Goal: Task Accomplishment & Management: Complete application form

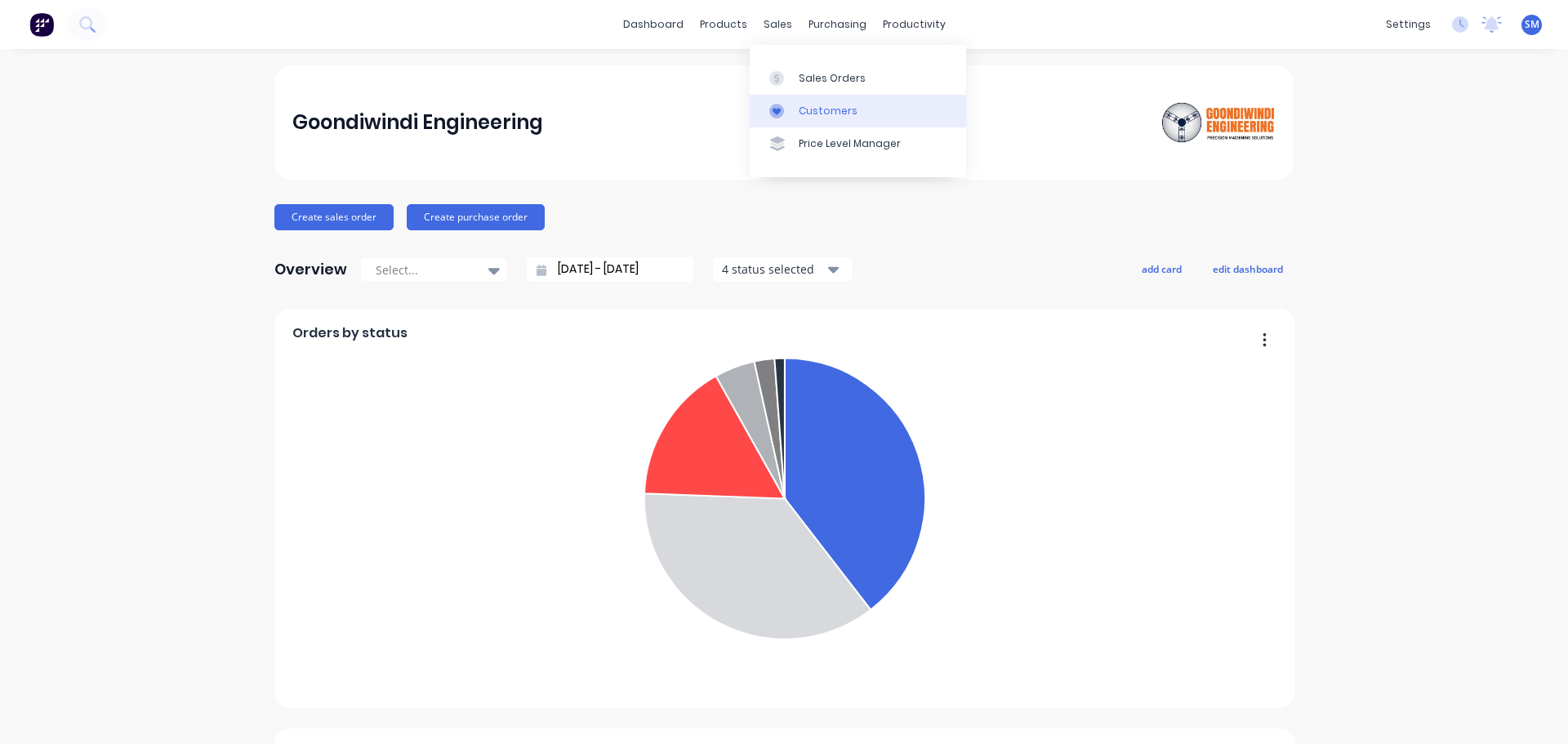
click at [814, 113] on div "Customers" at bounding box center [829, 111] width 59 height 14
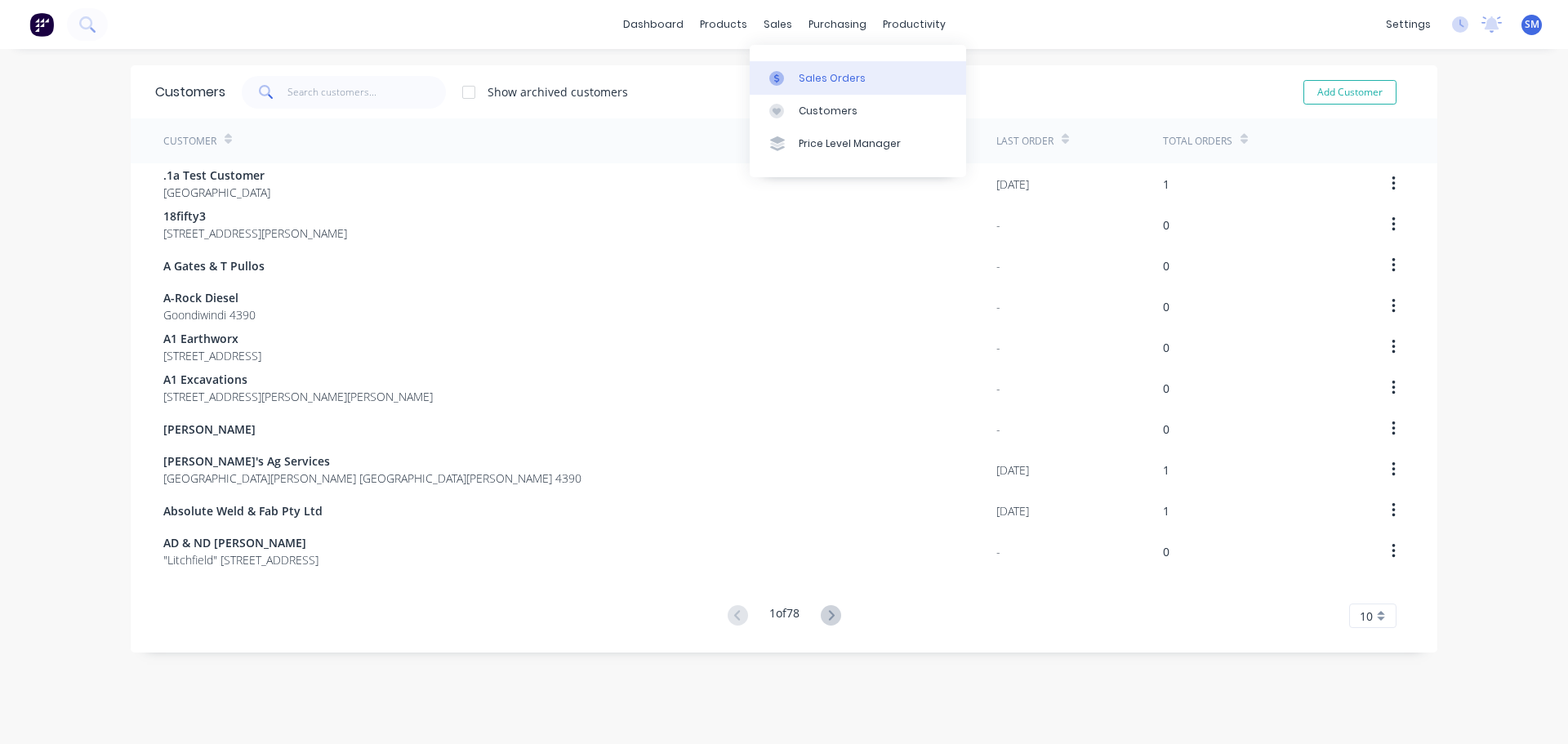
click at [834, 85] on div "Sales Orders" at bounding box center [833, 78] width 67 height 14
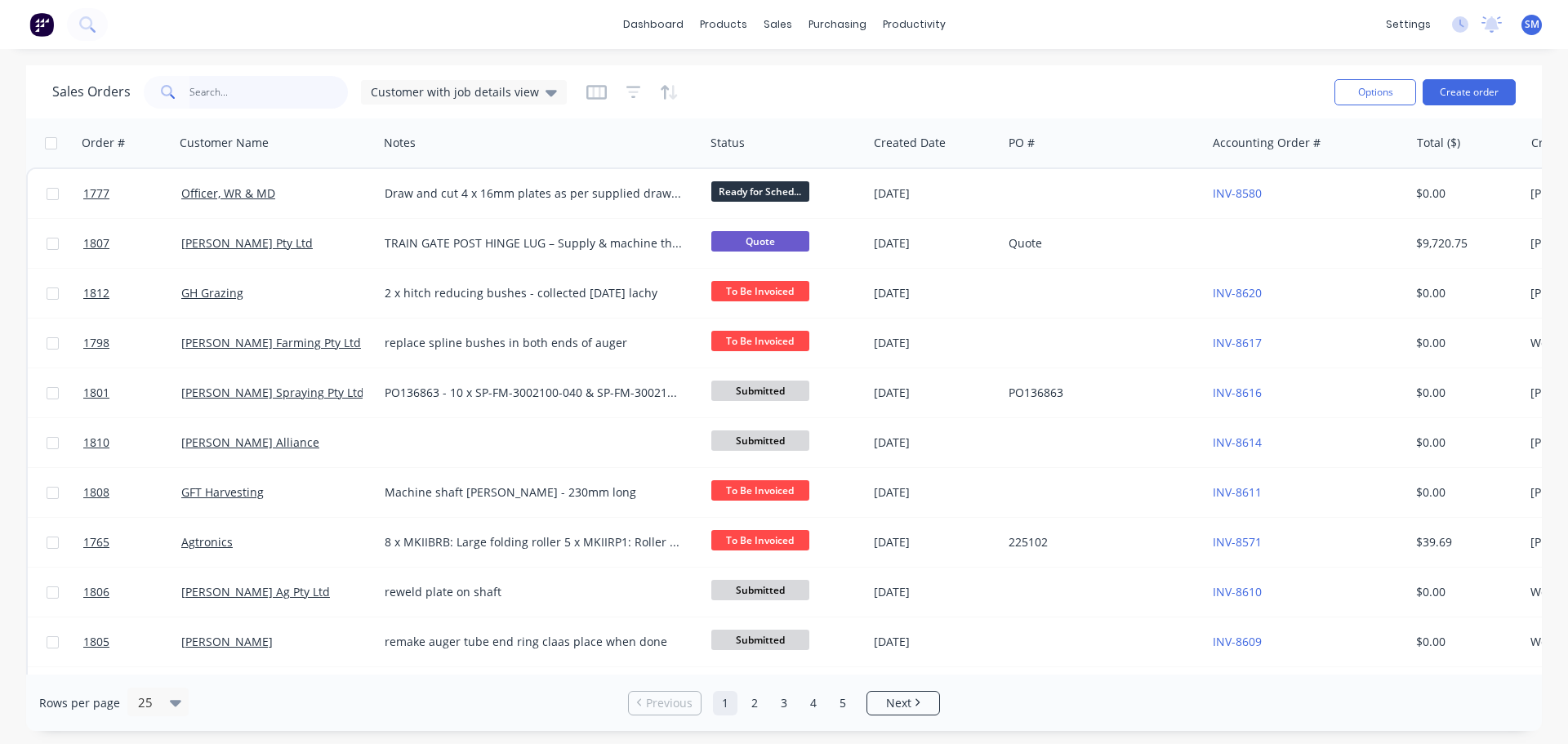
click at [233, 89] on input "text" at bounding box center [269, 93] width 159 height 32
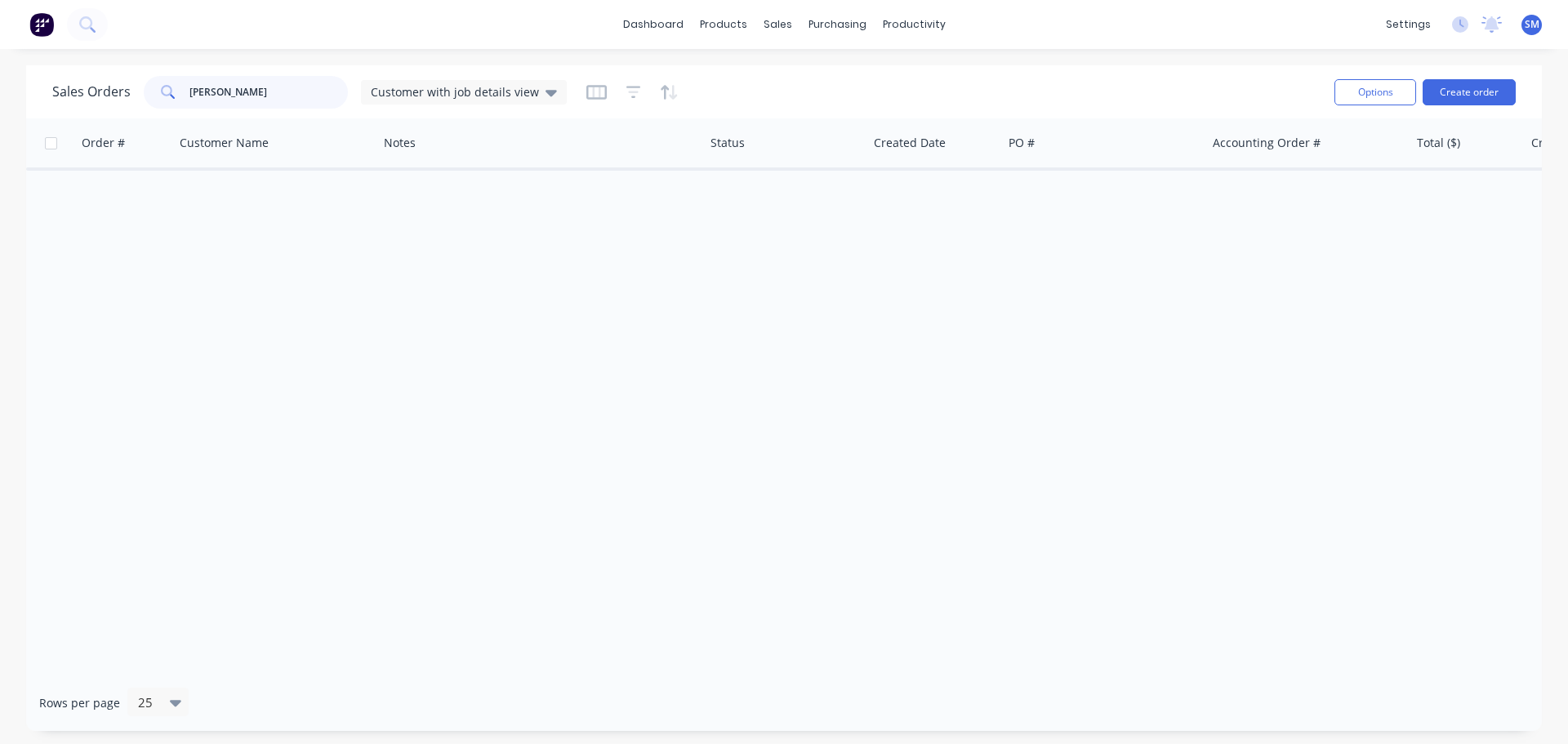
click at [252, 78] on input "[PERSON_NAME]" at bounding box center [269, 93] width 159 height 32
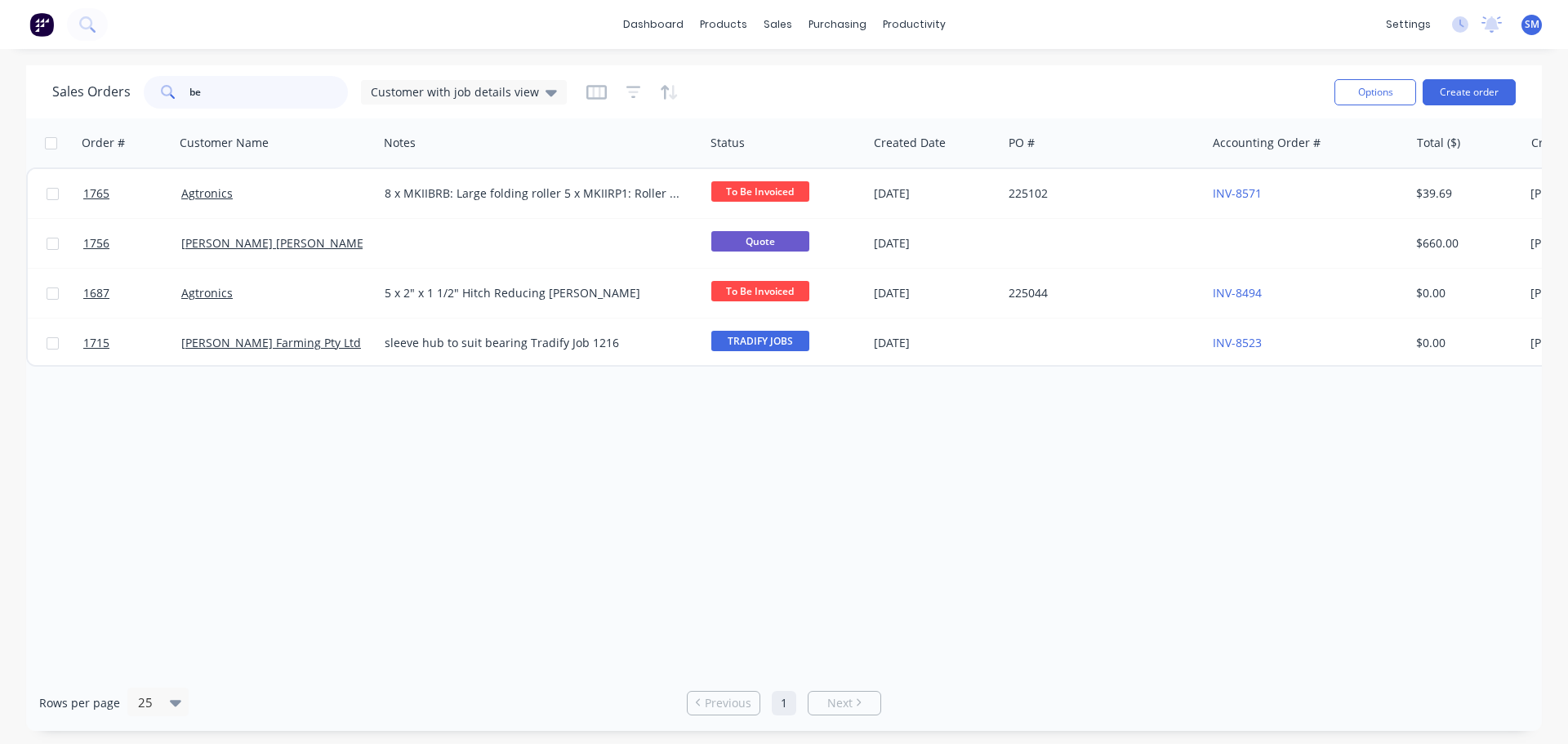
type input "b"
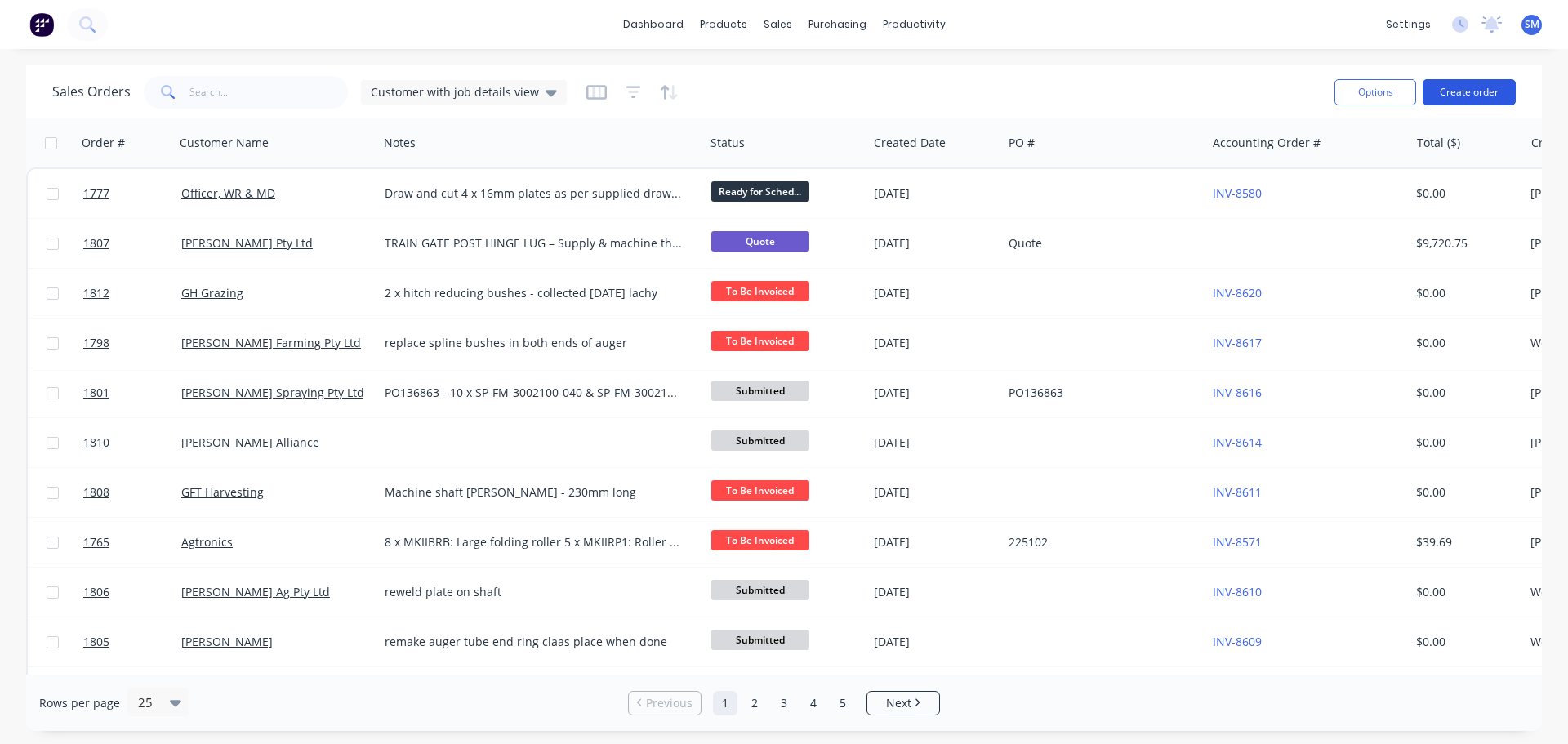
click at [1458, 82] on button "Create order" at bounding box center [1470, 92] width 93 height 26
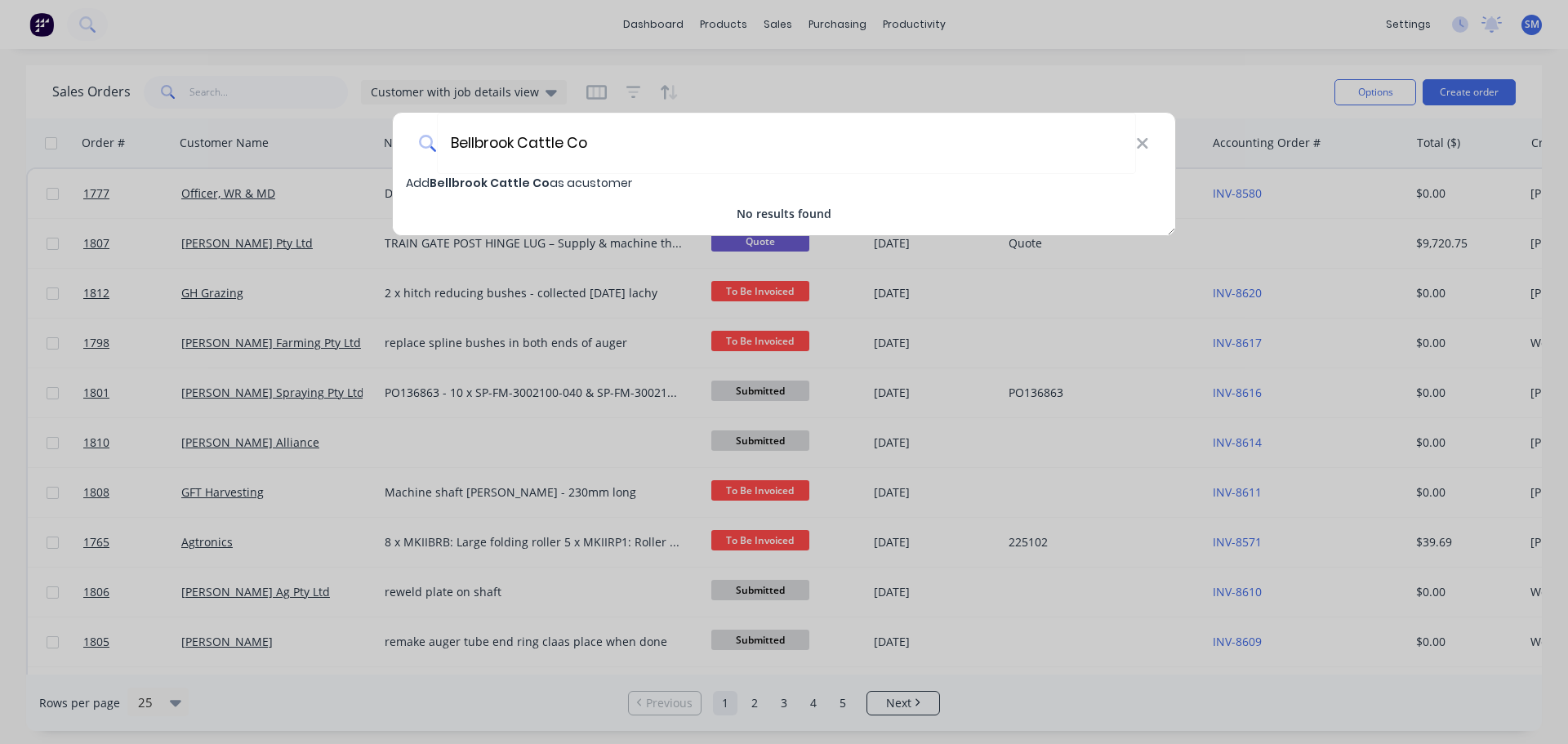
type input "Bellbrook Cattle Co"
click at [504, 179] on span "Bellbrook Cattle Co" at bounding box center [489, 182] width 120 height 16
select select "AU"
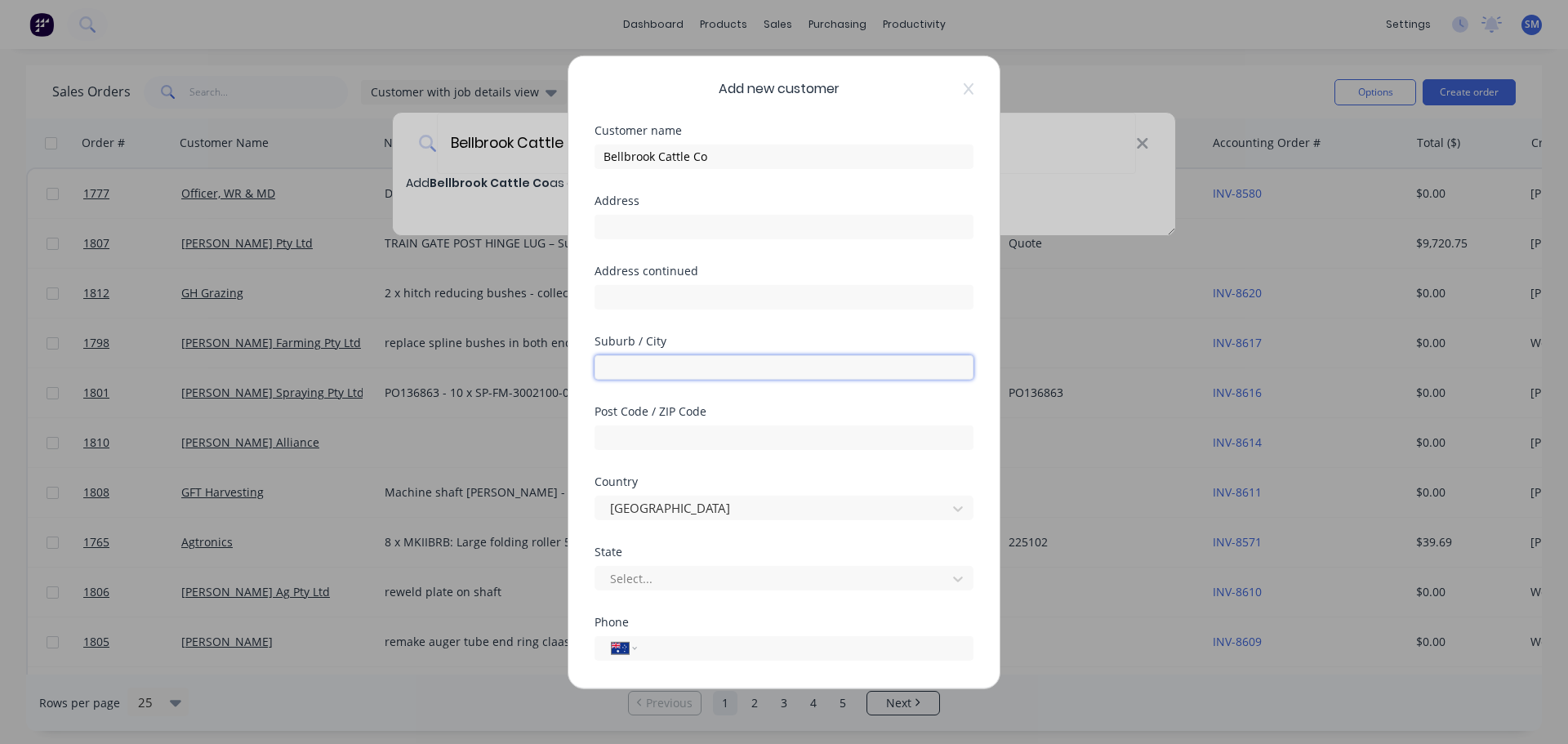
click at [753, 368] on input "text" at bounding box center [783, 367] width 379 height 25
type input "Goondiwindi"
type input "4390"
type input "q"
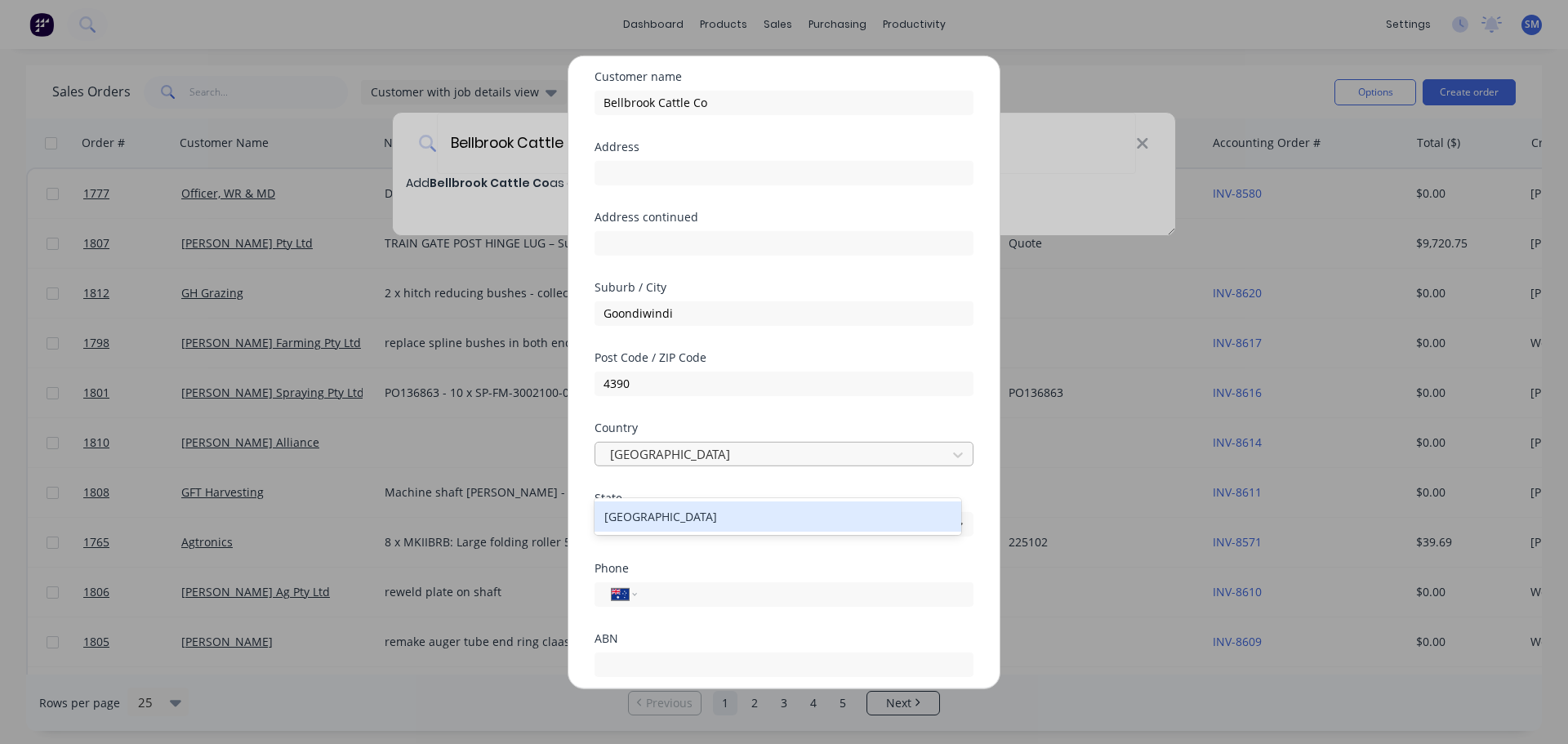
scroll to position [163, 0]
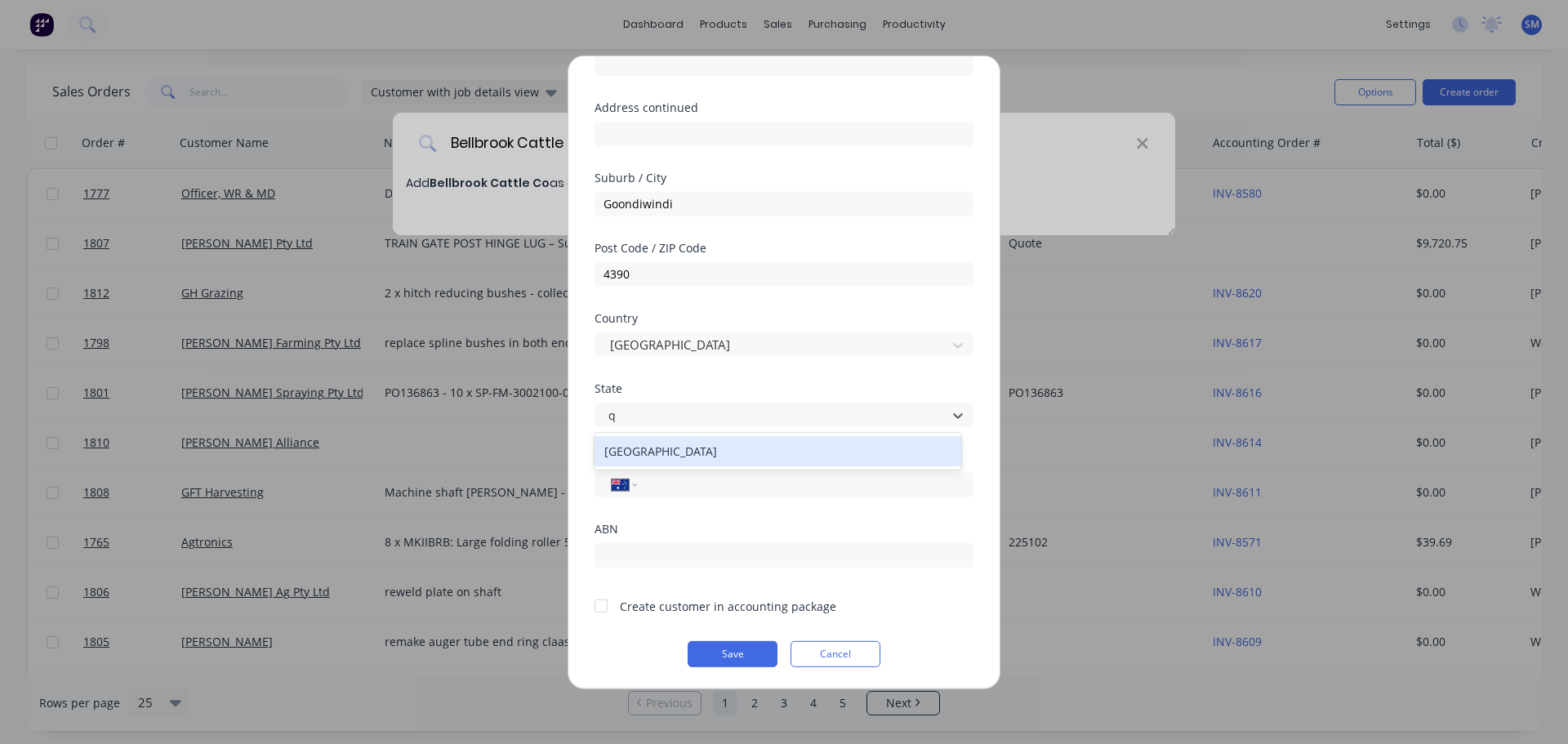
click at [679, 444] on div "[GEOGRAPHIC_DATA]" at bounding box center [777, 451] width 367 height 31
click at [671, 481] on input "tel" at bounding box center [802, 484] width 308 height 19
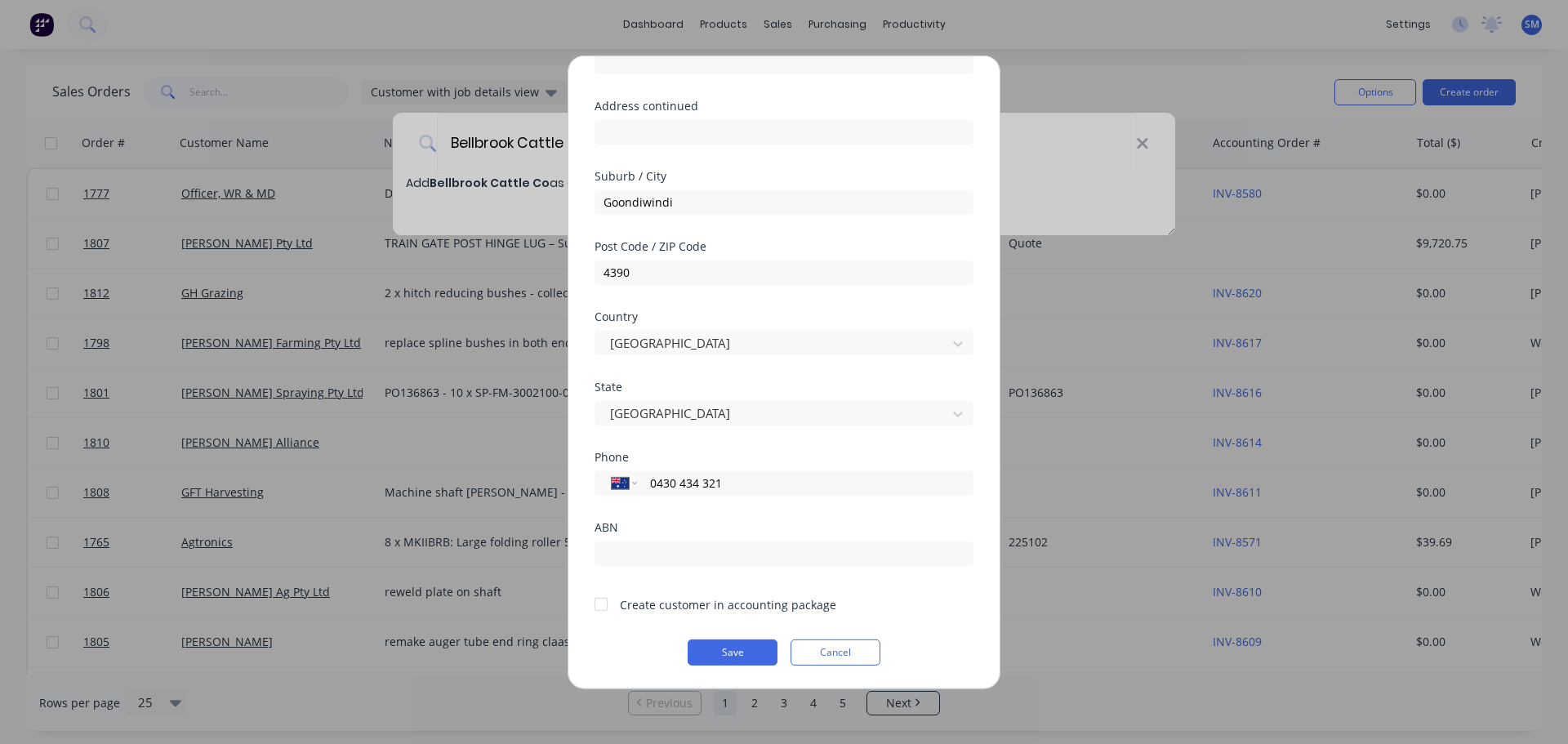
type input "0430 434 321"
click at [606, 606] on div at bounding box center [601, 605] width 32 height 32
click at [732, 652] on button "Save" at bounding box center [732, 651] width 90 height 26
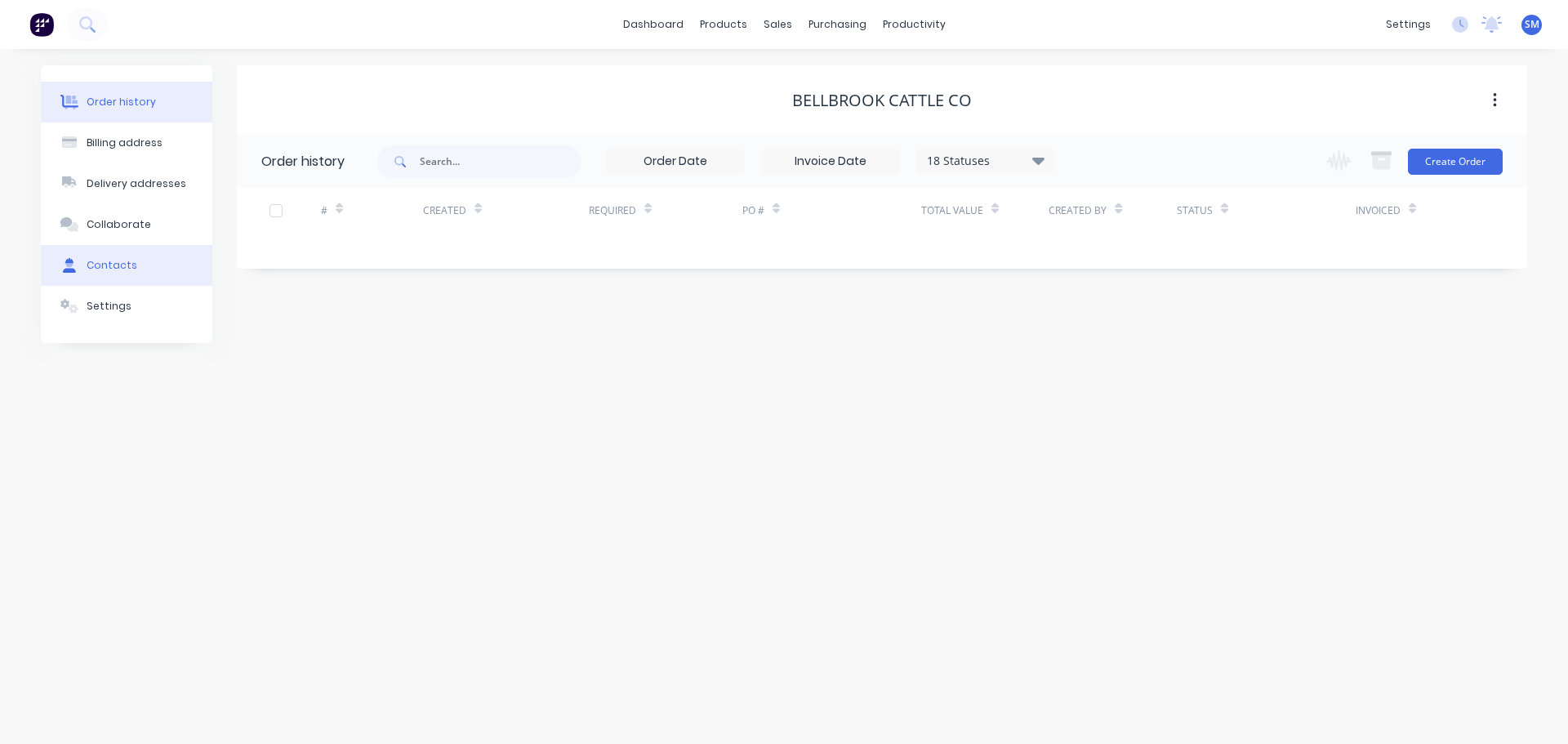
click at [110, 265] on div "Contacts" at bounding box center [112, 265] width 51 height 14
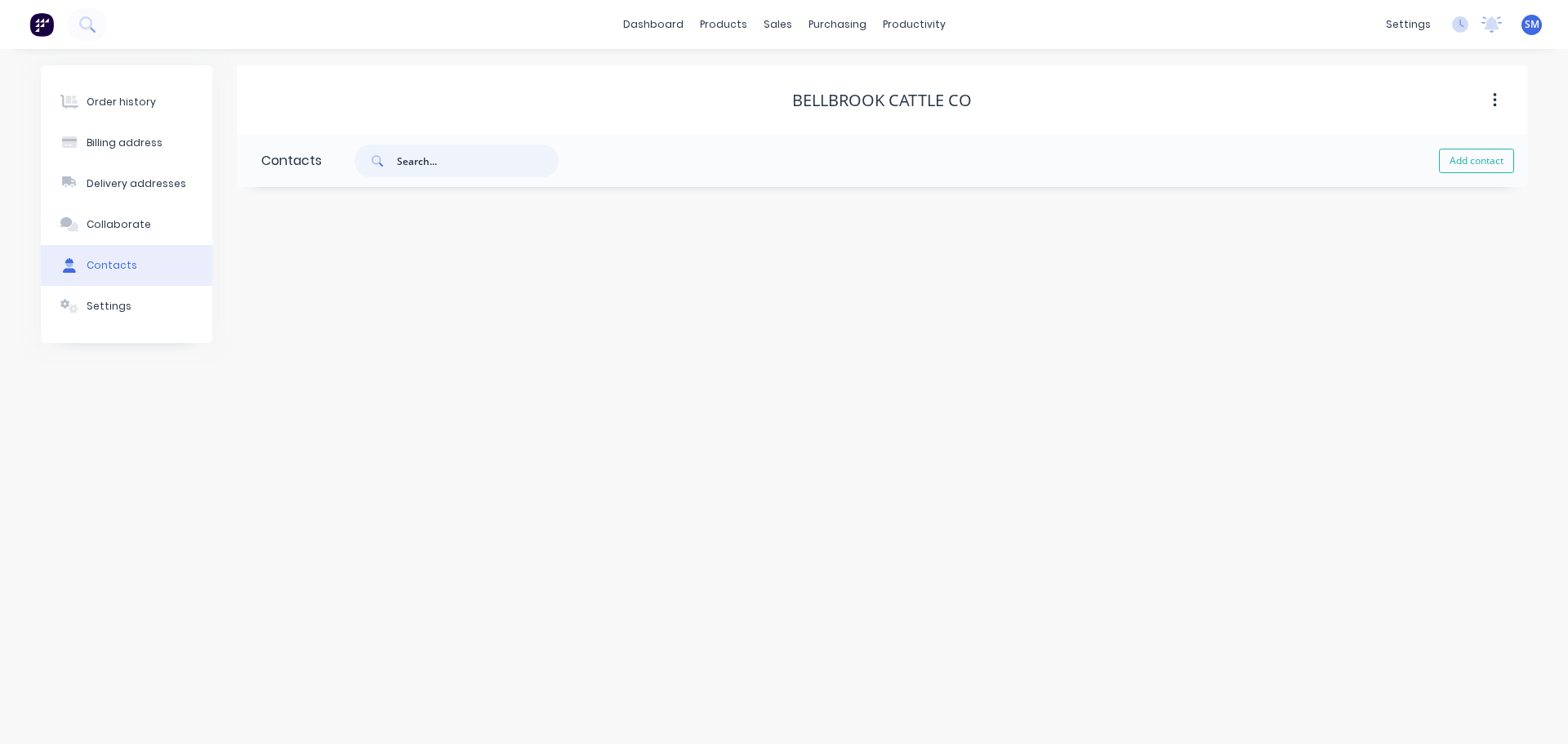
click at [435, 155] on input "text" at bounding box center [478, 161] width 162 height 32
click at [134, 106] on div "Order history" at bounding box center [121, 101] width 70 height 14
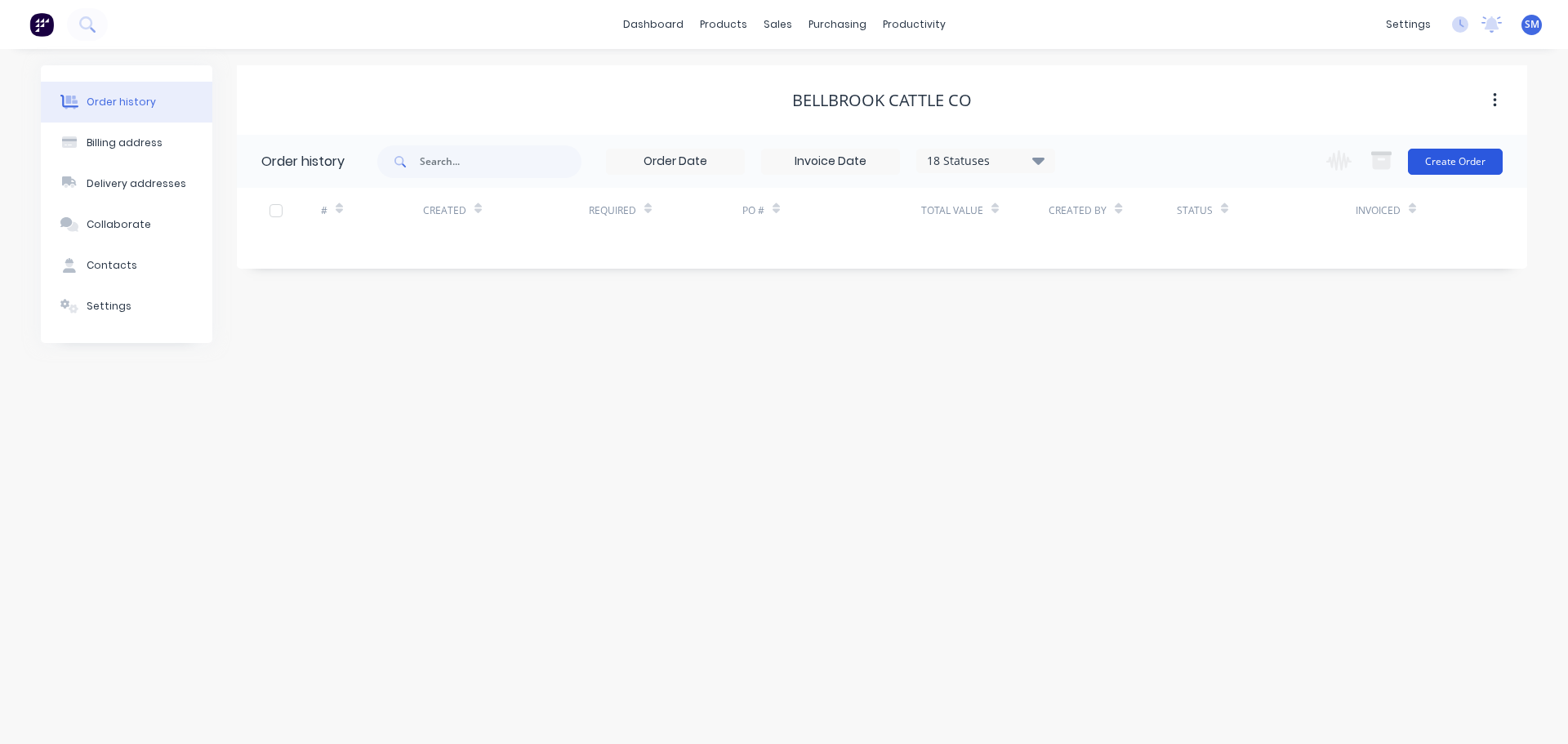
click at [1460, 157] on button "Create Order" at bounding box center [1455, 161] width 94 height 26
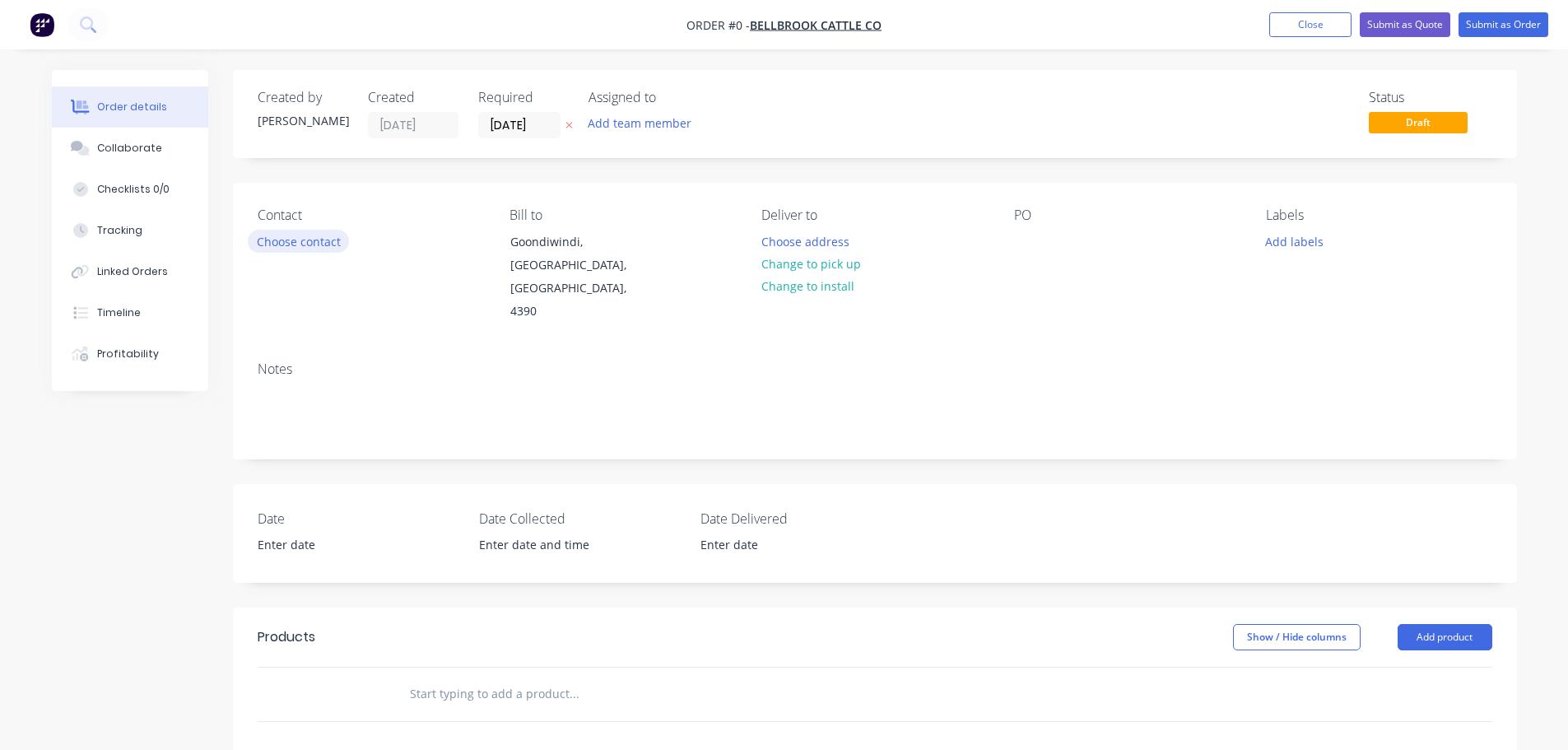
click at [307, 235] on button "Choose contact" at bounding box center [298, 240] width 101 height 22
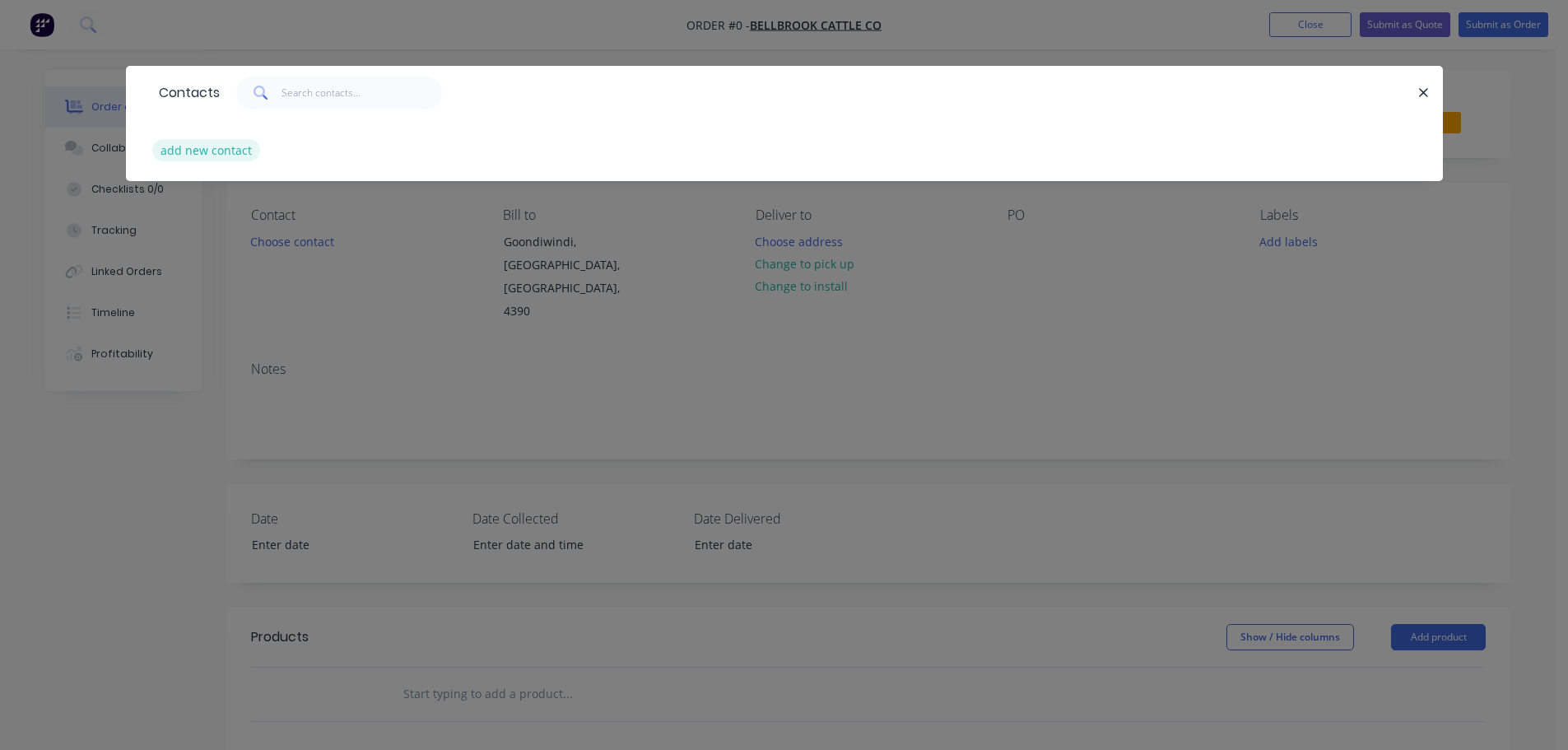
click at [193, 145] on button "add new contact" at bounding box center [206, 150] width 109 height 22
select select "AU"
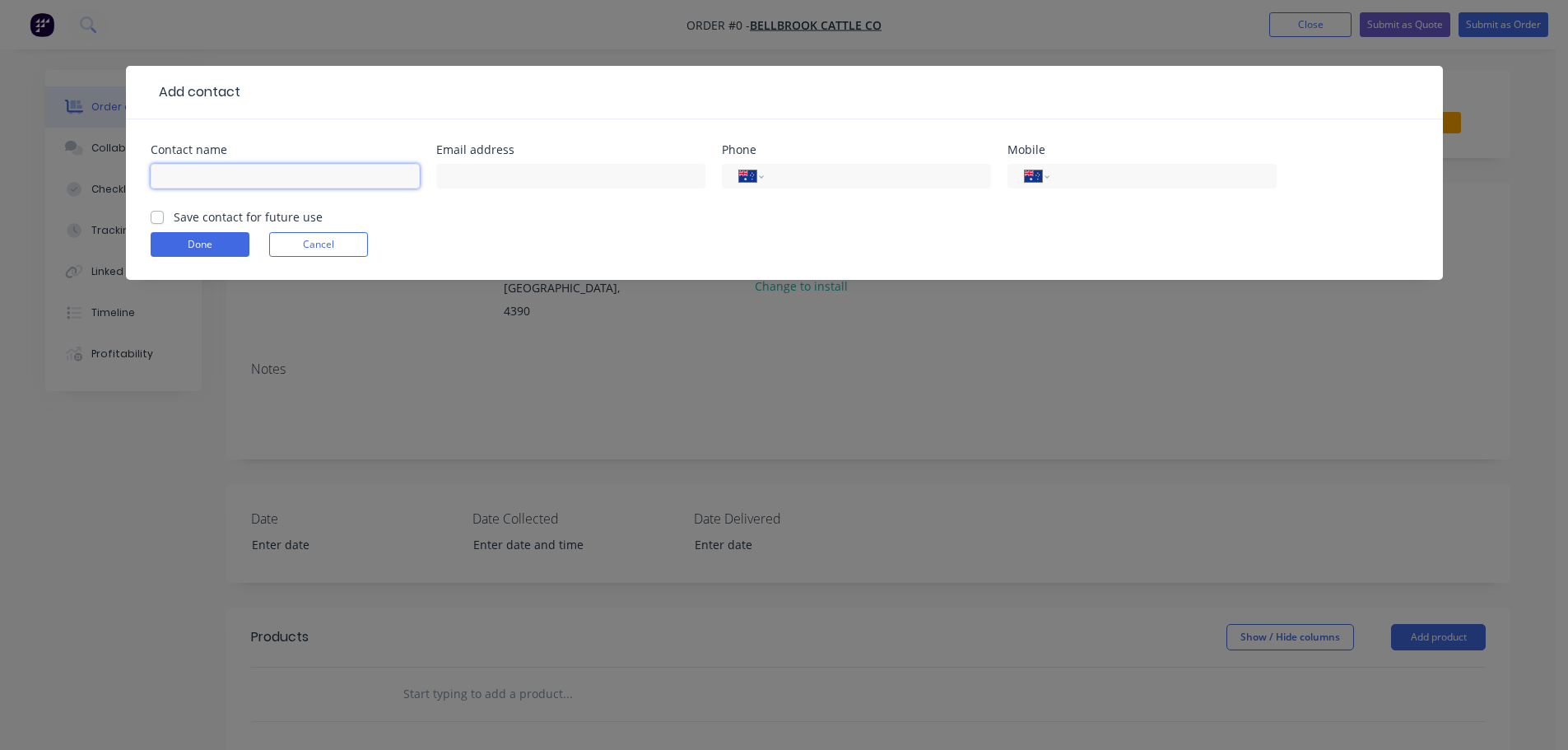
click at [315, 170] on input "text" at bounding box center [286, 176] width 269 height 25
type input "[PERSON_NAME] [PERSON_NAME]"
type input "[EMAIL_ADDRESS][DOMAIN_NAME]"
click at [1182, 182] on input "tel" at bounding box center [1160, 177] width 198 height 19
type input "0430 434 321"
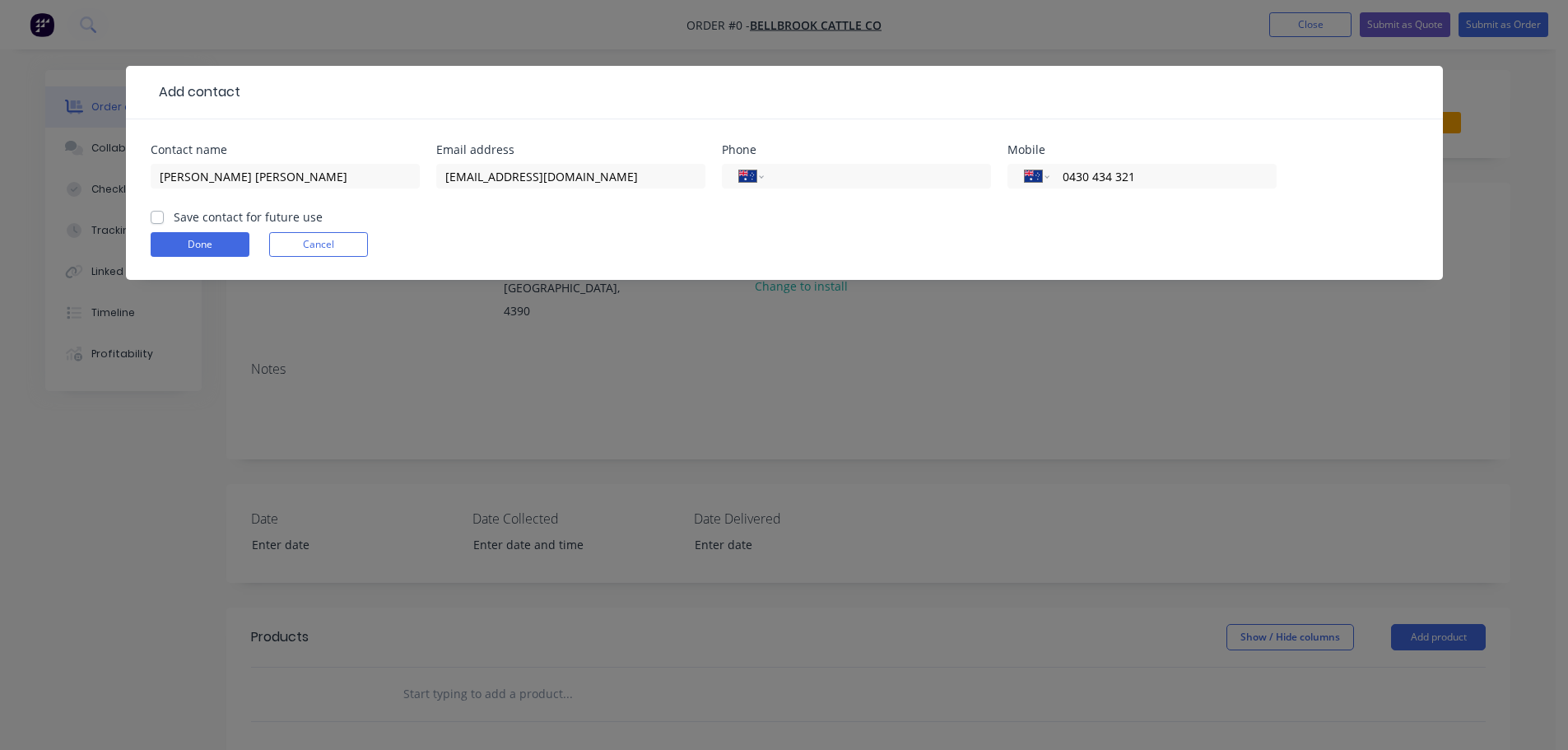
click at [191, 219] on label "Save contact for future use" at bounding box center [248, 217] width 149 height 17
click at [163, 219] on input "Save contact for future use" at bounding box center [158, 216] width 13 height 15
checkbox input "true"
click at [188, 242] on button "Done" at bounding box center [200, 244] width 99 height 25
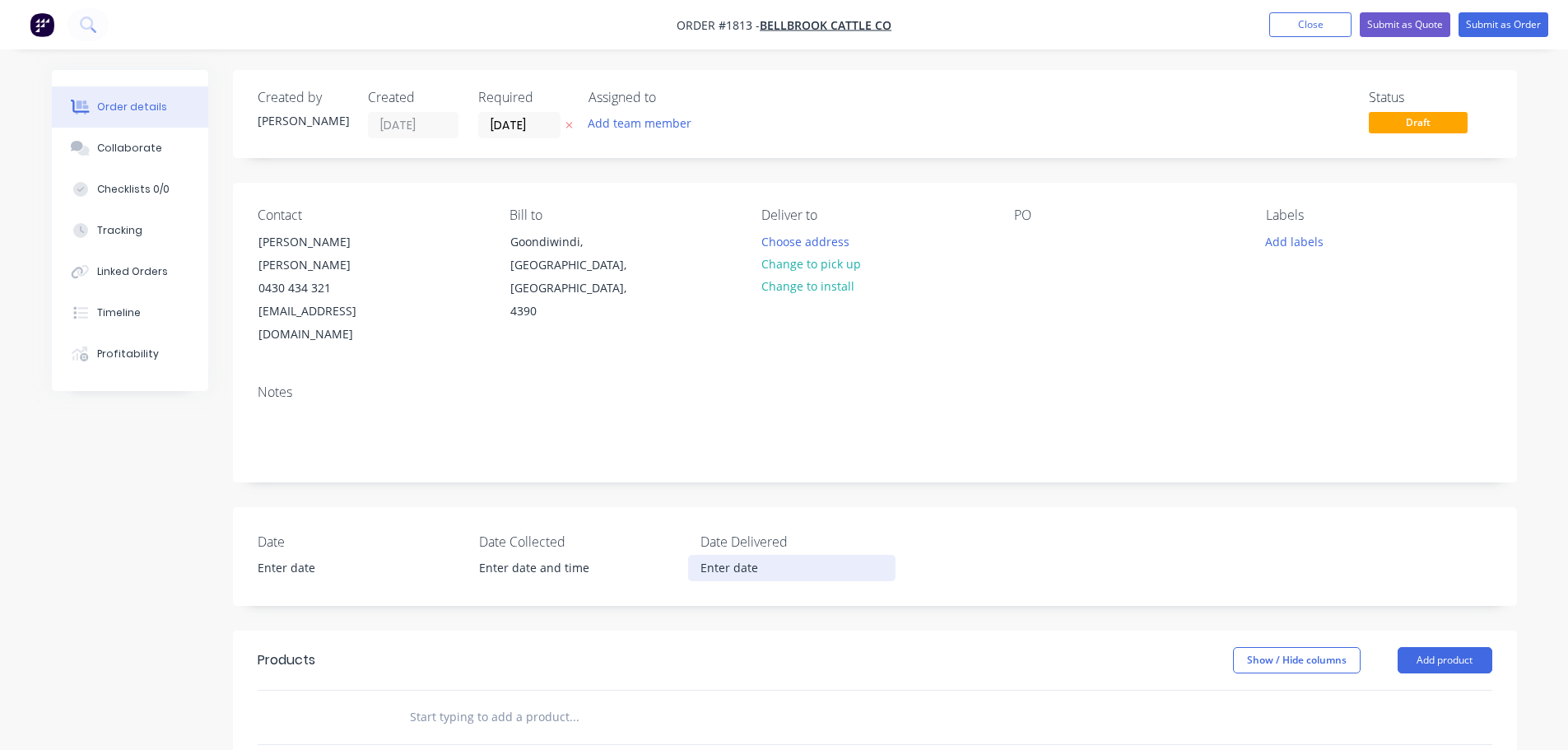
scroll to position [83, 0]
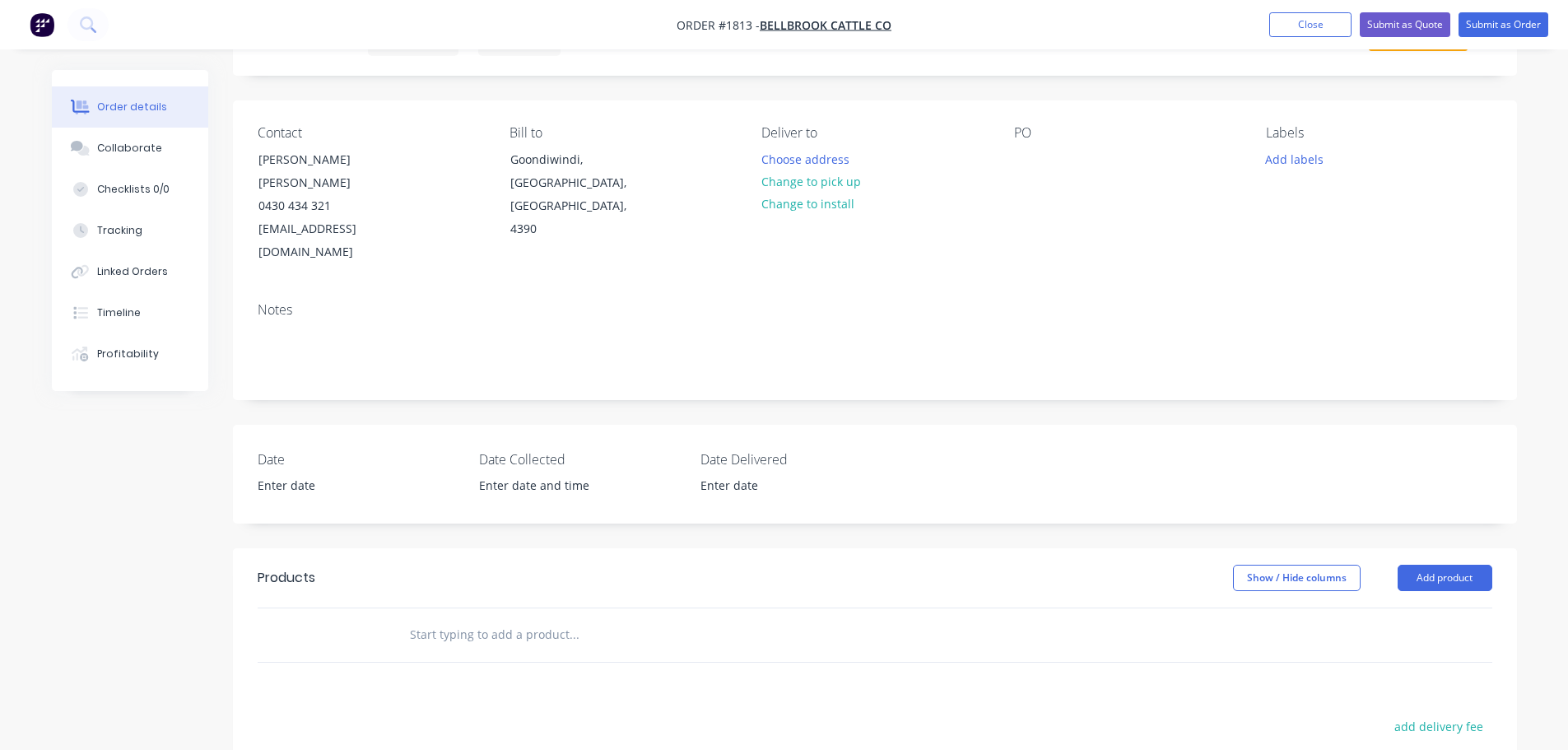
click at [467, 618] on input "text" at bounding box center [574, 635] width 330 height 33
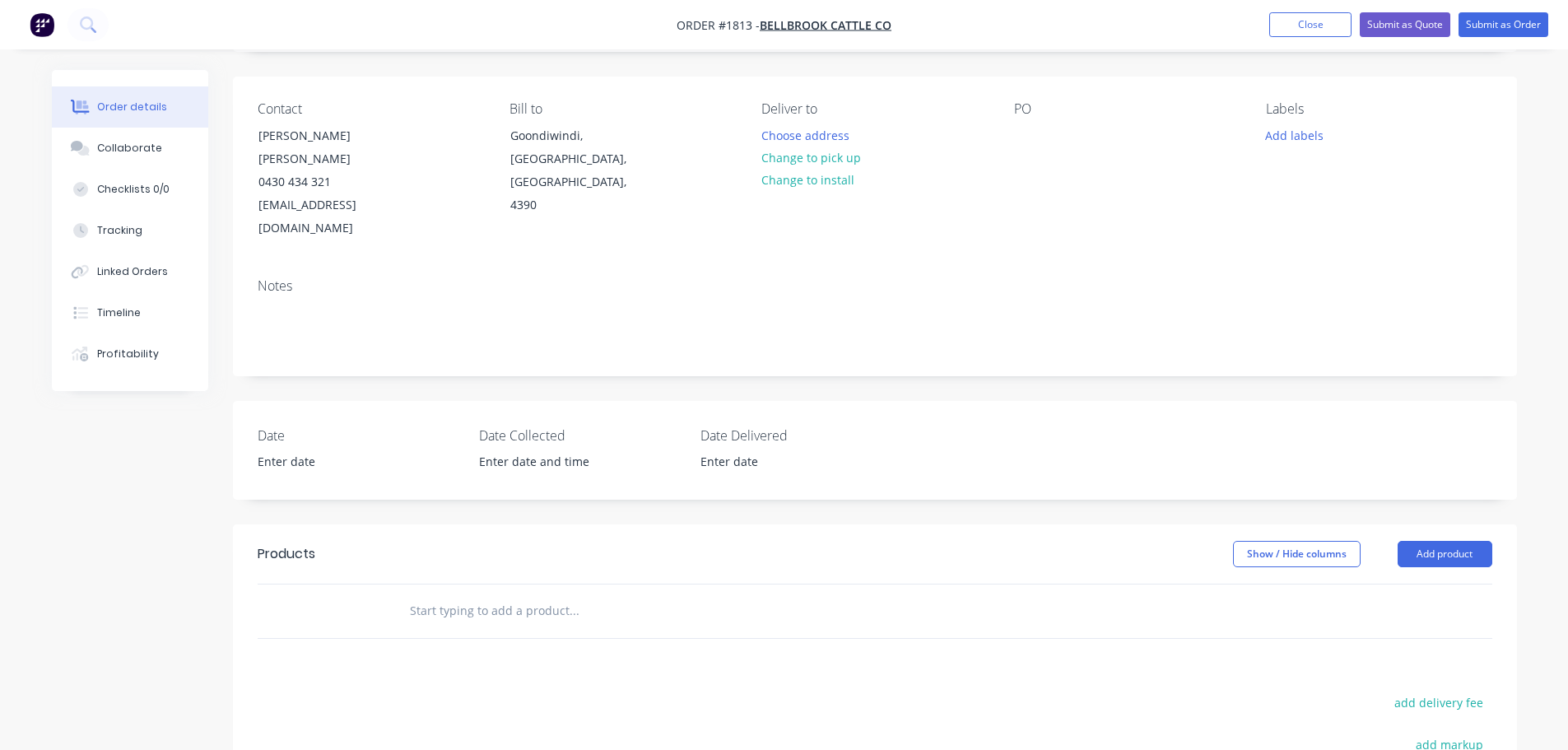
scroll to position [0, 0]
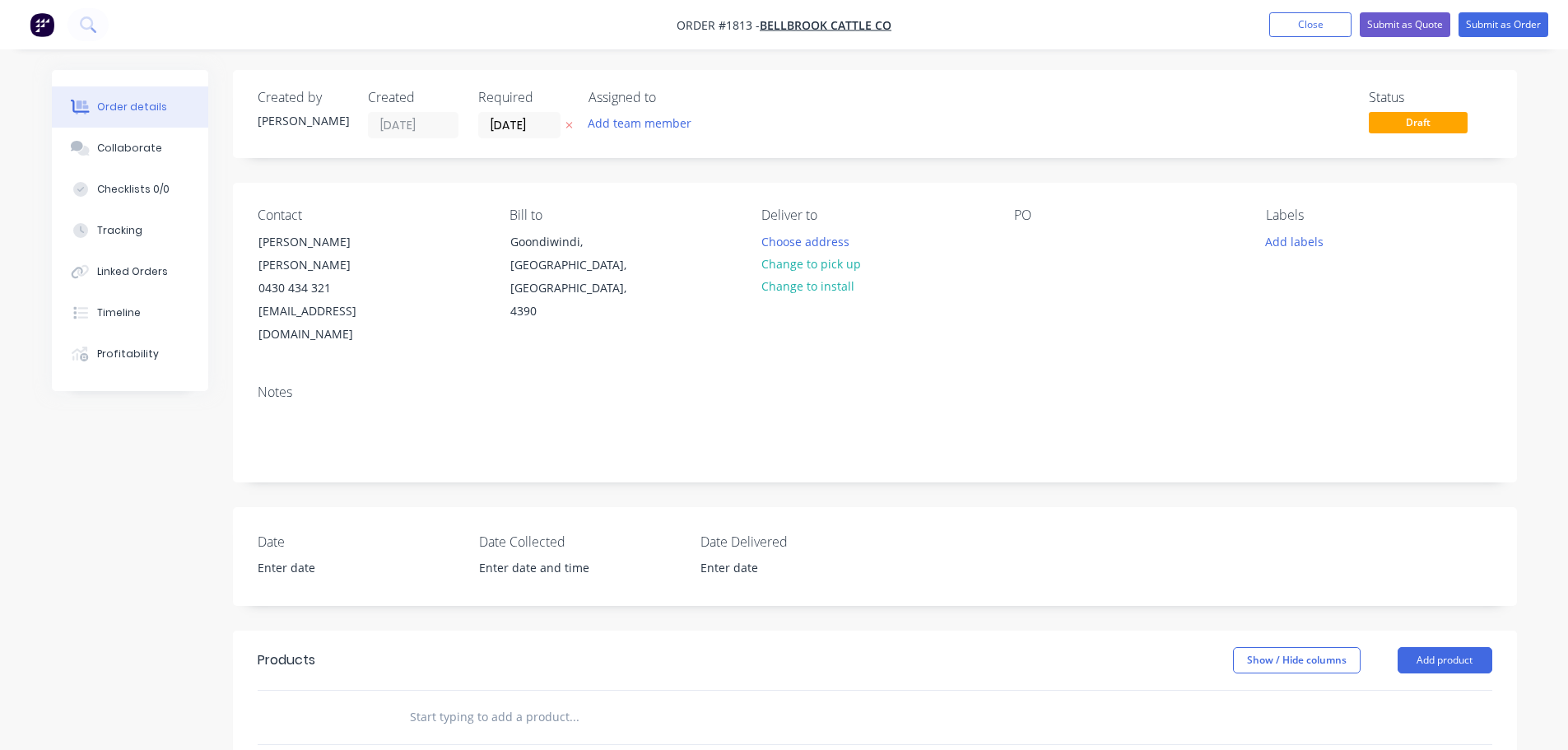
click at [294, 385] on div "Notes" at bounding box center [875, 392] width 1235 height 15
click at [274, 385] on div "Notes" at bounding box center [875, 392] width 1235 height 15
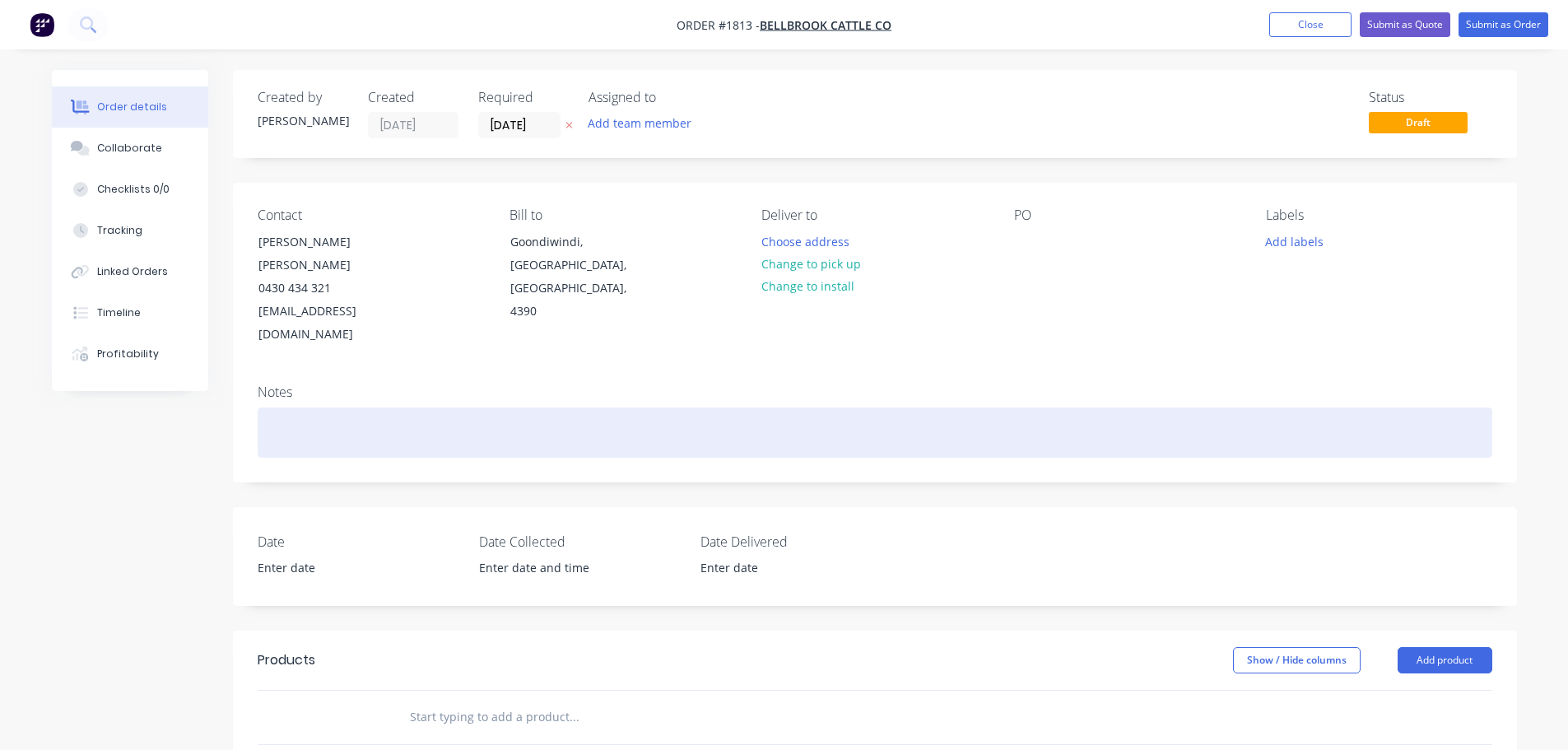
click at [298, 408] on div at bounding box center [875, 433] width 1235 height 50
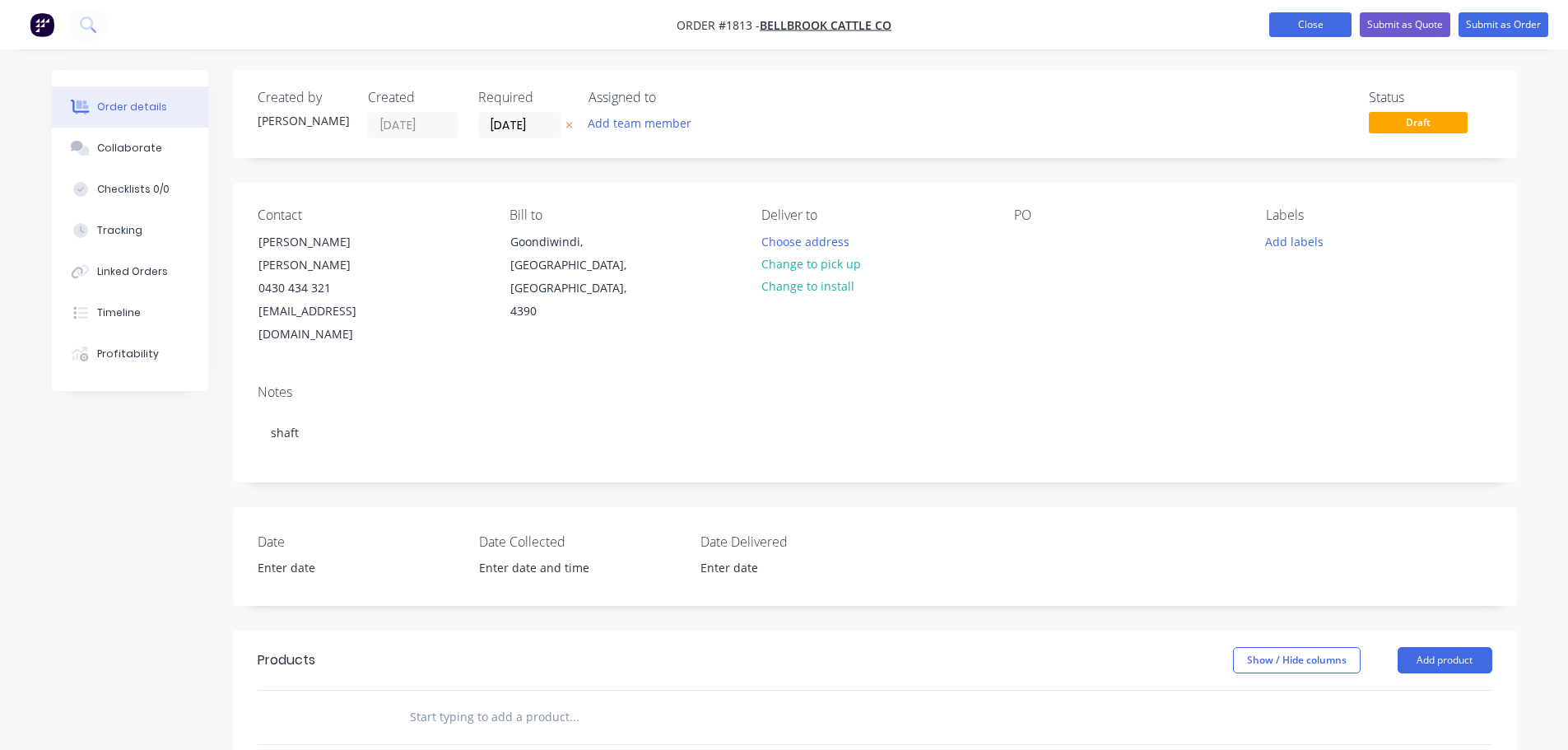
click at [1304, 25] on button "Close" at bounding box center [1311, 25] width 83 height 25
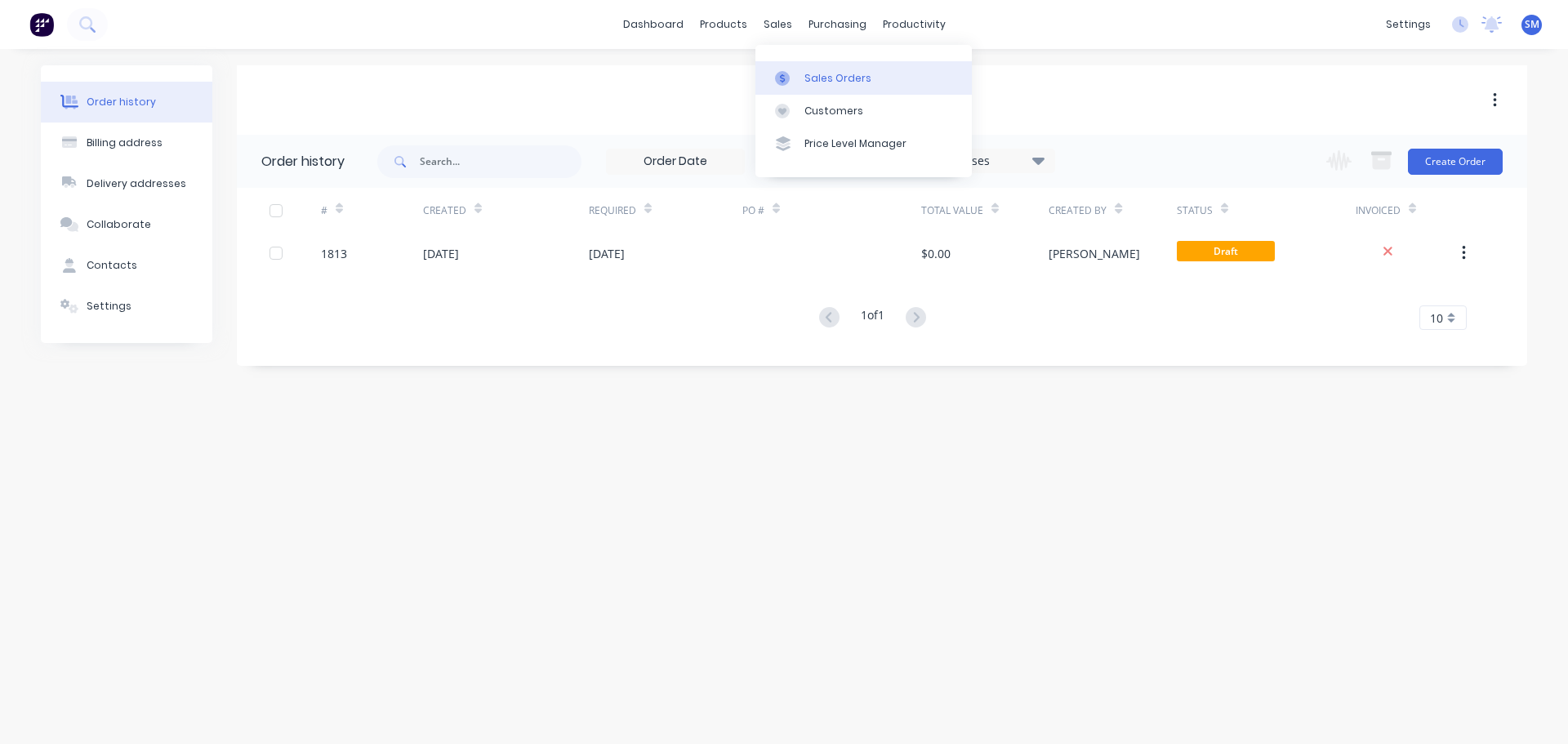
click at [818, 75] on div "Sales Orders" at bounding box center [838, 78] width 67 height 14
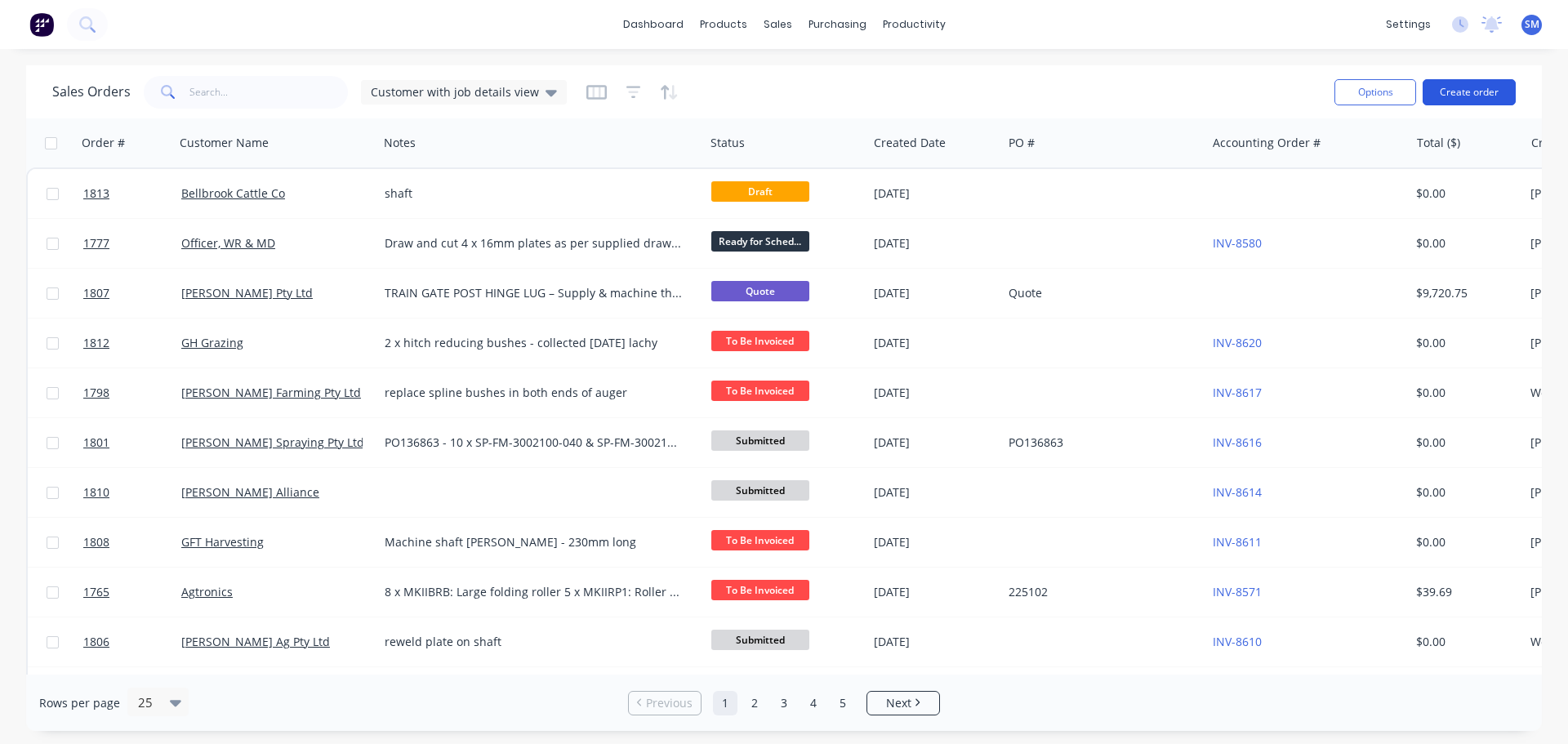
click at [1470, 99] on button "Create order" at bounding box center [1470, 92] width 93 height 26
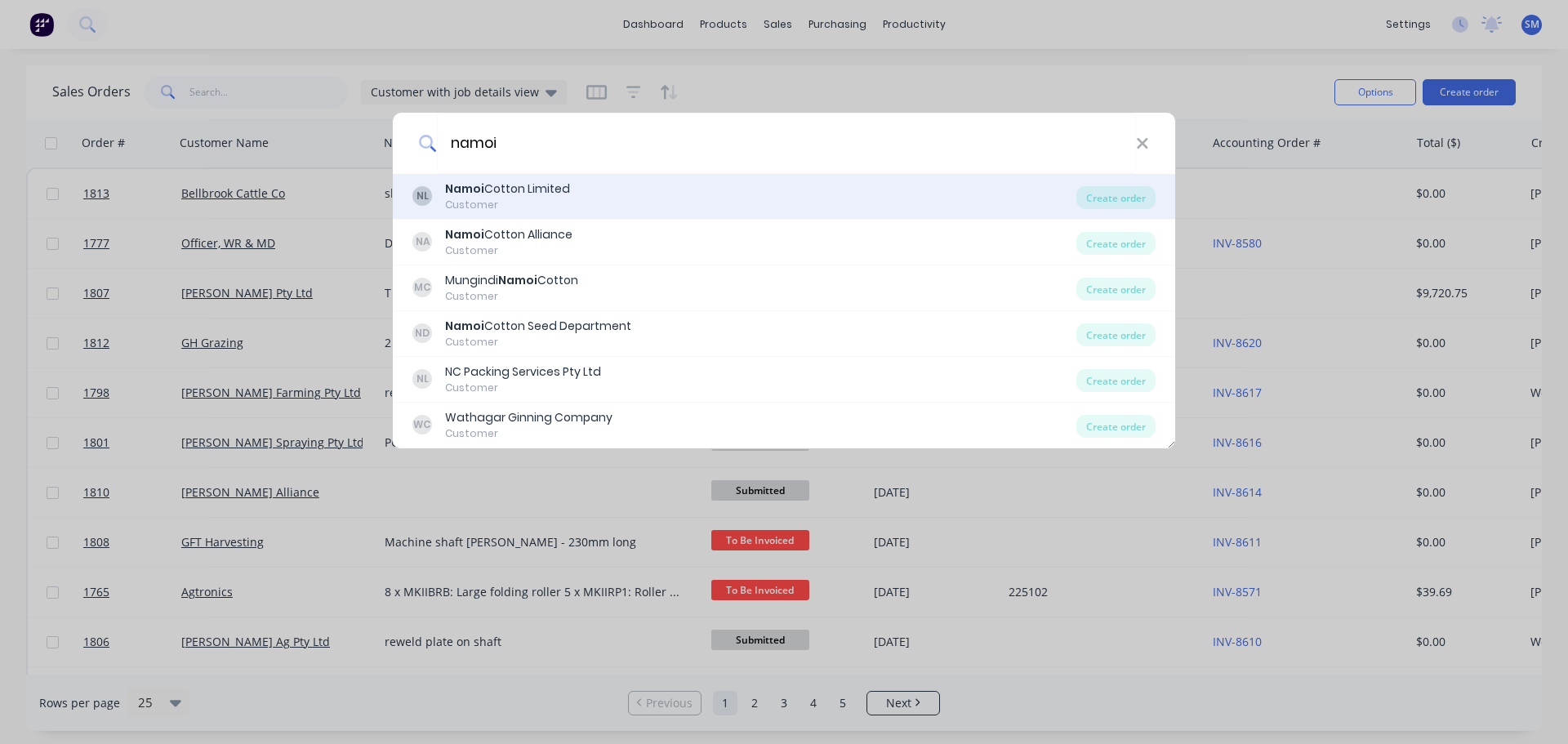
type input "namoi"
click at [491, 200] on div "Customer" at bounding box center [507, 204] width 125 height 14
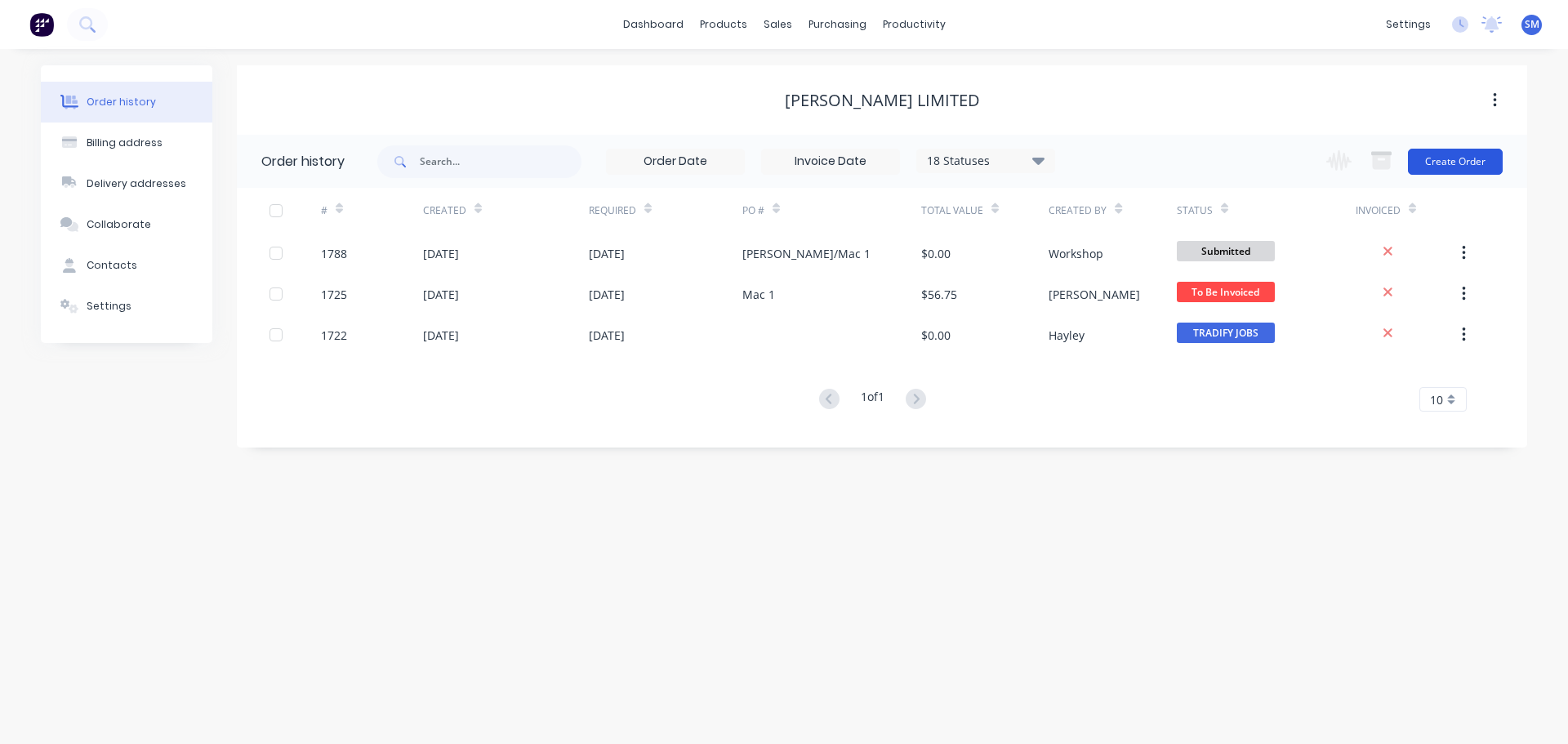
click at [1483, 167] on button "Create Order" at bounding box center [1455, 161] width 94 height 26
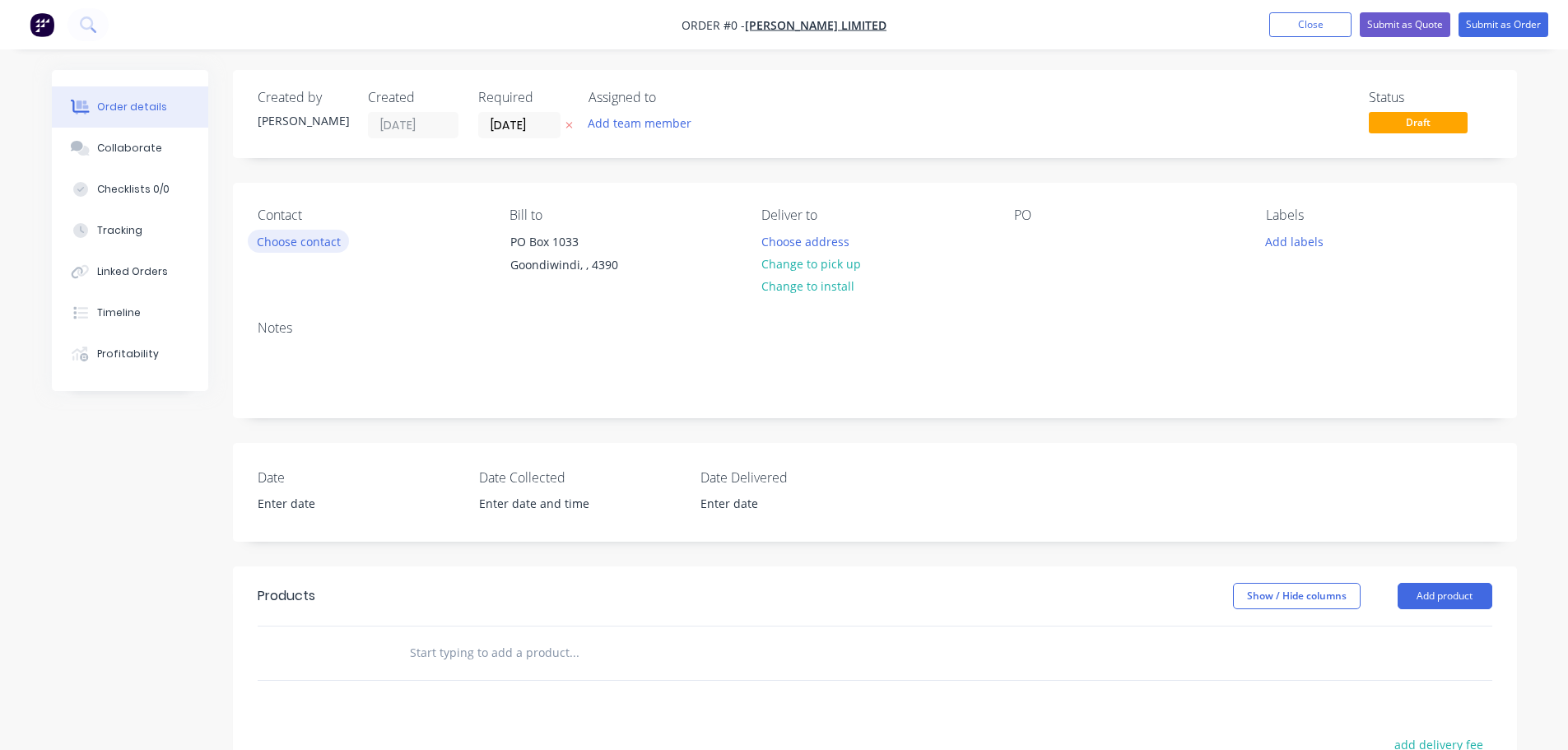
click at [316, 243] on button "Choose contact" at bounding box center [298, 240] width 101 height 22
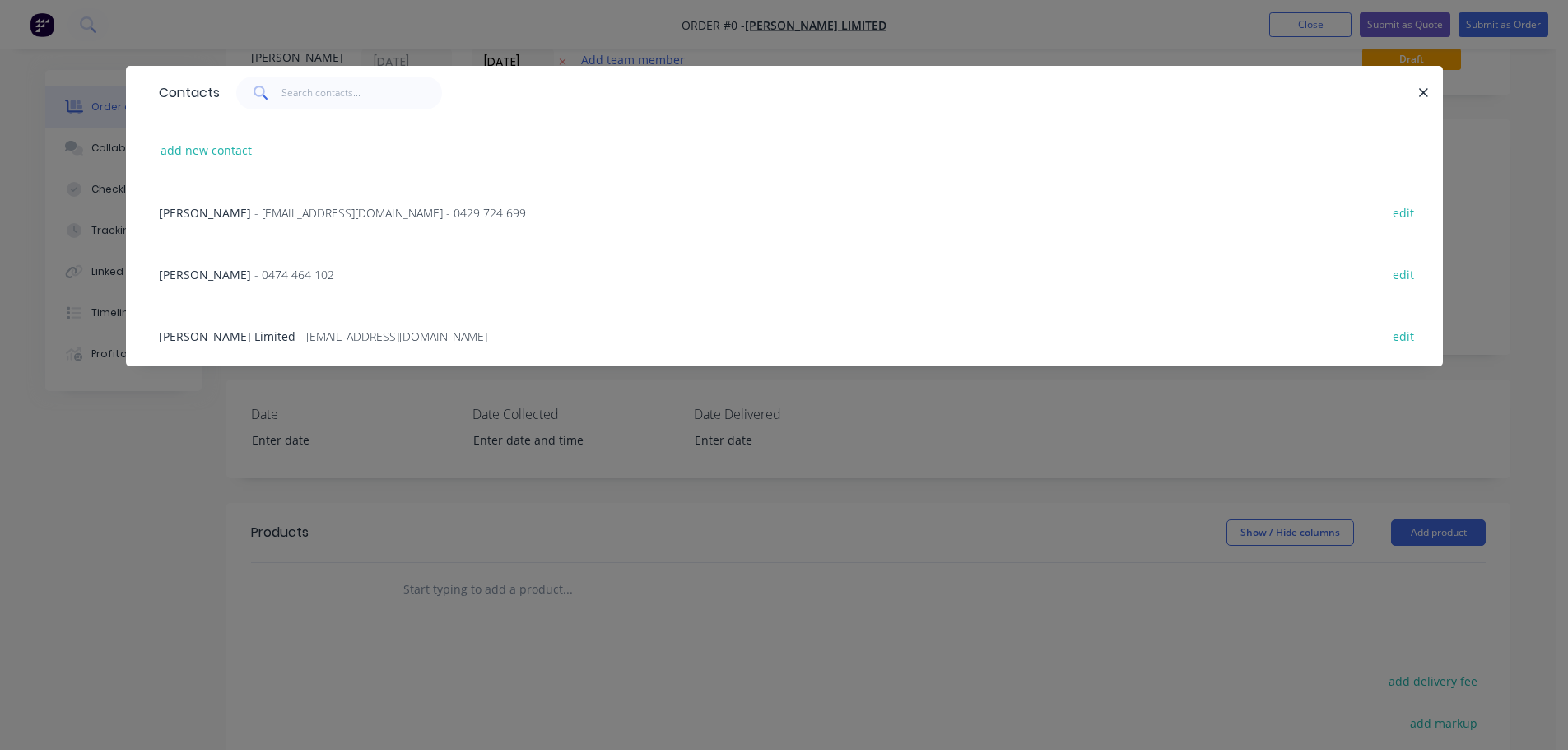
scroll to position [83, 0]
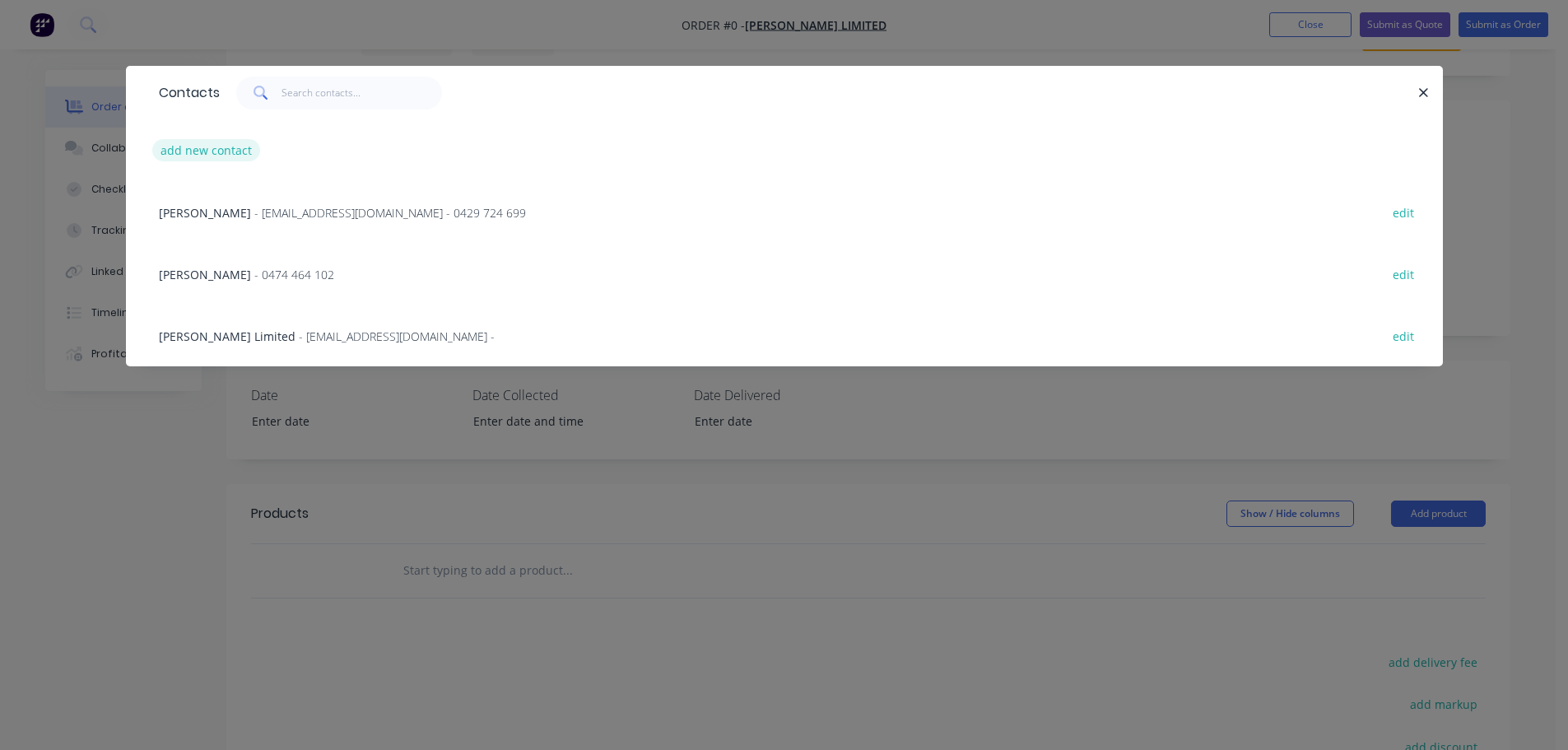
click at [191, 147] on button "add new contact" at bounding box center [206, 150] width 109 height 22
select select "AU"
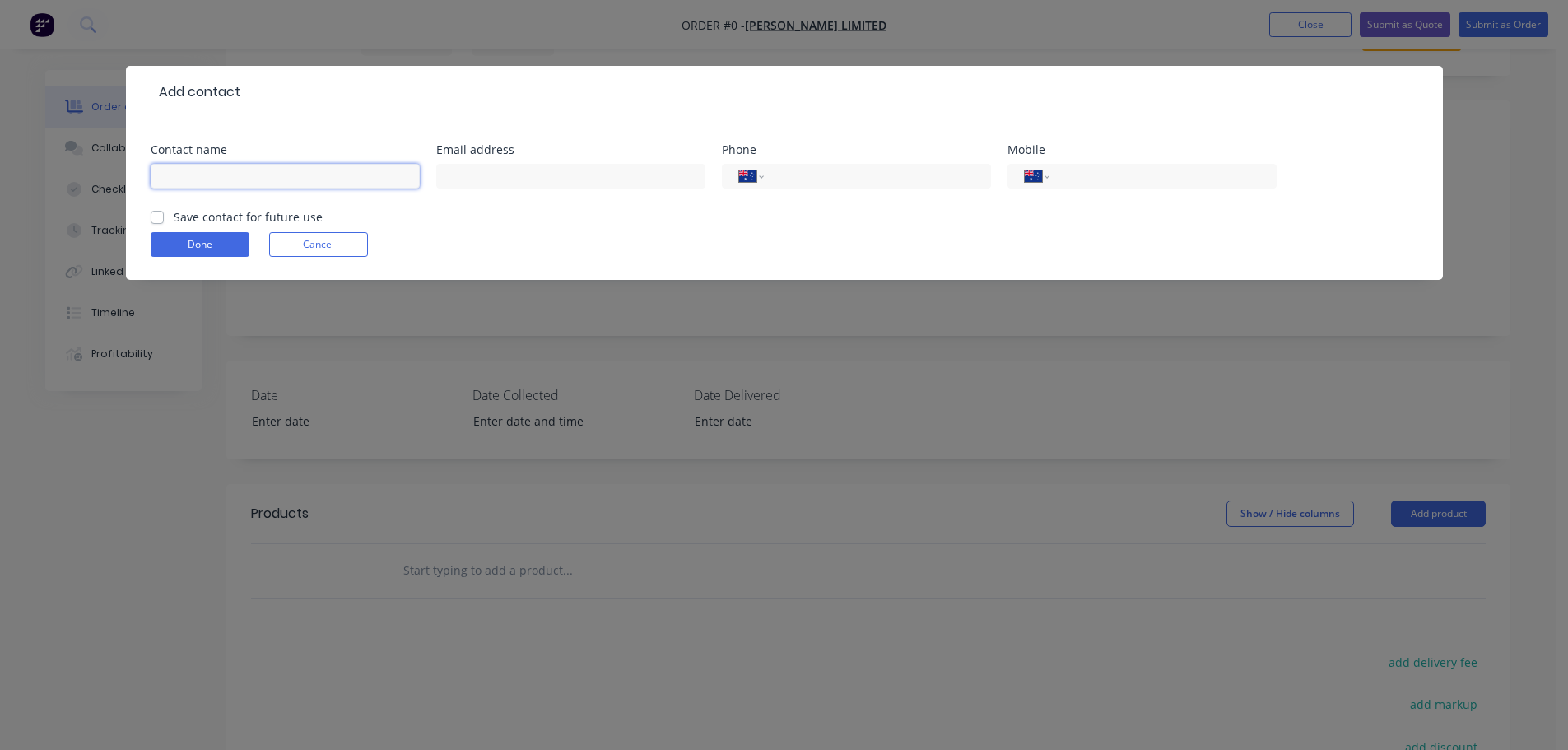
click at [276, 181] on input "text" at bounding box center [286, 176] width 269 height 25
type input "[PERSON_NAME]"
click at [219, 238] on button "Done" at bounding box center [200, 244] width 99 height 25
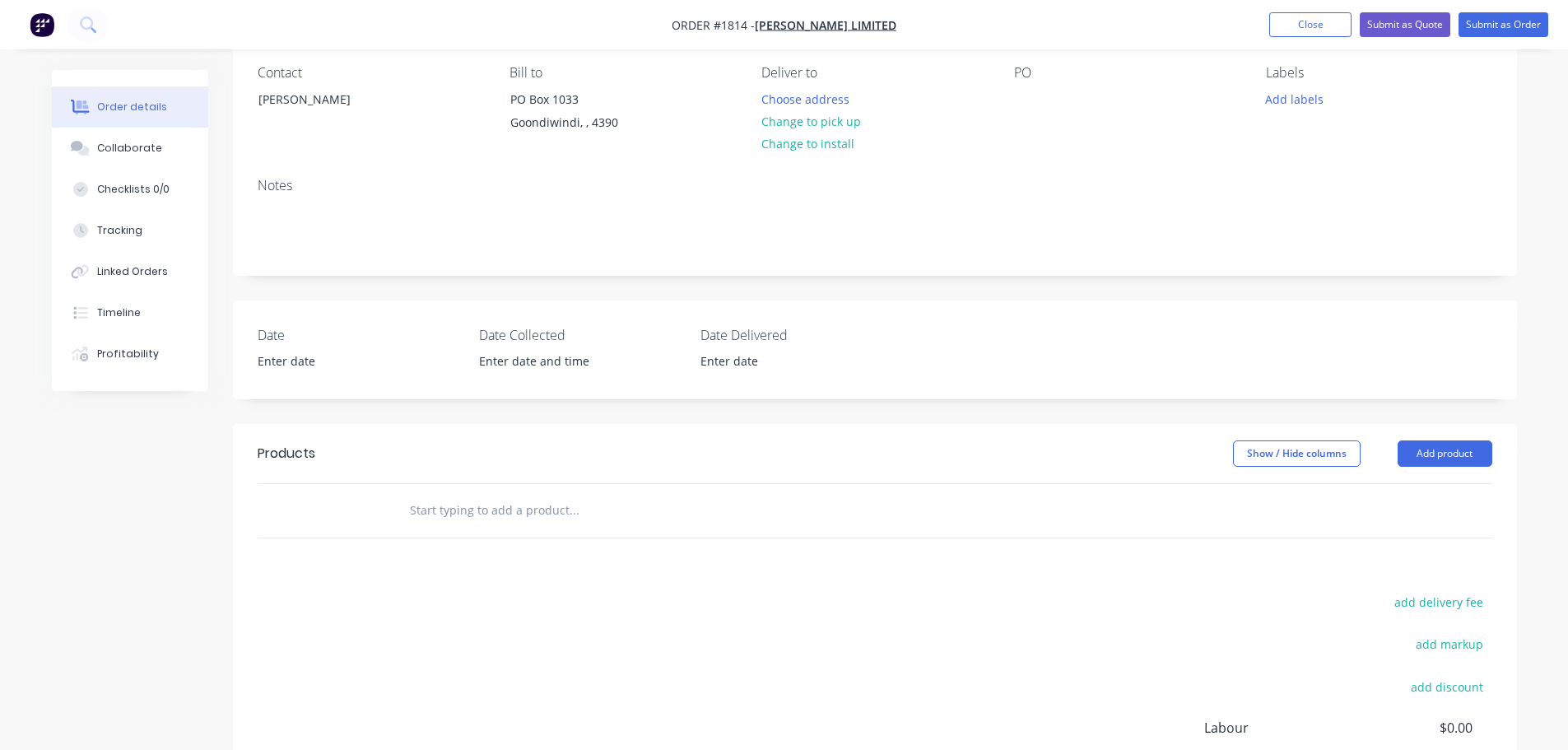
scroll to position [164, 0]
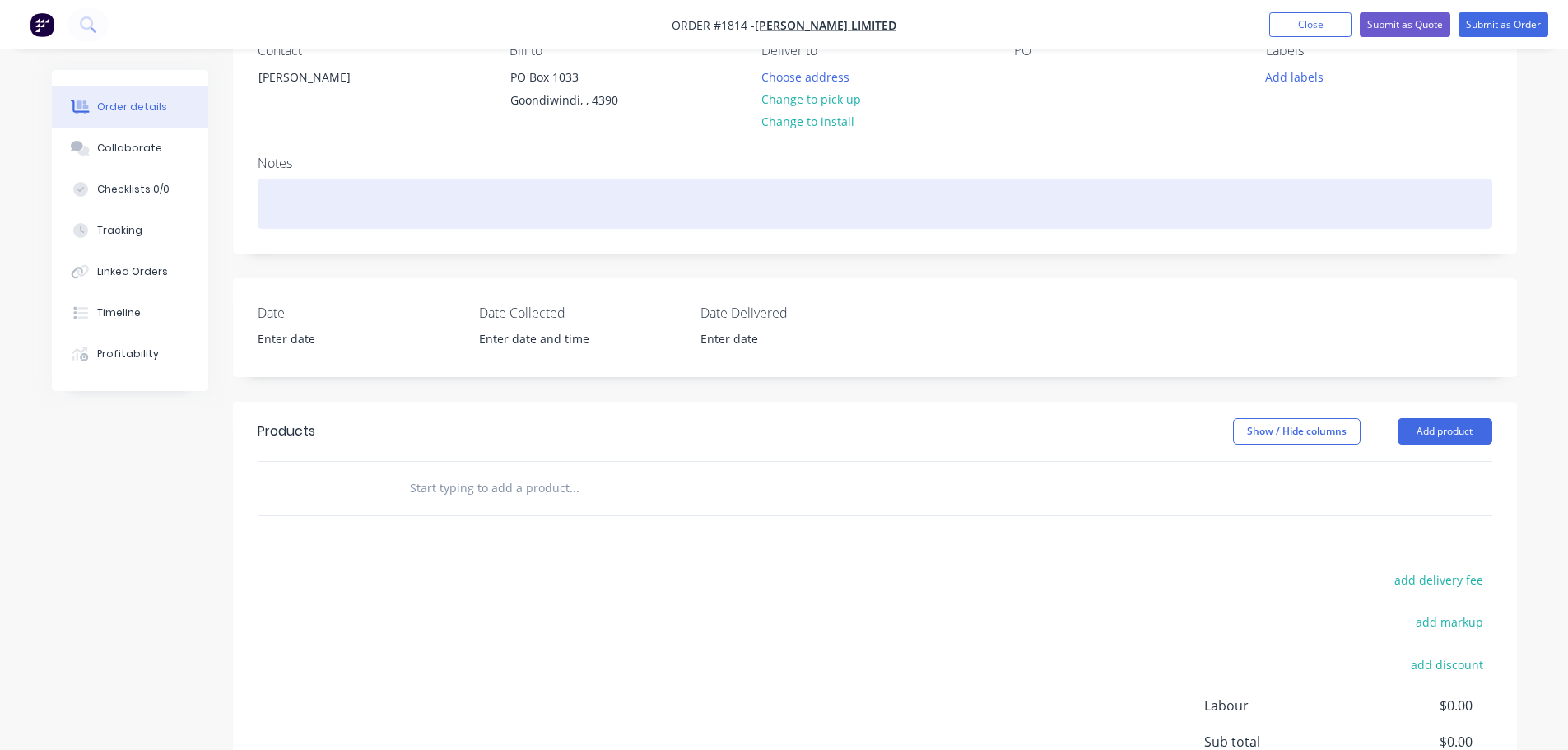
click at [302, 194] on div at bounding box center [875, 204] width 1235 height 50
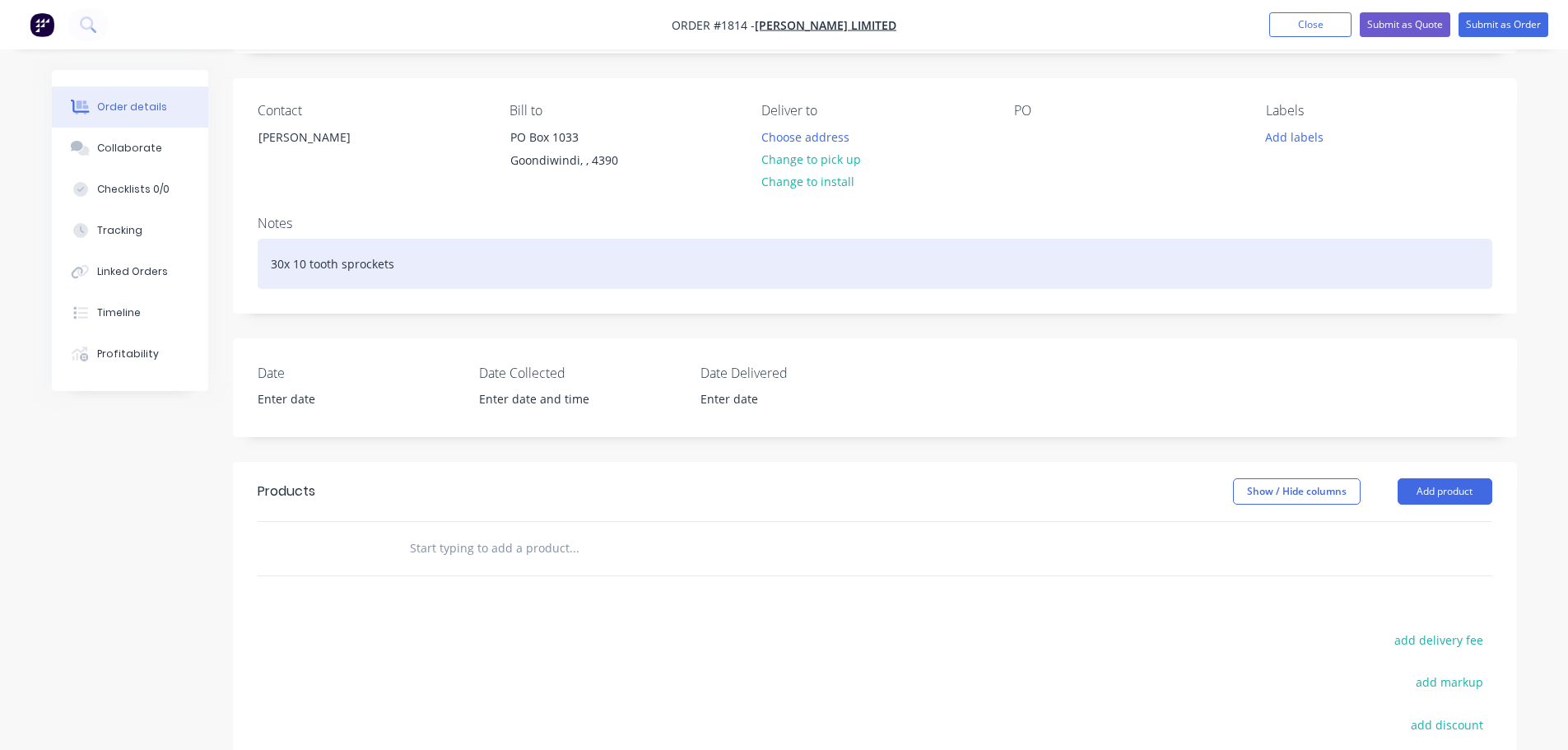
scroll to position [0, 0]
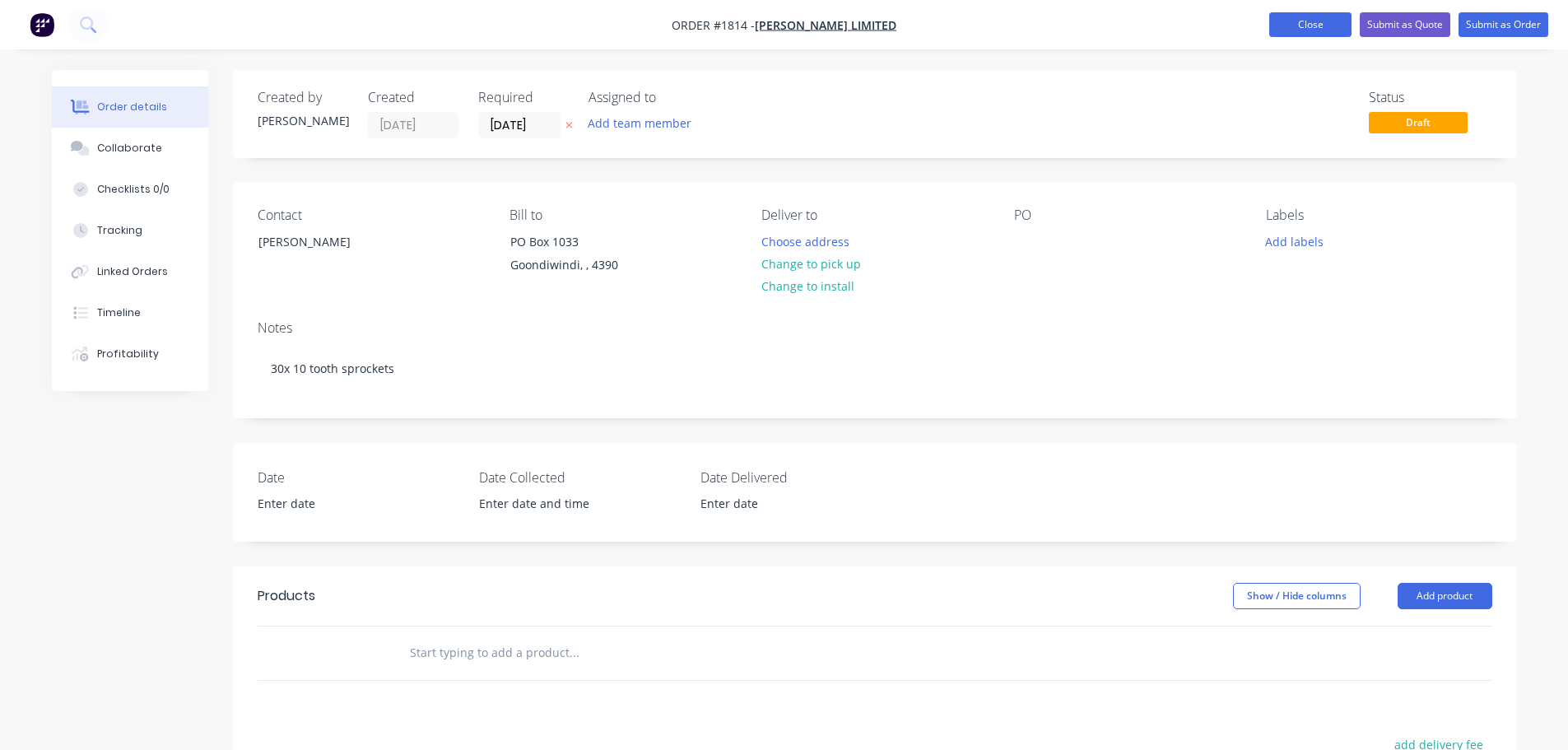
click at [1293, 32] on button "Close" at bounding box center [1311, 25] width 83 height 25
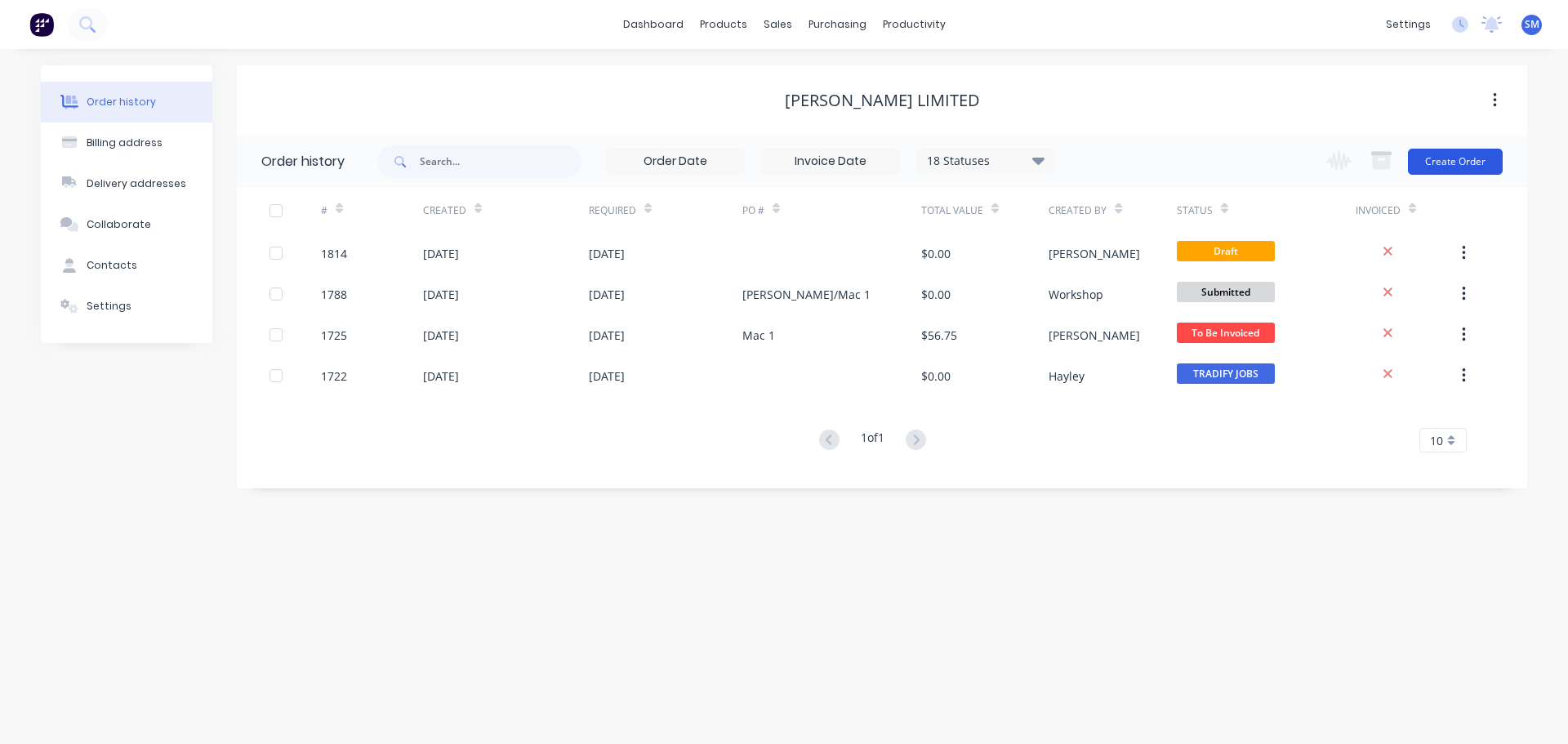
click at [1464, 173] on button "Create Order" at bounding box center [1455, 161] width 94 height 26
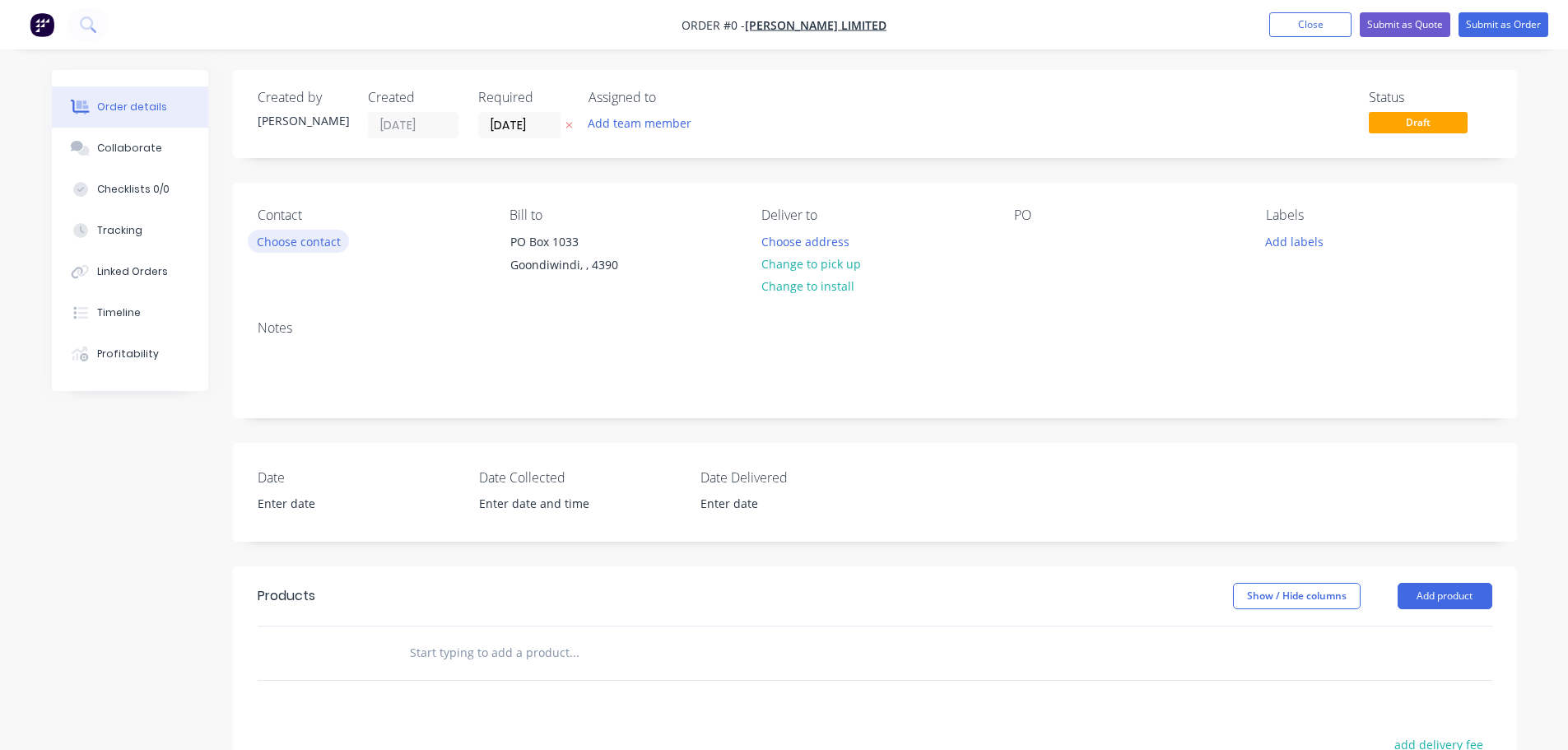
click at [306, 243] on button "Choose contact" at bounding box center [298, 240] width 101 height 22
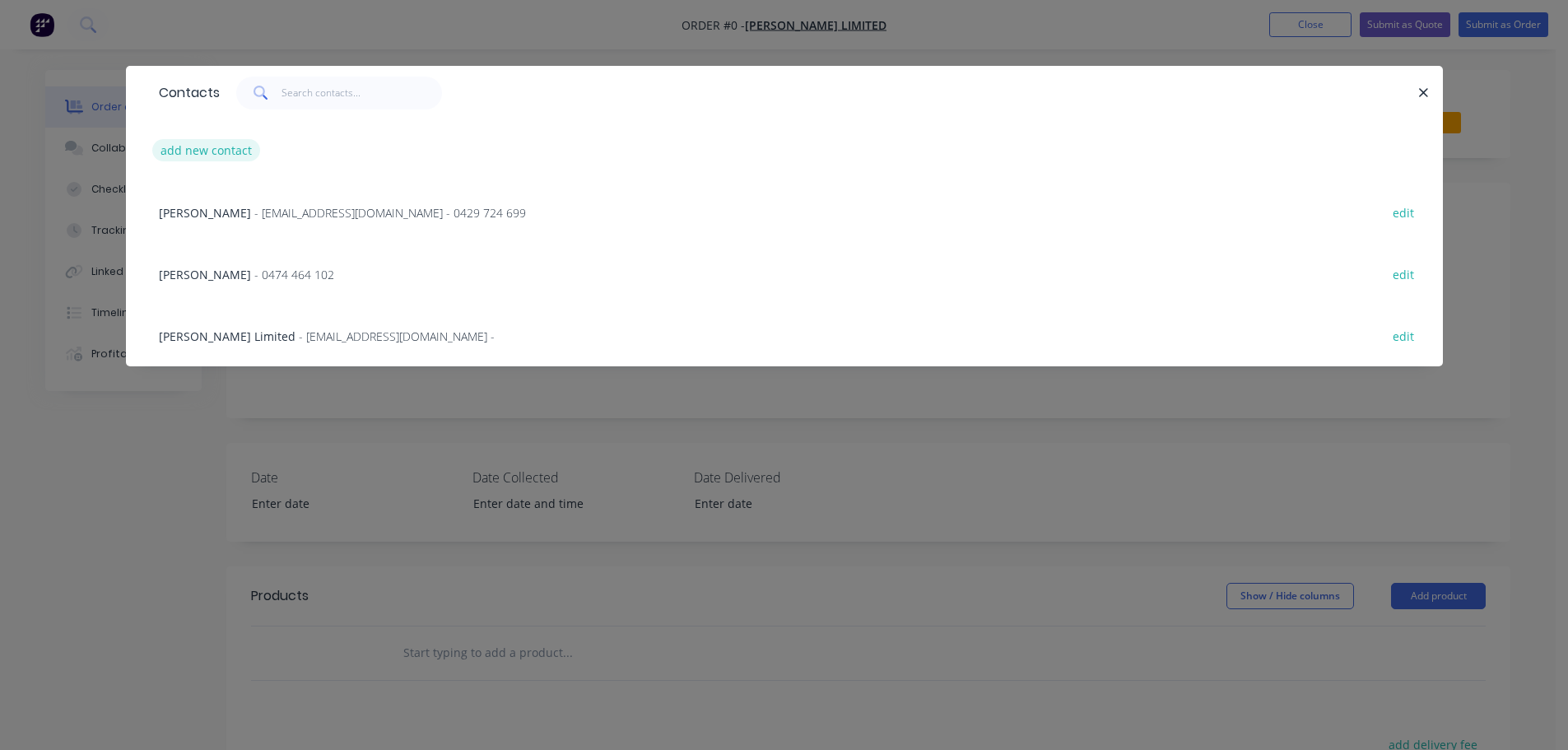
click at [219, 147] on button "add new contact" at bounding box center [206, 150] width 109 height 22
select select "AU"
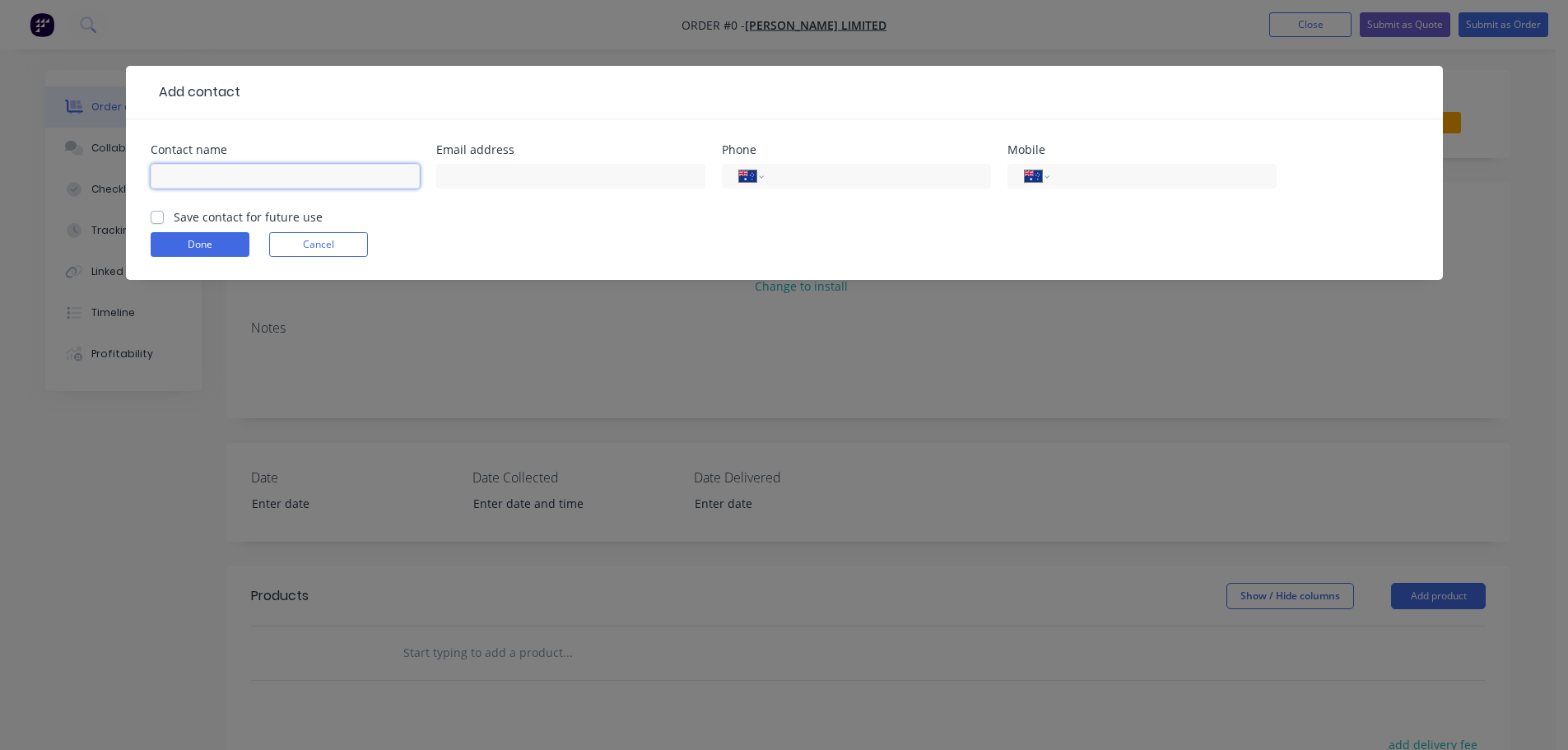
click at [307, 169] on input "text" at bounding box center [286, 176] width 269 height 25
type input "[PERSON_NAME]"
click at [229, 212] on label "Save contact for future use" at bounding box center [248, 217] width 149 height 17
click at [163, 212] on input "Save contact for future use" at bounding box center [158, 216] width 13 height 15
checkbox input "true"
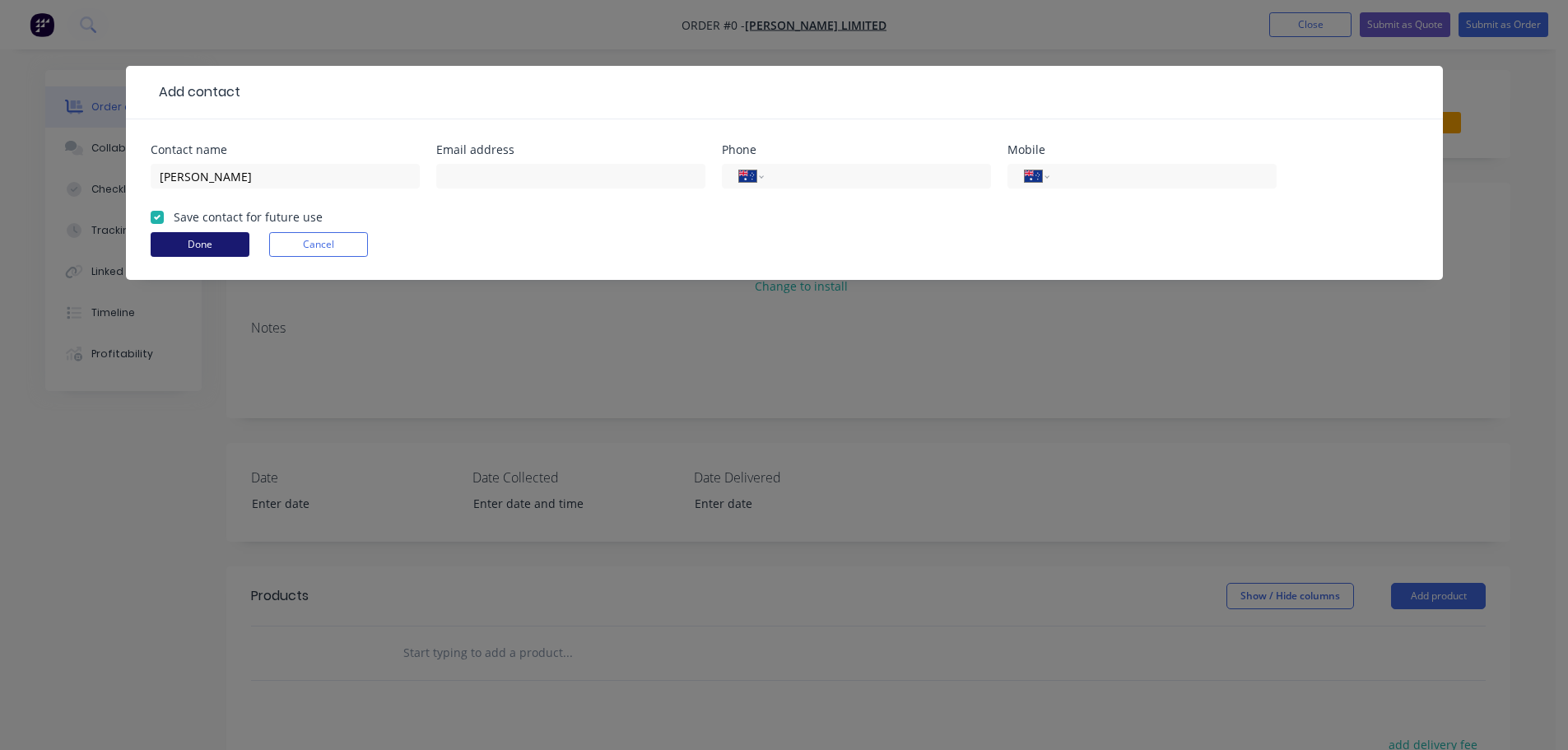
click at [220, 235] on button "Done" at bounding box center [200, 244] width 99 height 25
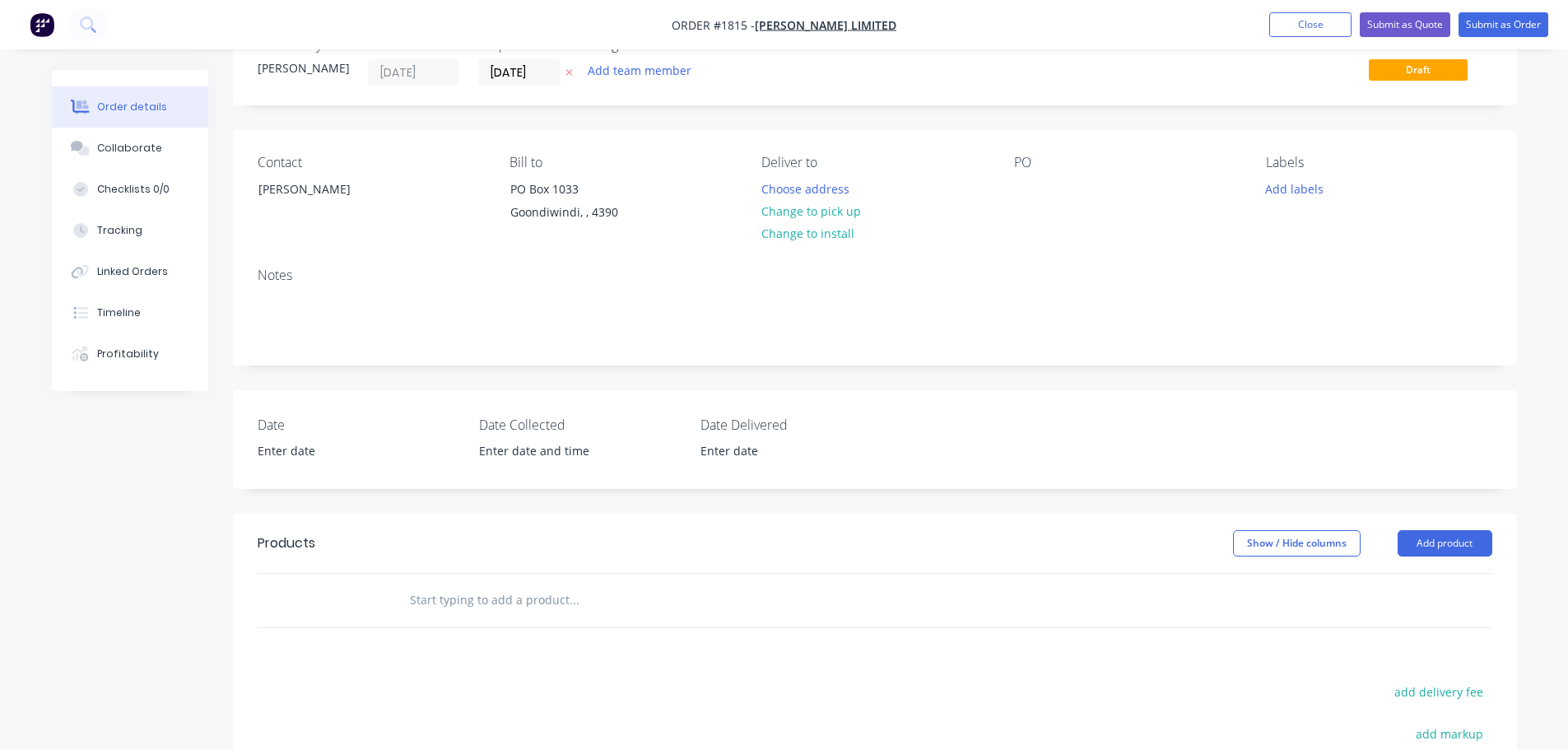
scroll to position [83, 0]
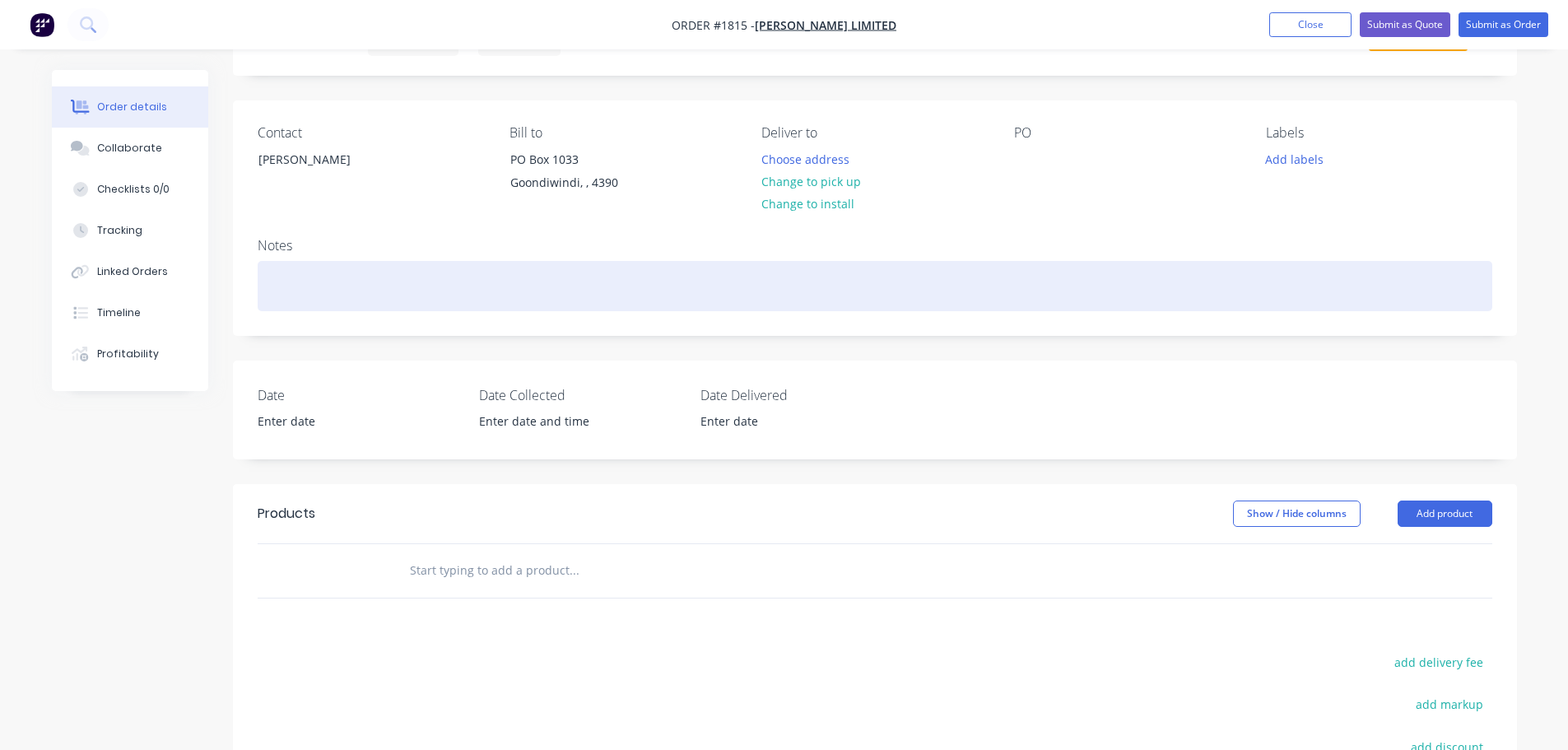
click at [350, 286] on div at bounding box center [875, 286] width 1235 height 50
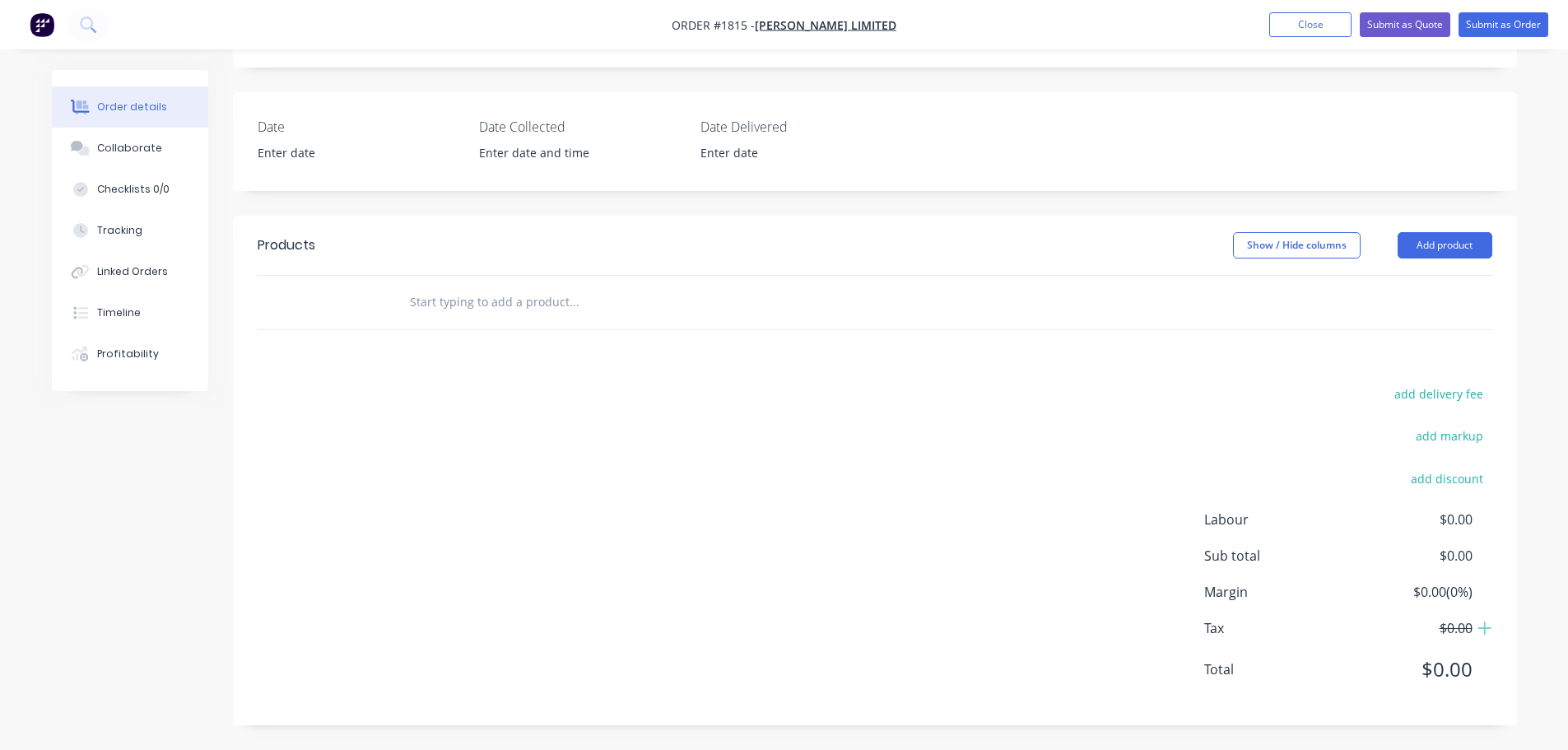
scroll to position [21, 0]
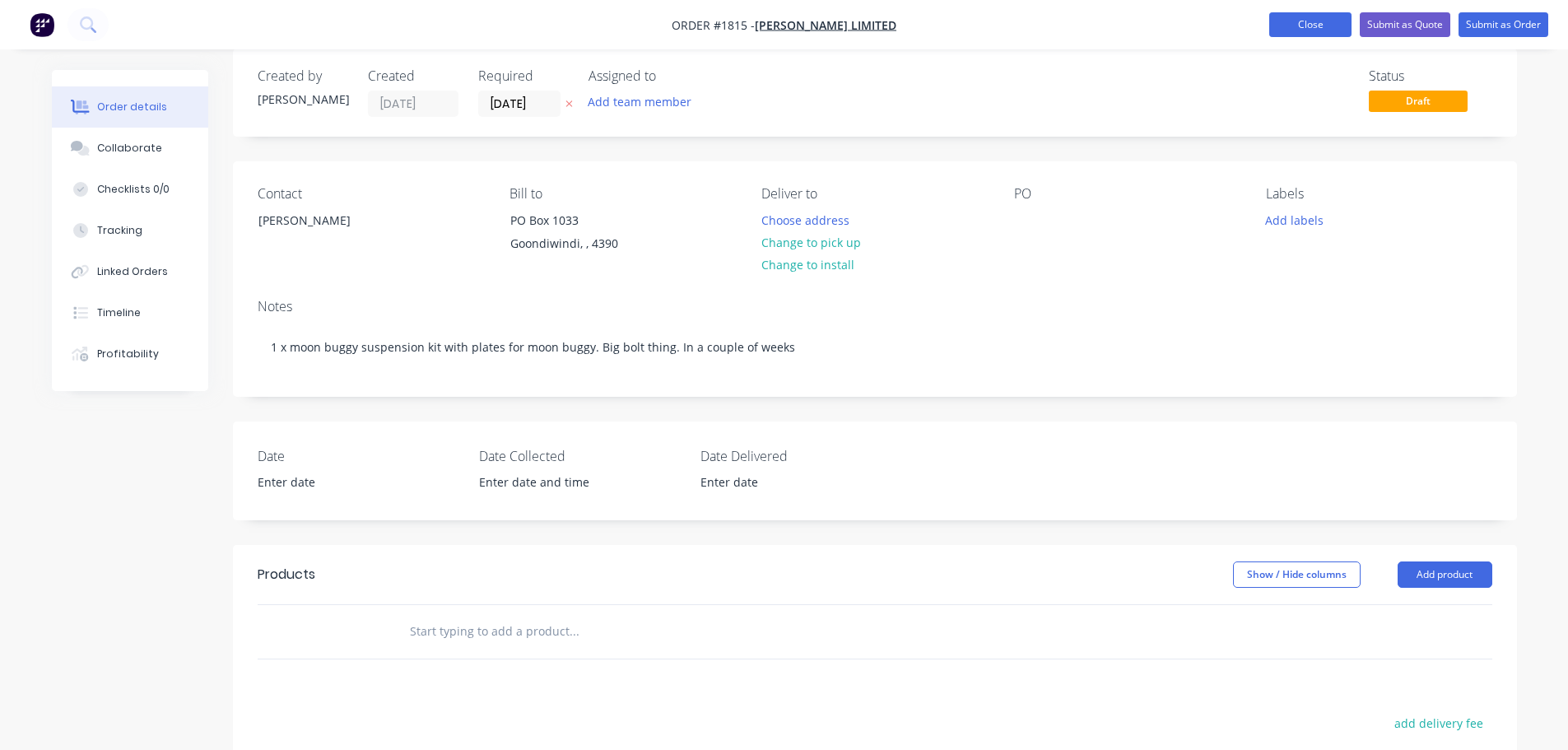
click at [1292, 22] on button "Close" at bounding box center [1311, 25] width 83 height 25
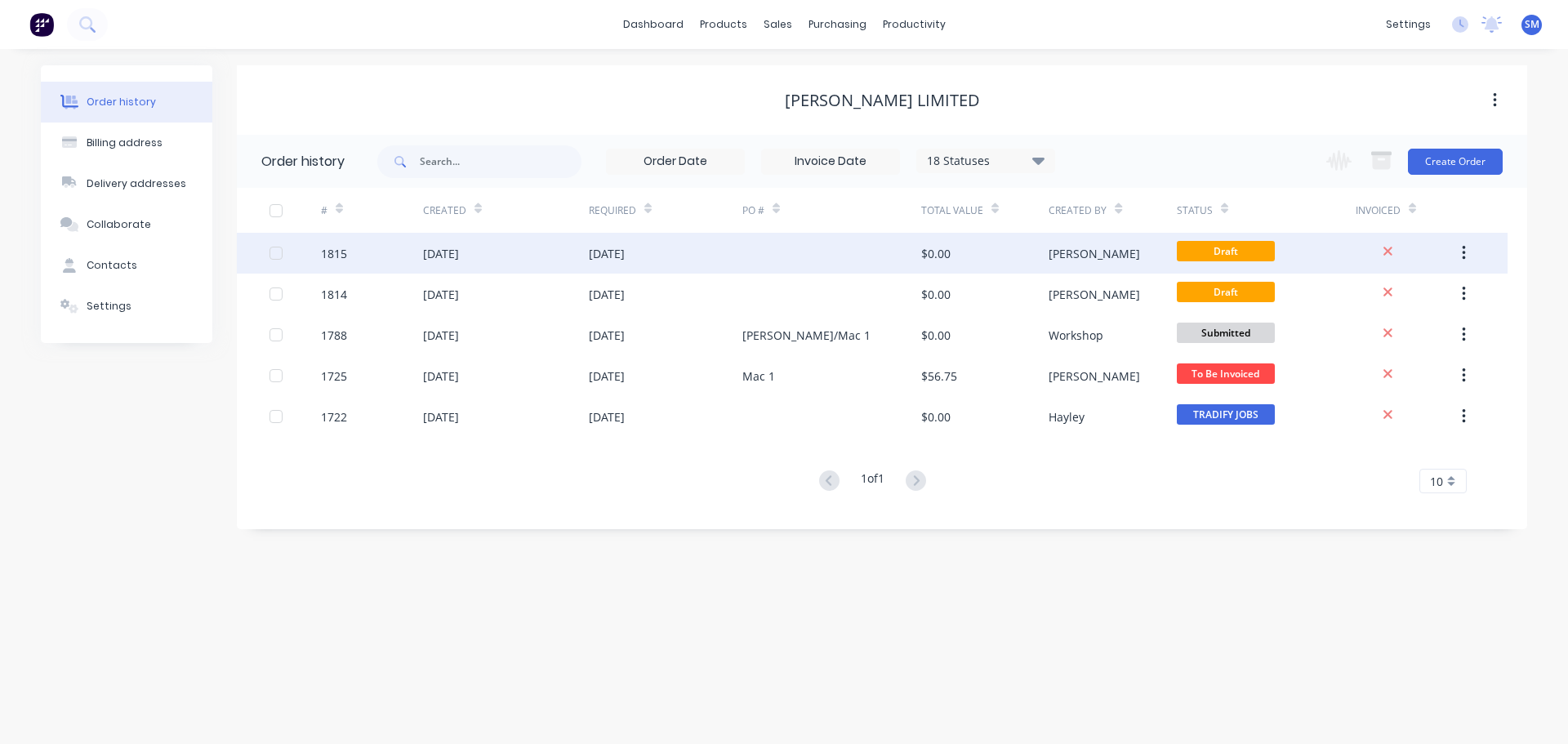
click at [459, 245] on div "[DATE]" at bounding box center [442, 254] width 36 height 17
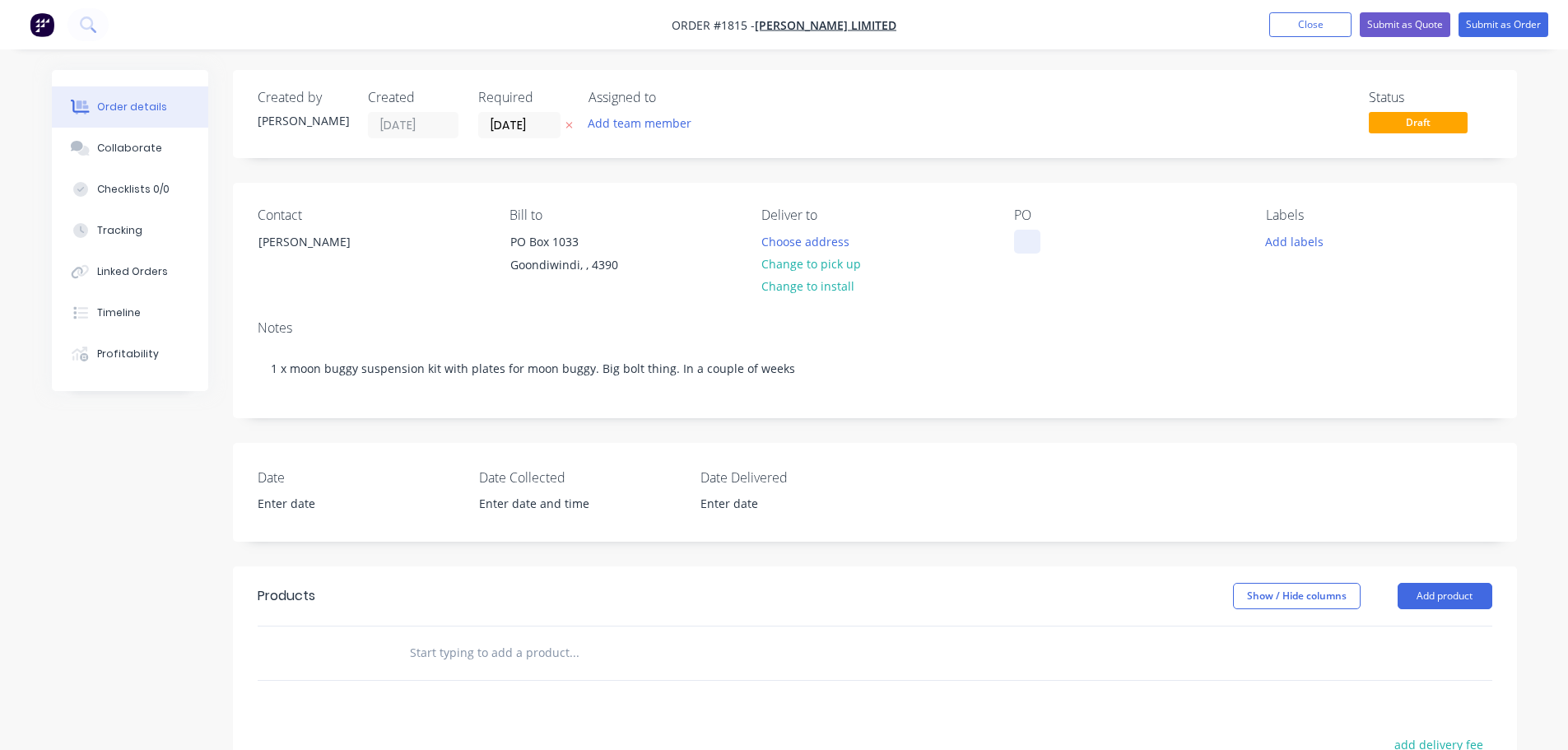
click at [1018, 243] on div at bounding box center [1027, 241] width 26 height 24
click at [1296, 19] on button "Close" at bounding box center [1311, 25] width 83 height 25
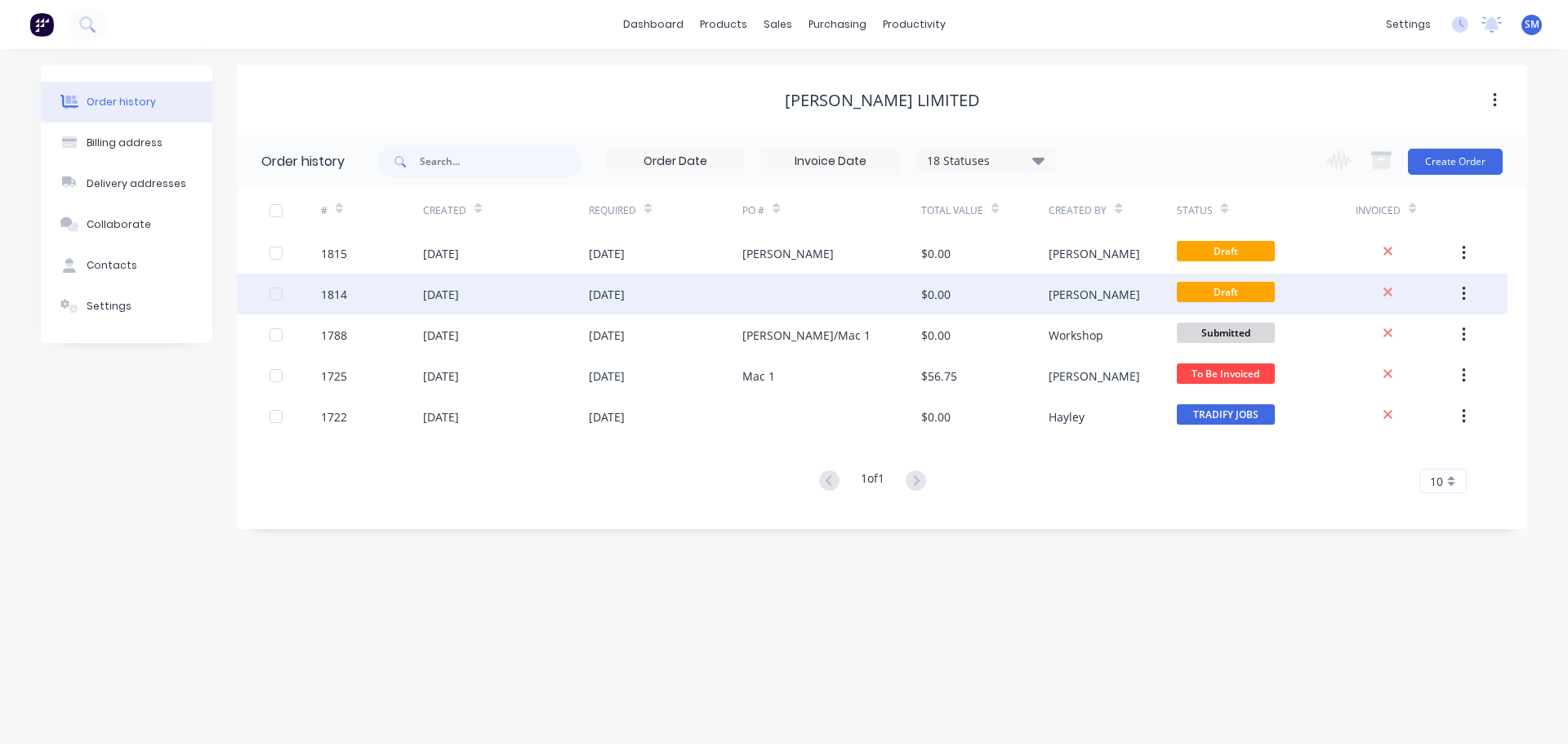
click at [727, 292] on div "[DATE]" at bounding box center [665, 294] width 154 height 41
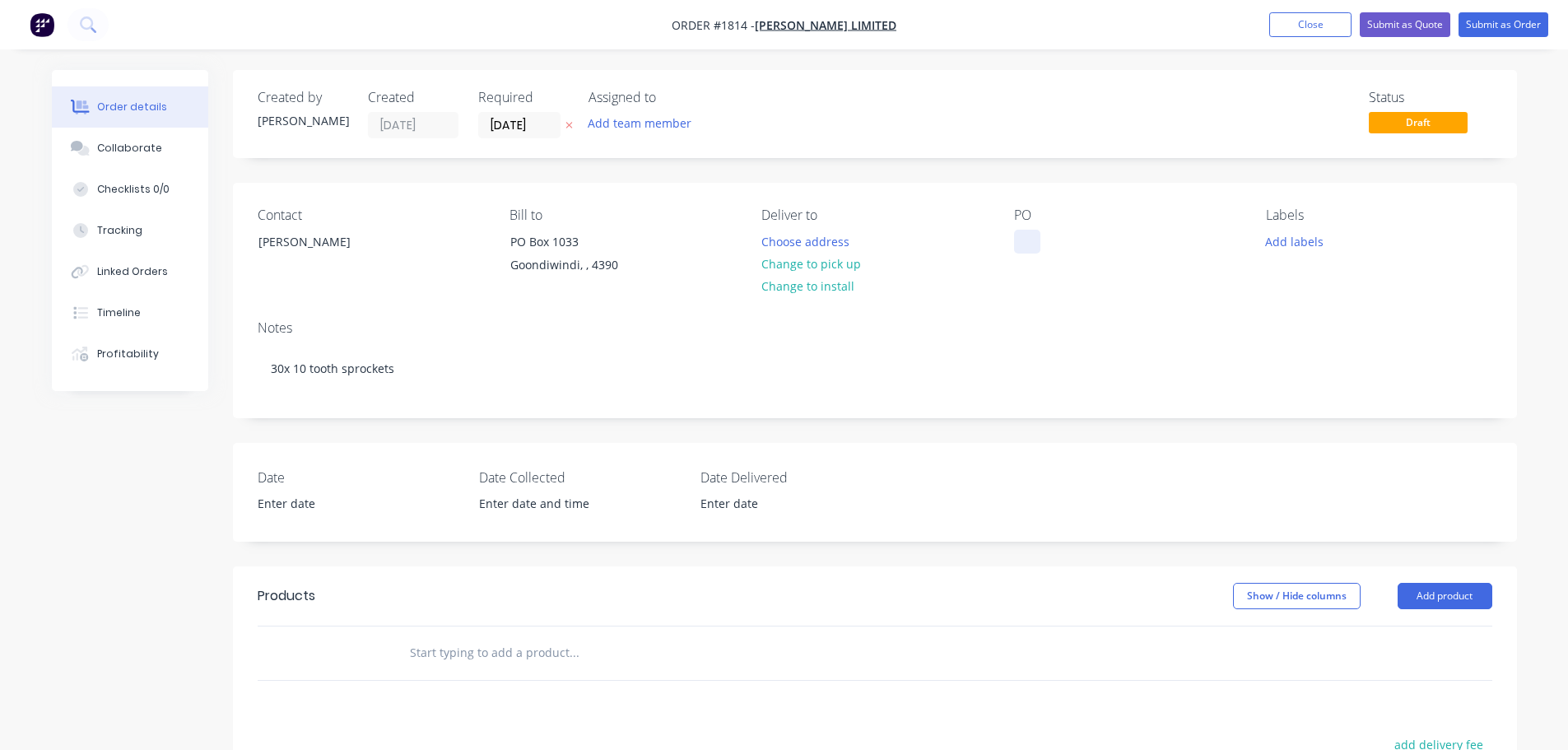
click at [1021, 234] on div at bounding box center [1027, 241] width 26 height 24
click at [1333, 26] on button "Close" at bounding box center [1311, 25] width 83 height 25
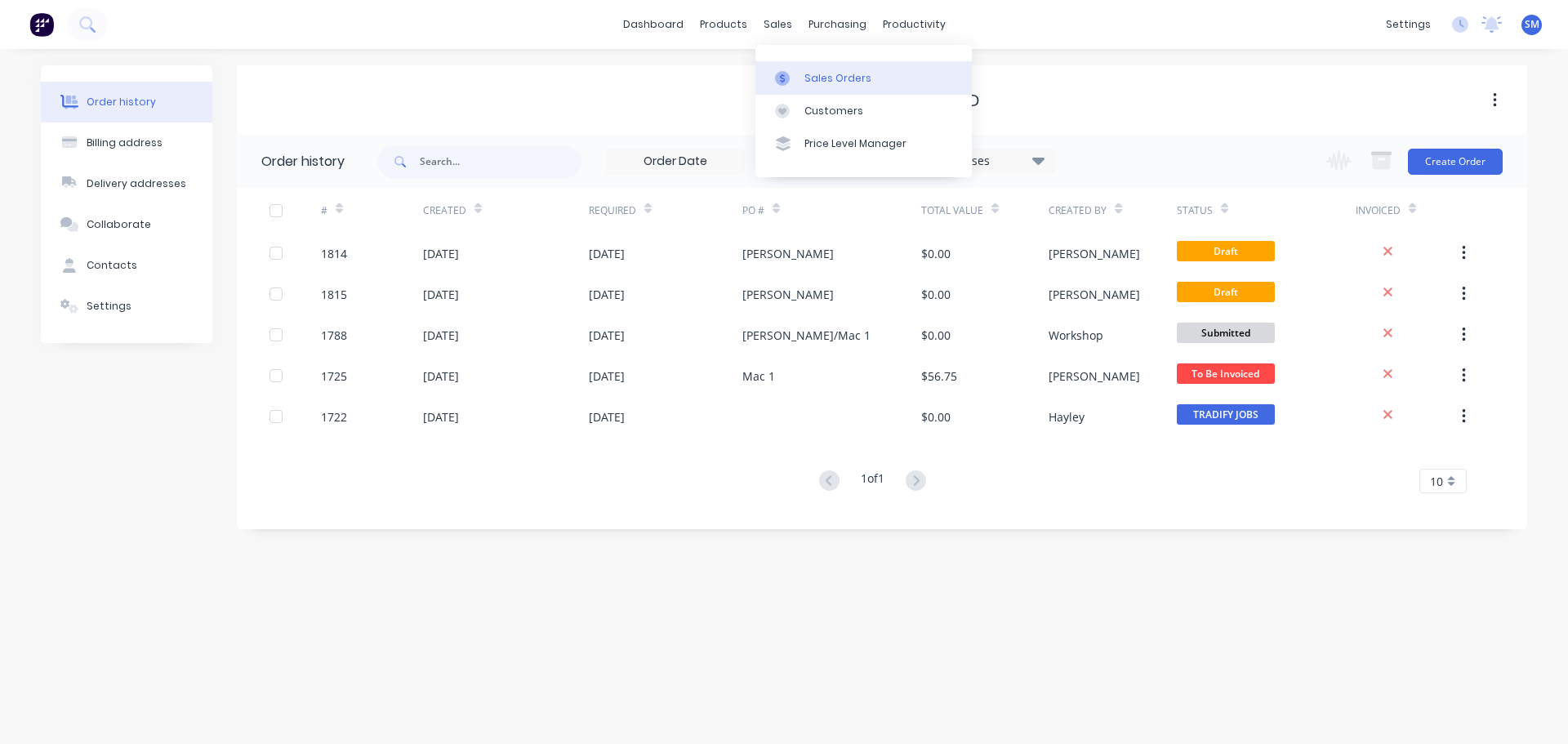
click at [823, 72] on div "Sales Orders" at bounding box center [838, 78] width 67 height 14
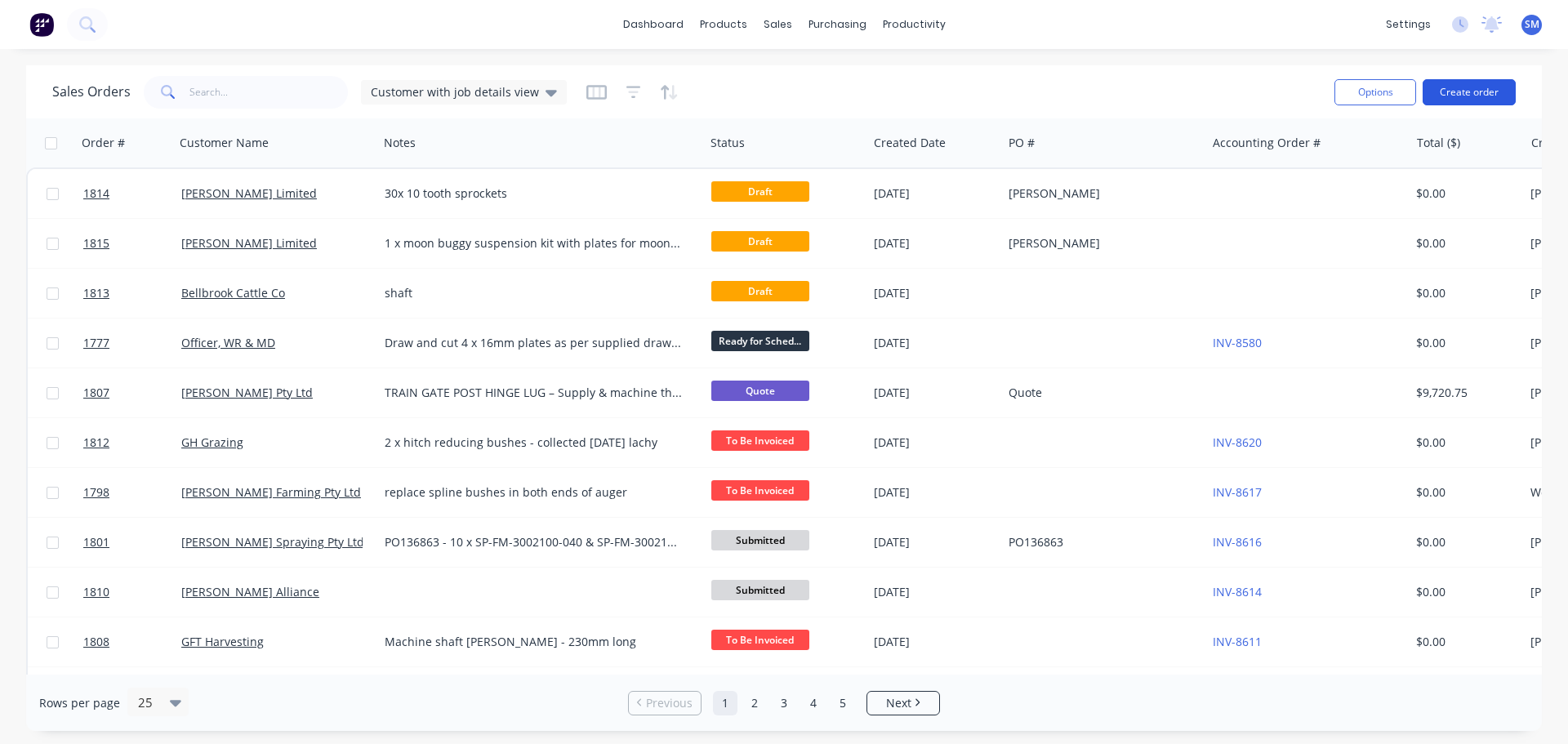
click at [1461, 97] on button "Create order" at bounding box center [1470, 92] width 93 height 26
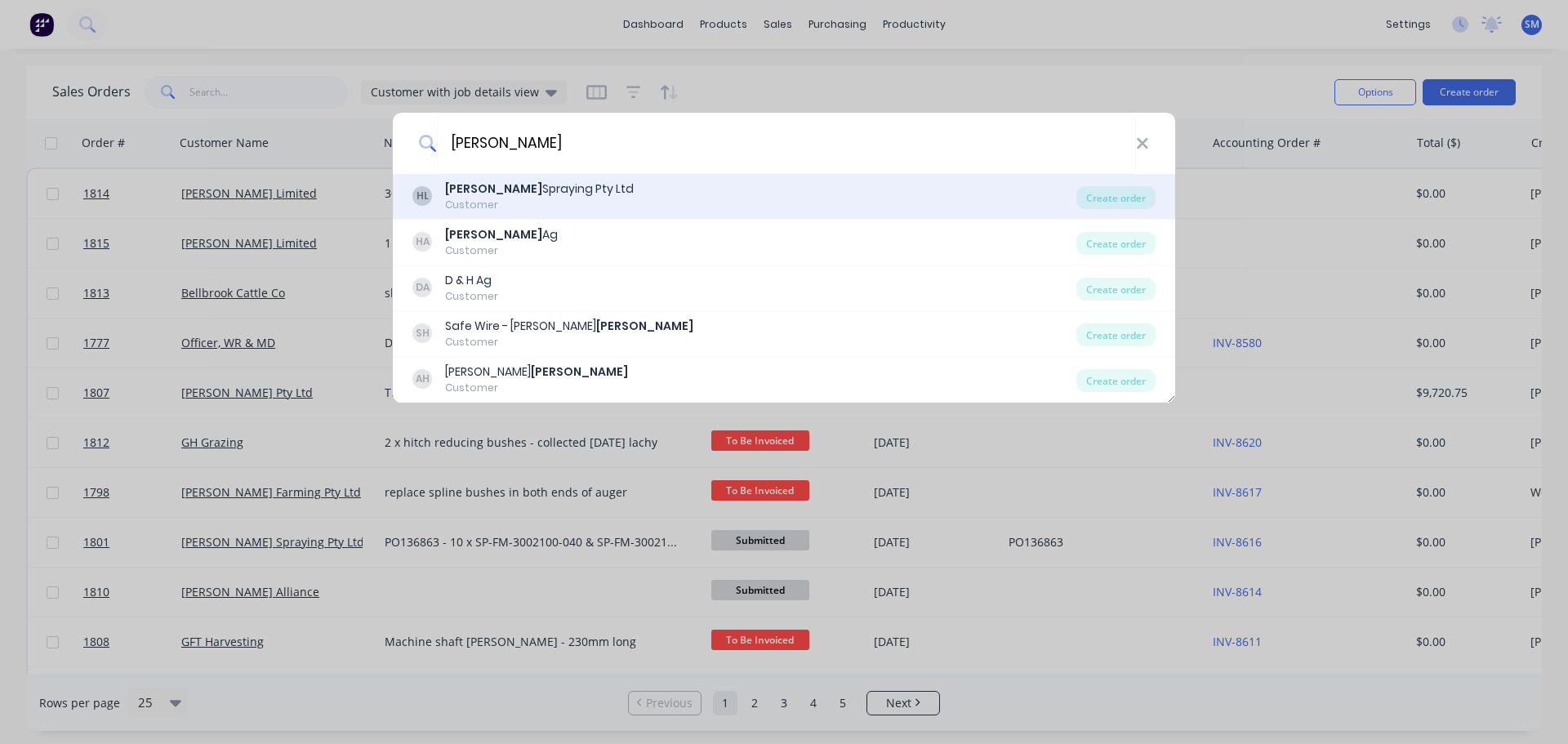
type input "[PERSON_NAME]"
click at [510, 190] on div "[PERSON_NAME] Spraying Pty Ltd" at bounding box center [540, 189] width 189 height 17
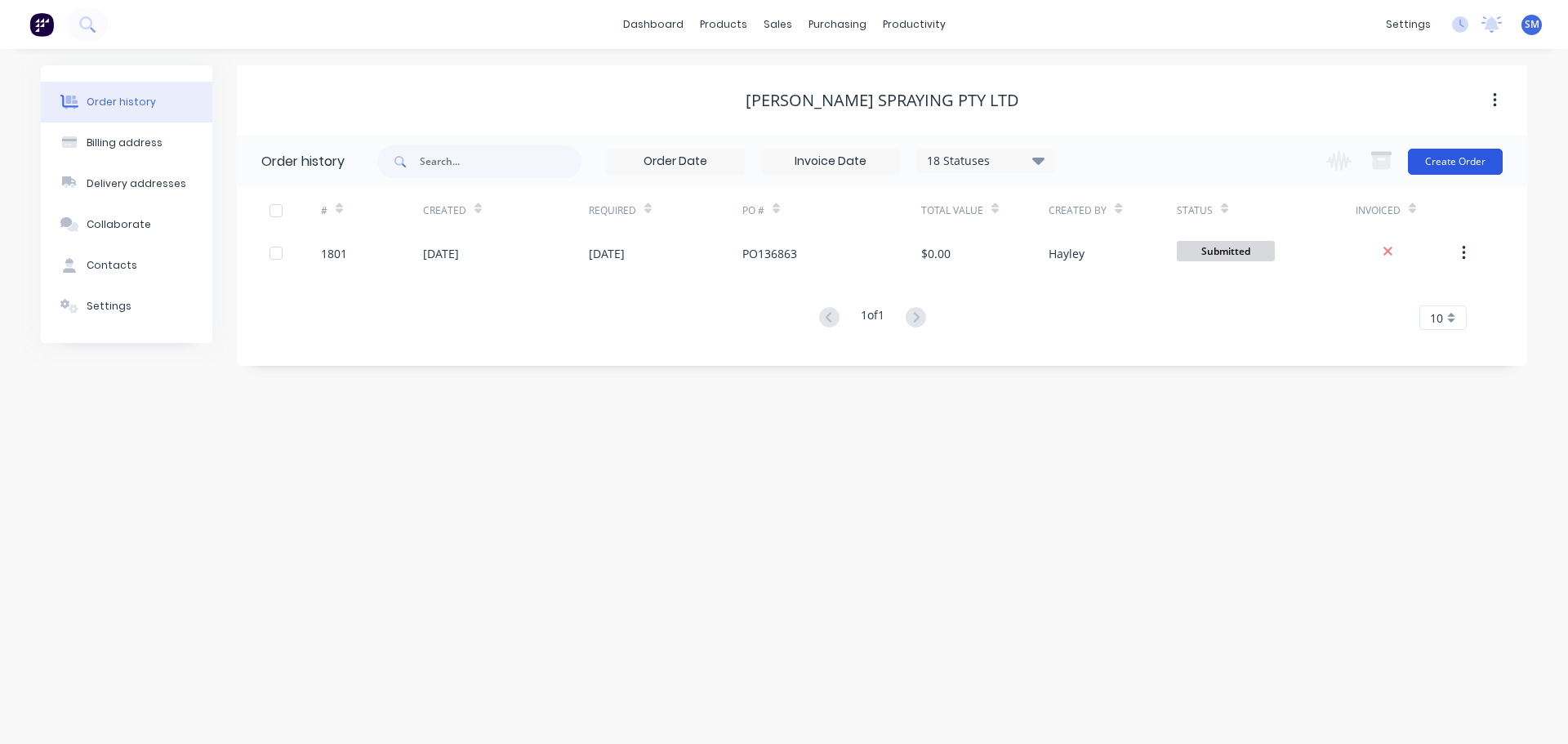
click at [1448, 166] on button "Create Order" at bounding box center [1455, 161] width 94 height 26
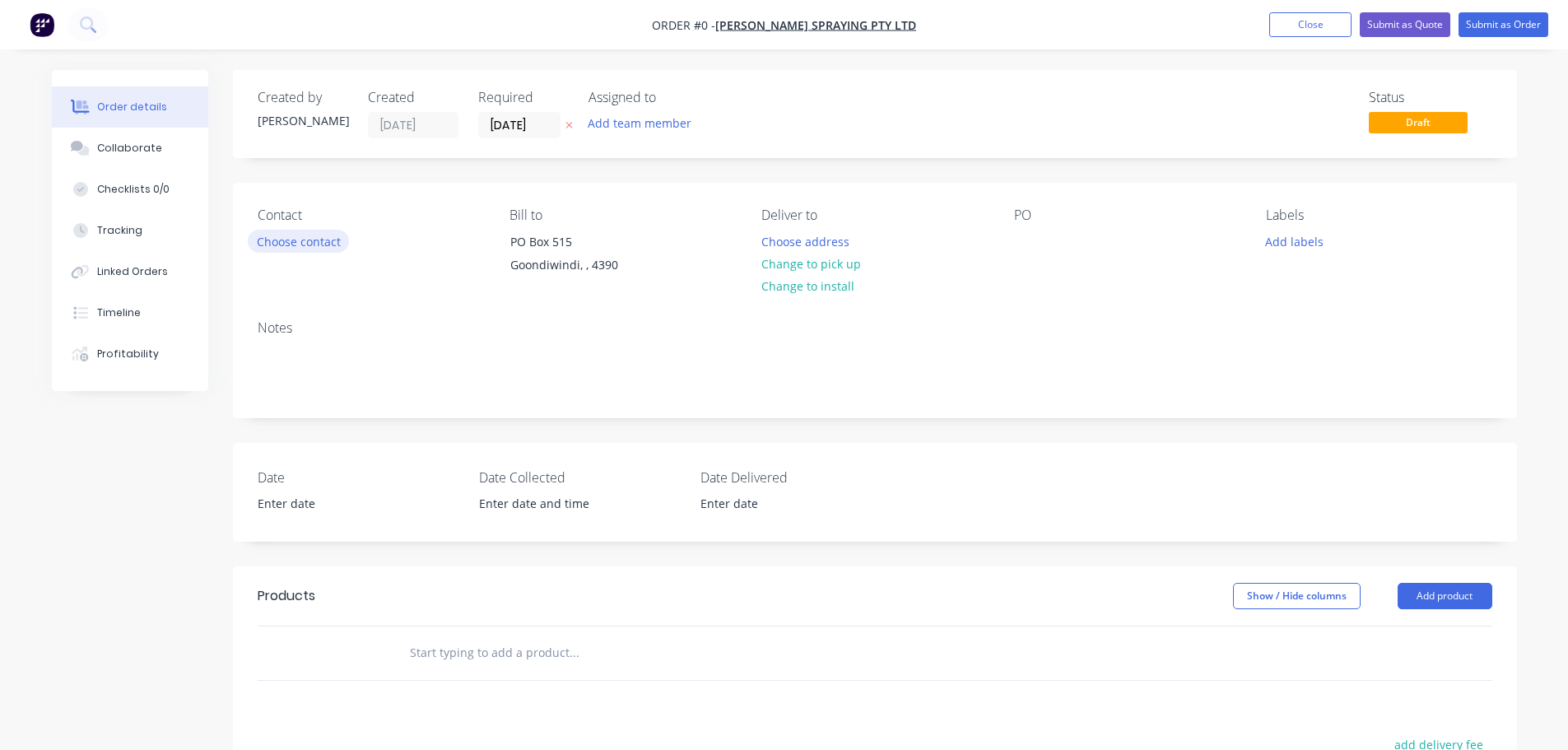
click at [311, 238] on button "Choose contact" at bounding box center [298, 240] width 101 height 22
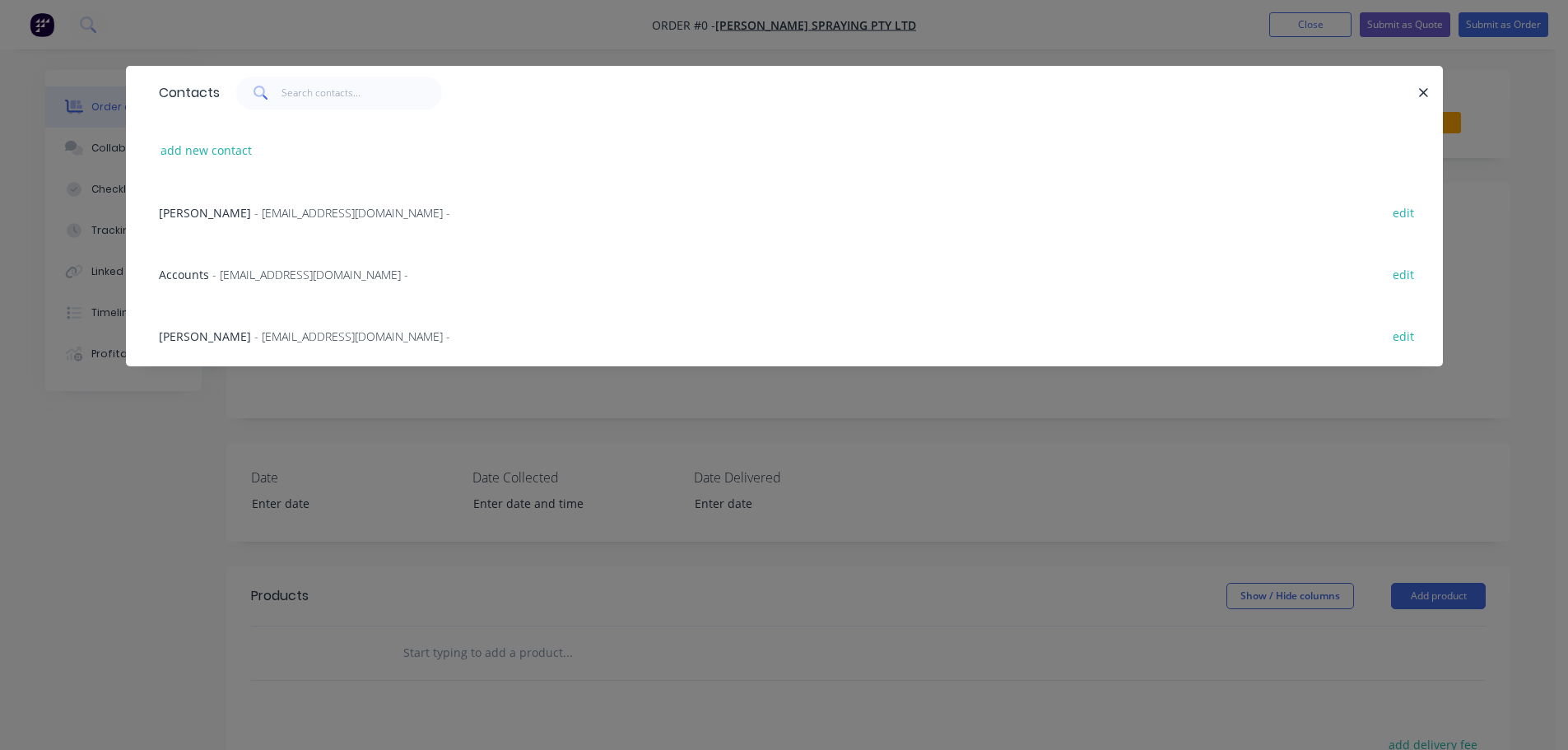
click at [304, 332] on span "- [EMAIL_ADDRESS][DOMAIN_NAME] -" at bounding box center [353, 337] width 196 height 15
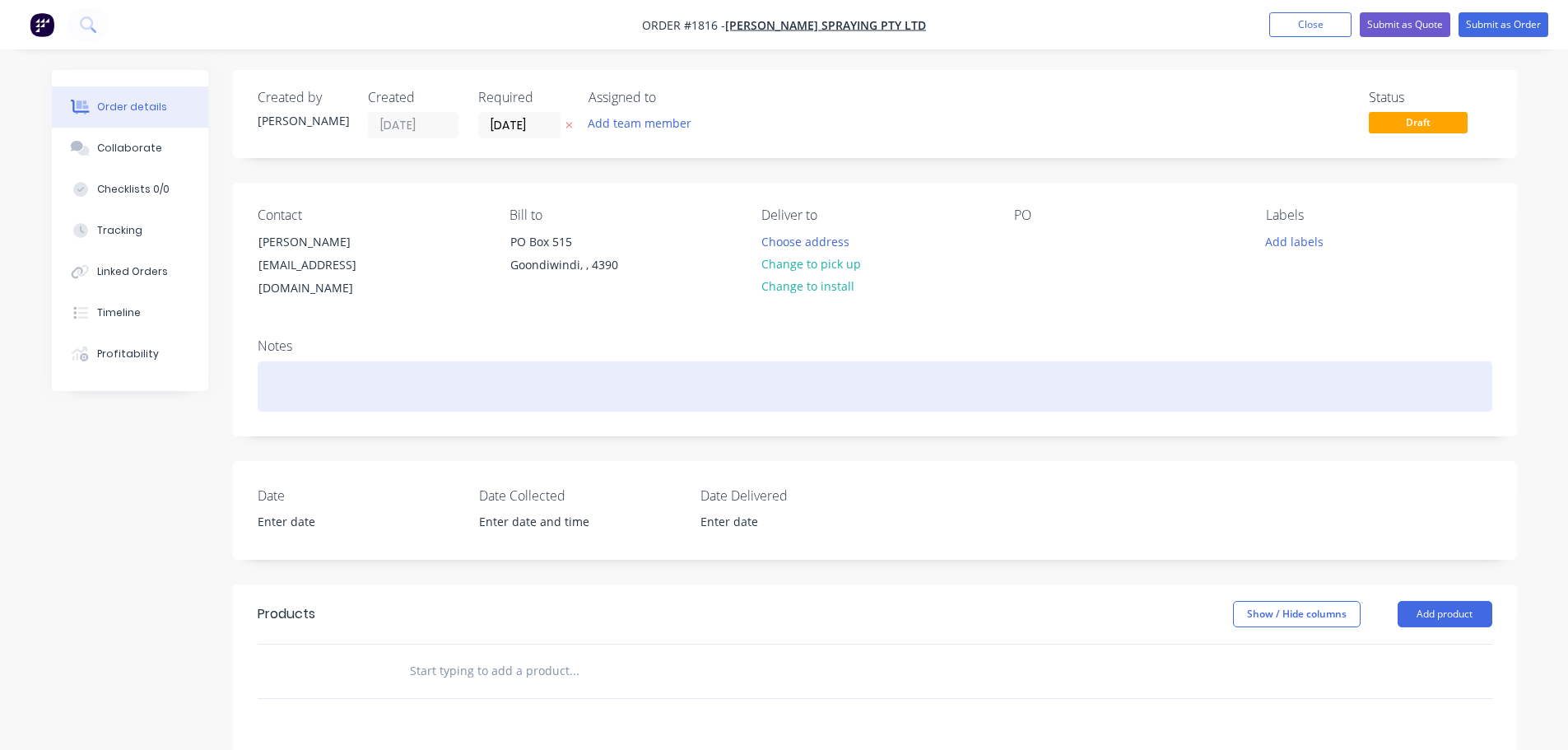
click at [292, 362] on div at bounding box center [875, 387] width 1235 height 50
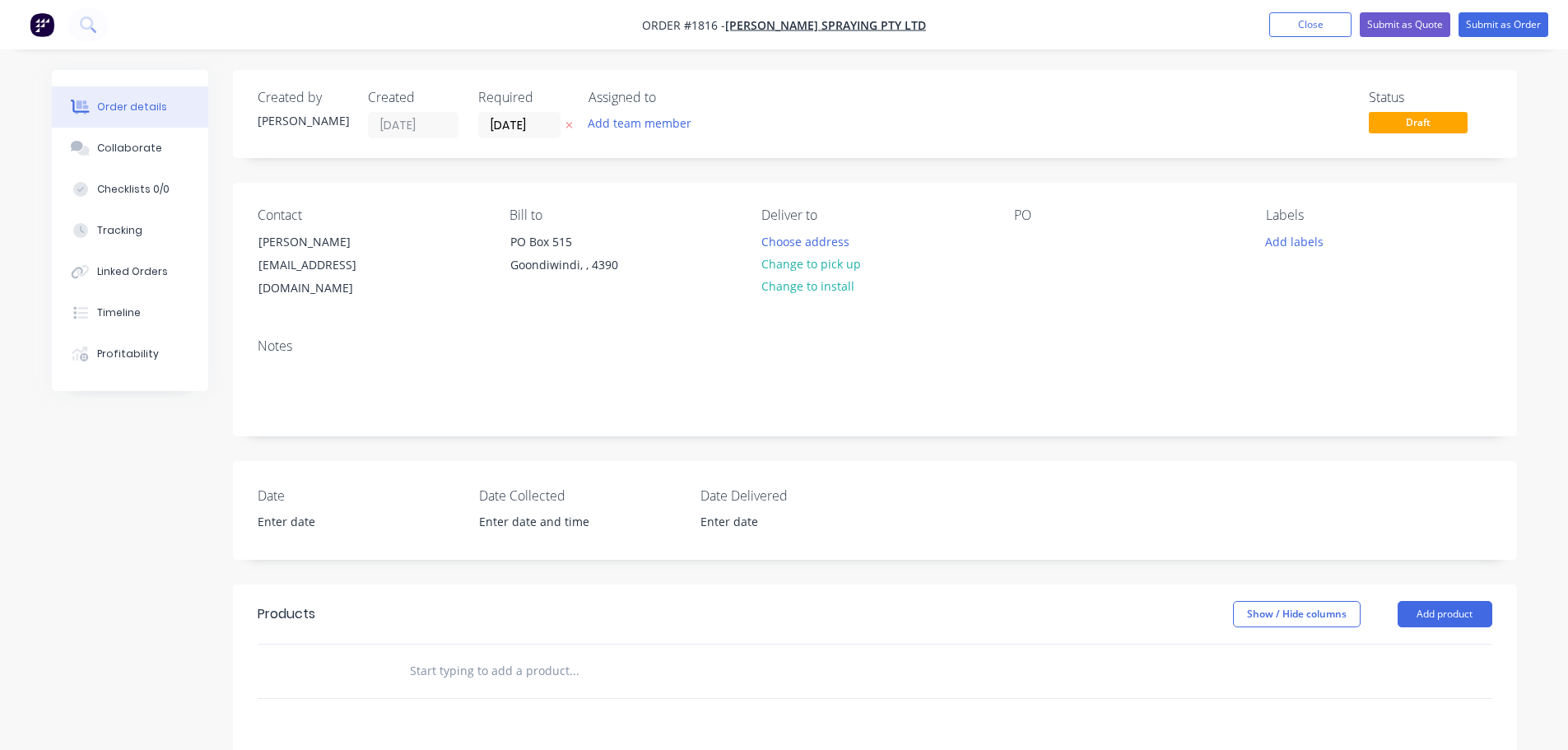
click at [688, 238] on div "Bill to [STREET_ADDRESS]" at bounding box center [622, 254] width 226 height 93
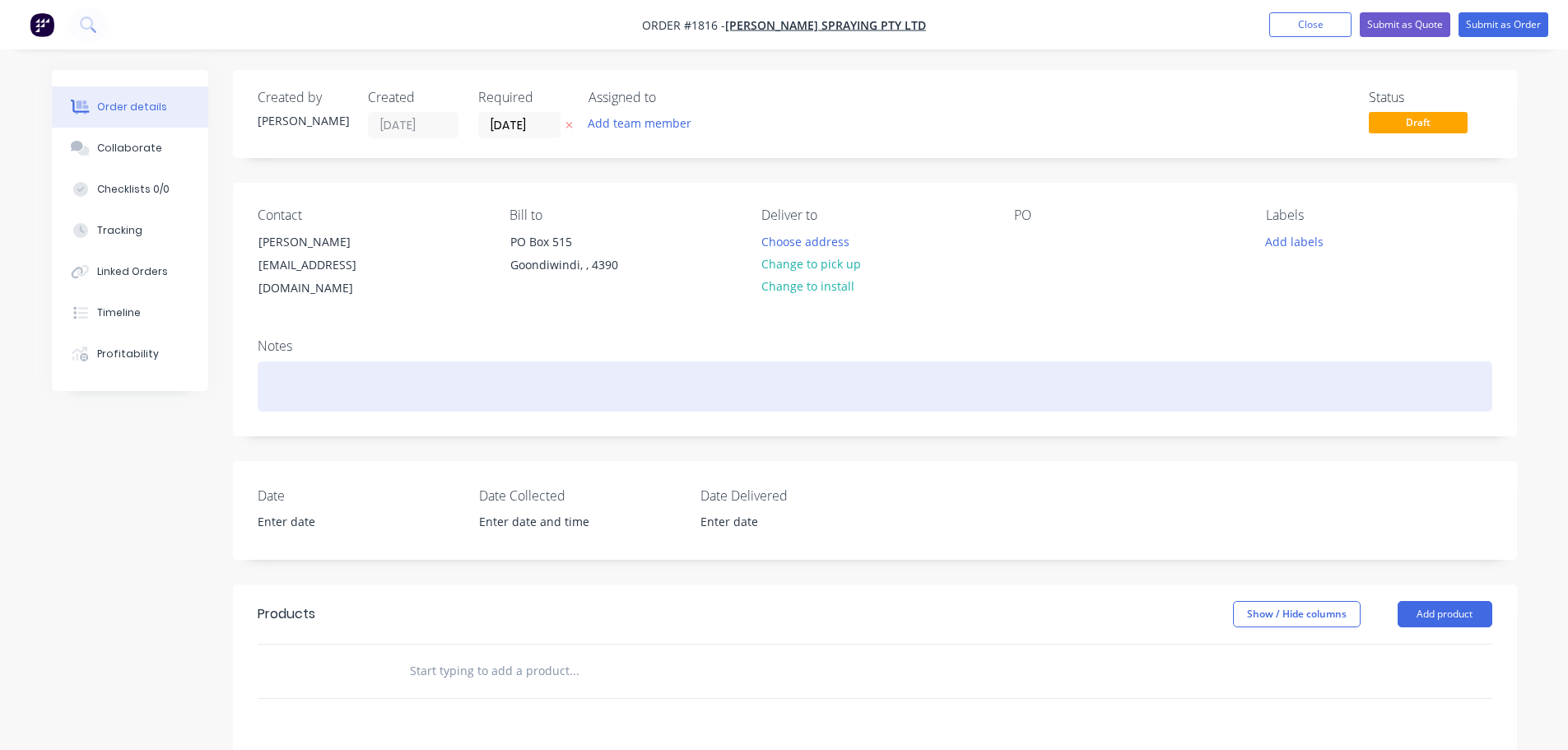
click at [370, 362] on div at bounding box center [875, 387] width 1235 height 50
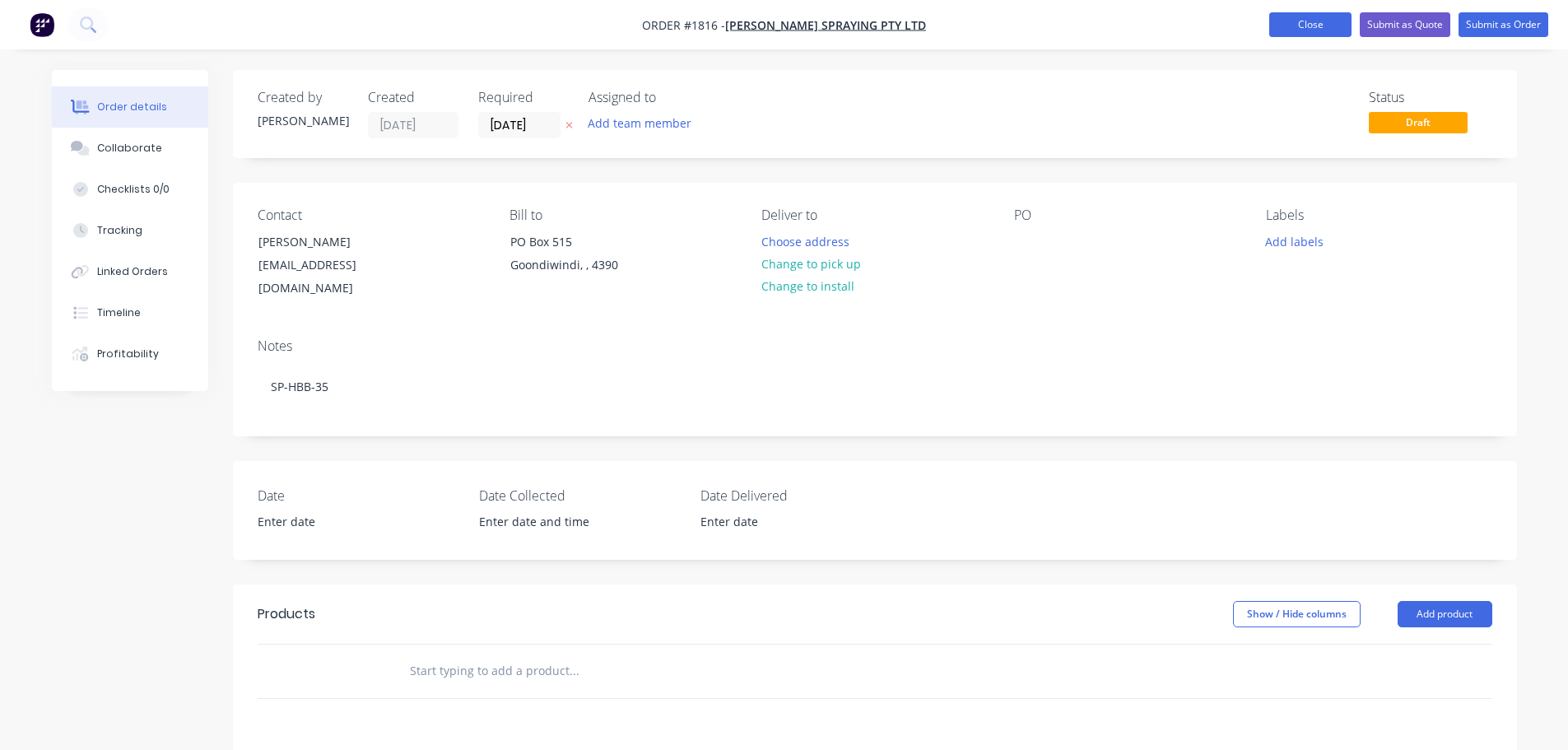
click at [1325, 29] on button "Close" at bounding box center [1311, 25] width 83 height 25
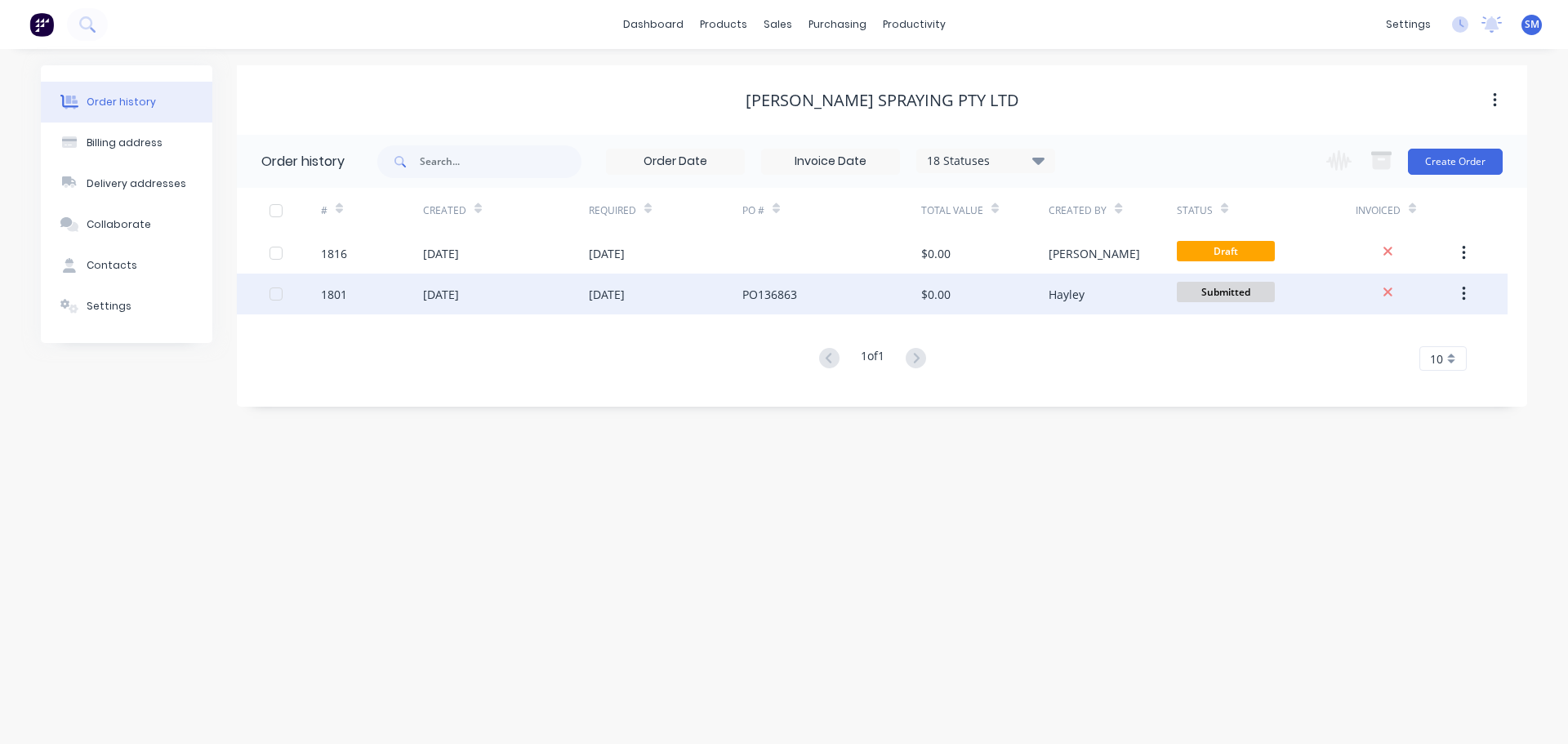
click at [459, 292] on div "[DATE]" at bounding box center [442, 295] width 36 height 17
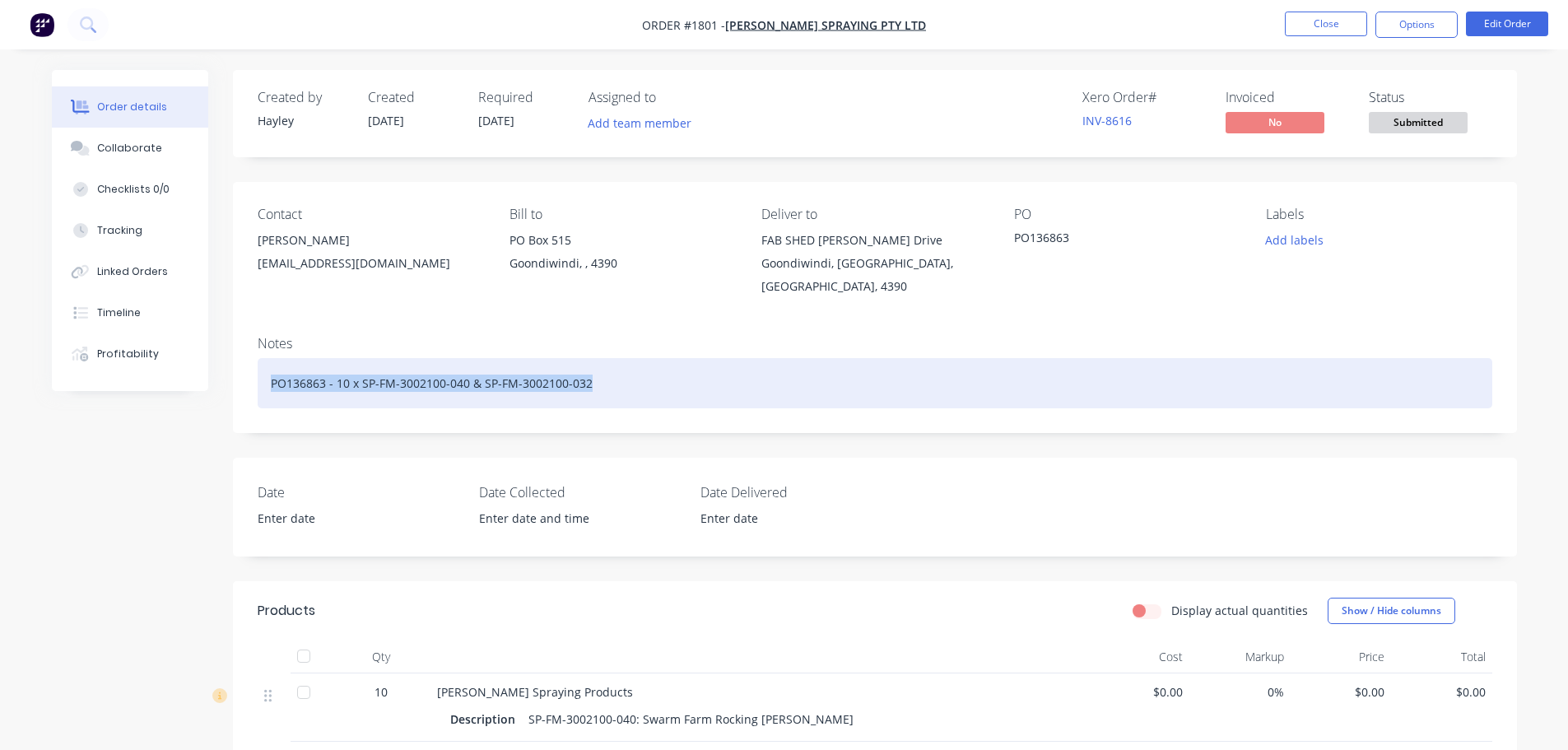
drag, startPoint x: 605, startPoint y: 366, endPoint x: 270, endPoint y: 364, distance: 335.0
click at [270, 364] on div "PO136863 - 10 x SP-FM-3002100-040 & SP-FM-3002100-032" at bounding box center [875, 384] width 1235 height 50
copy div "PO136863 - 10 x SP-FM-3002100-040 & SP-FM-3002100-032"
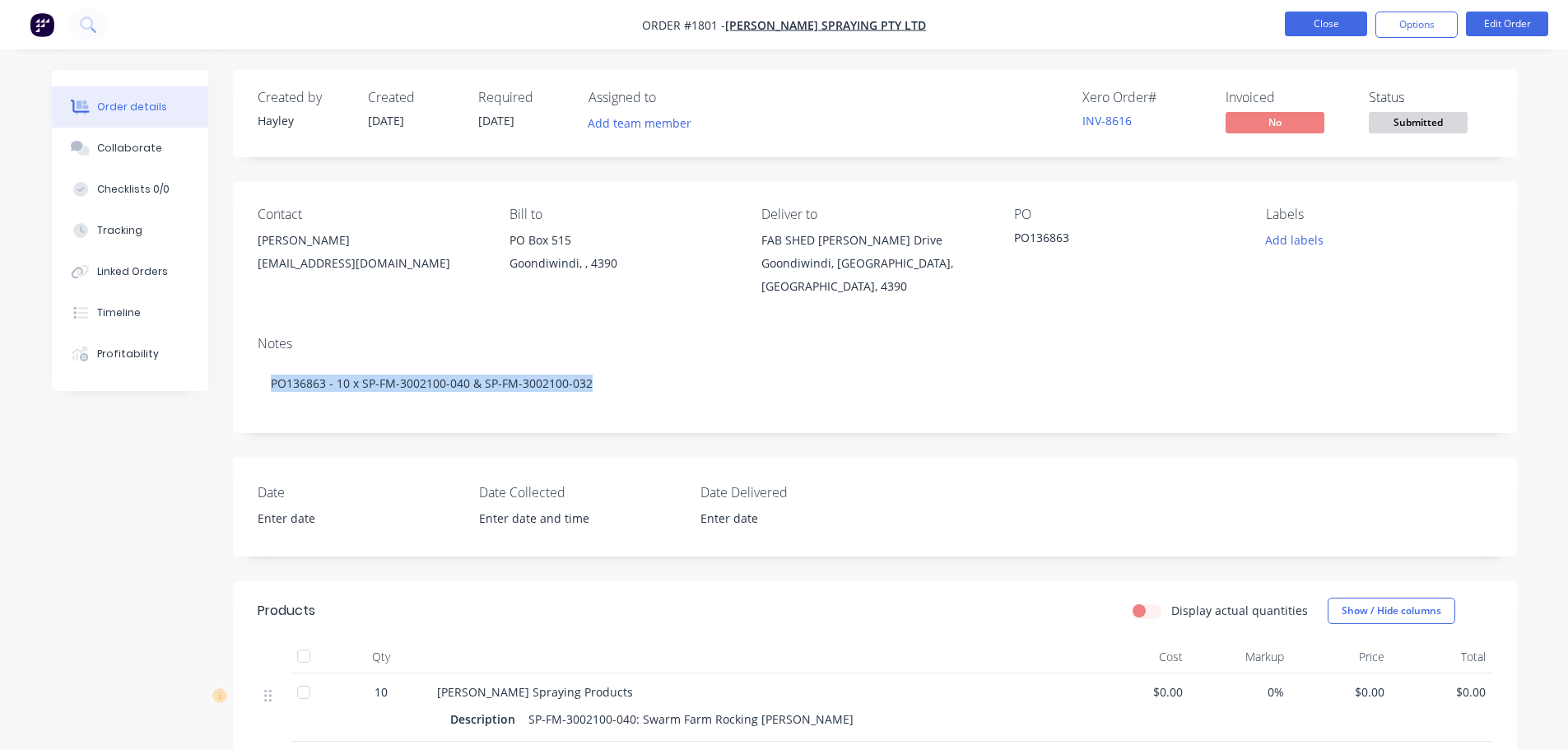
click at [1310, 23] on button "Close" at bounding box center [1327, 24] width 83 height 25
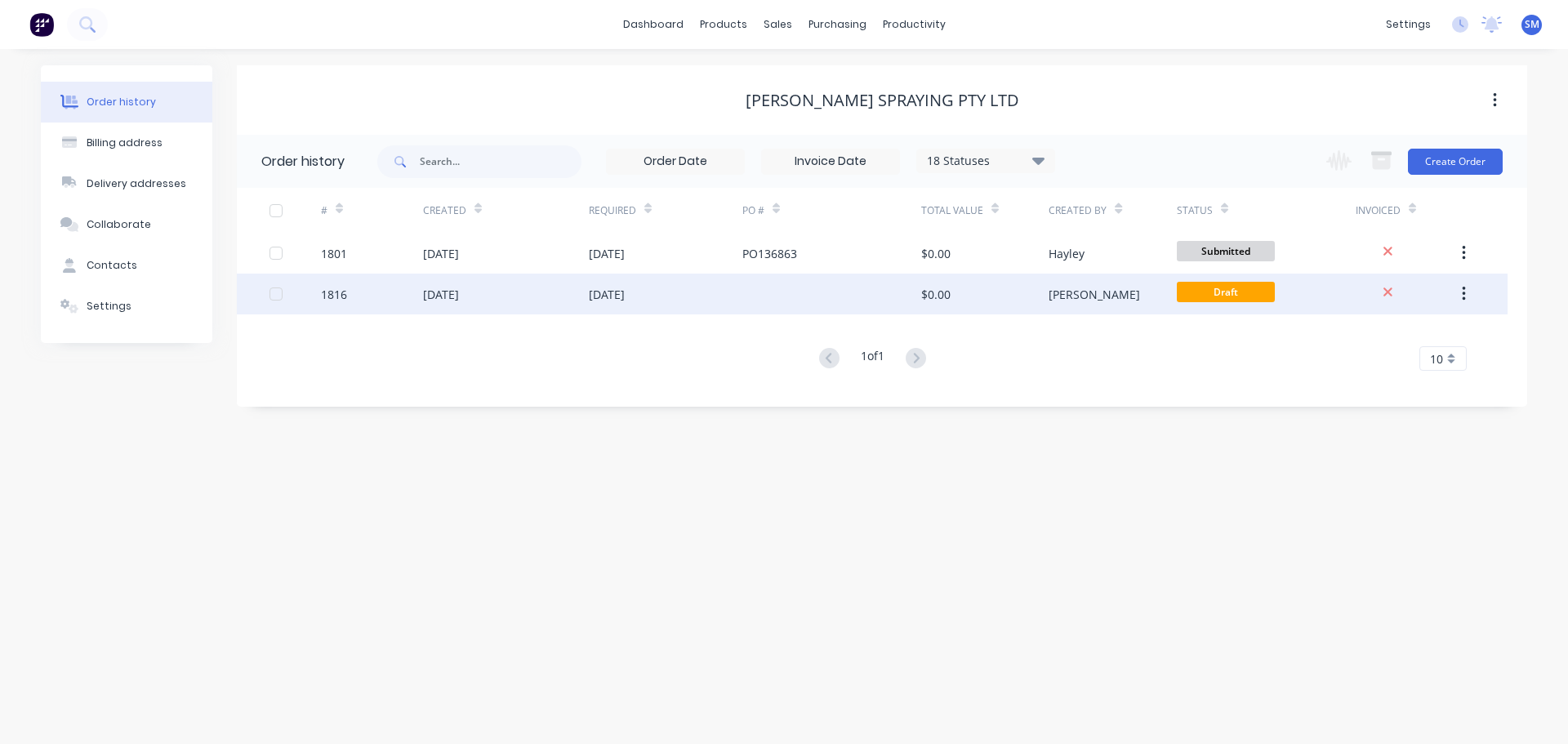
click at [459, 299] on div "[DATE]" at bounding box center [442, 295] width 36 height 17
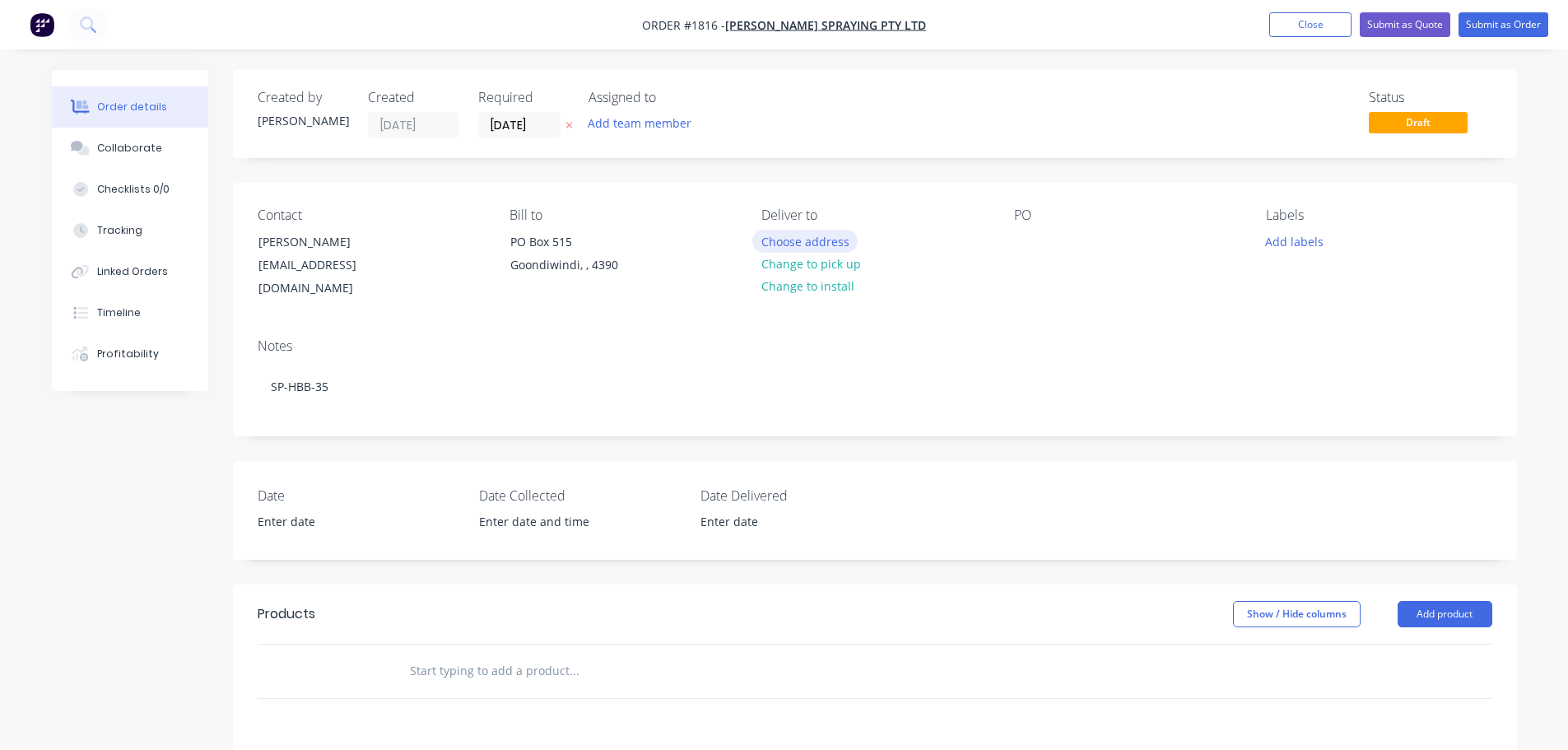
click at [811, 243] on button "Choose address" at bounding box center [806, 240] width 106 height 22
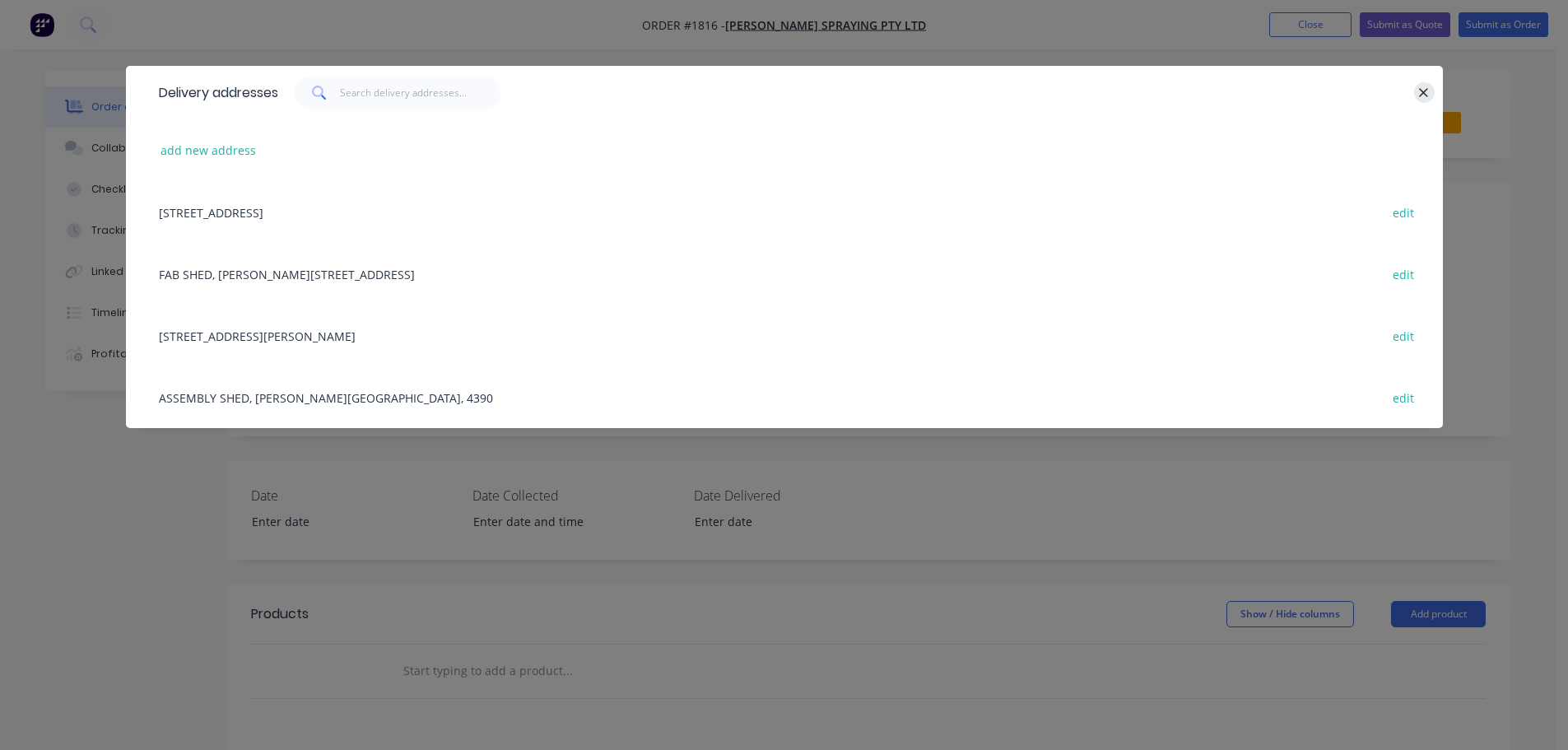
click at [1426, 86] on icon "button" at bounding box center [1424, 92] width 11 height 14
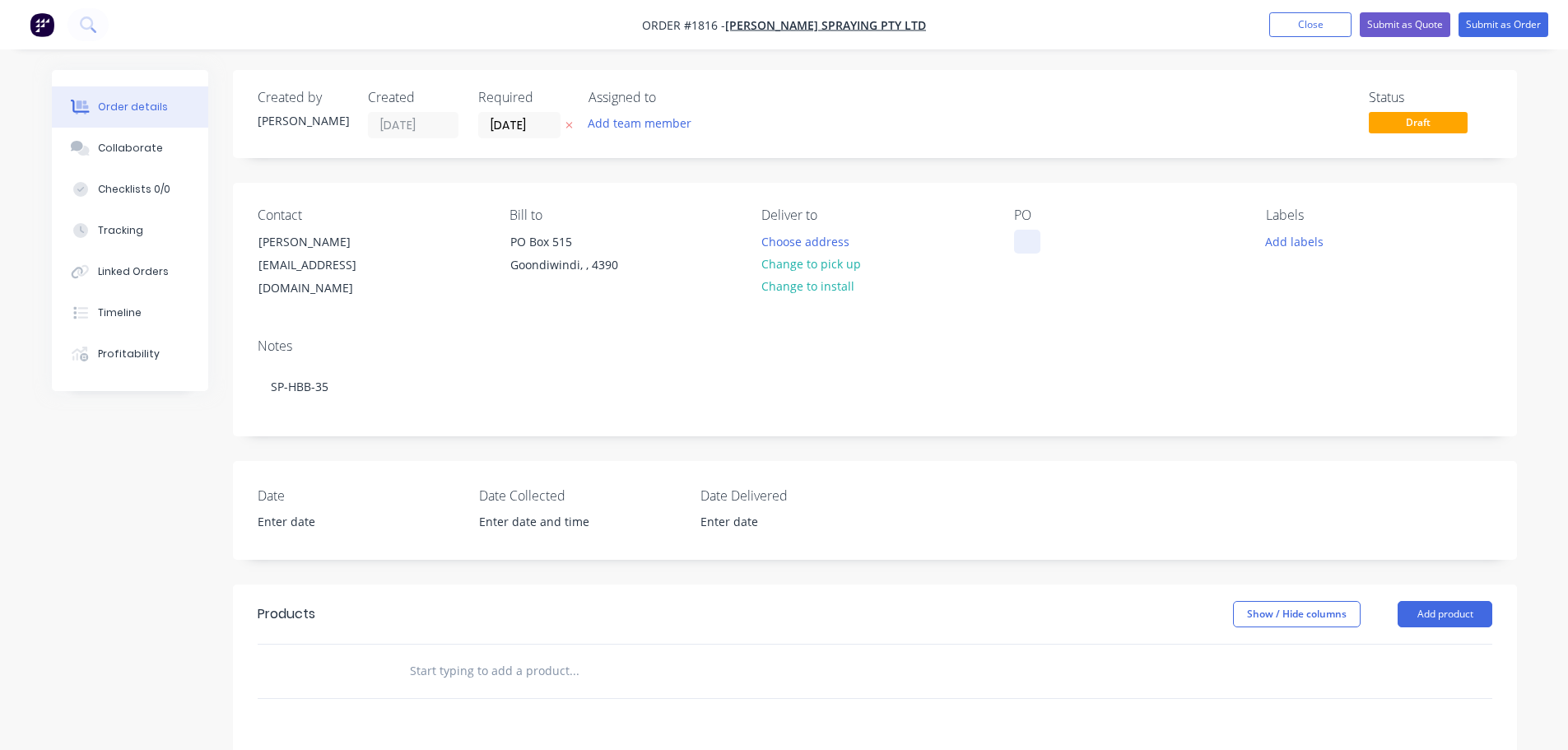
drag, startPoint x: 1029, startPoint y: 242, endPoint x: 1252, endPoint y: 184, distance: 230.4
click at [1032, 242] on div at bounding box center [1027, 241] width 26 height 24
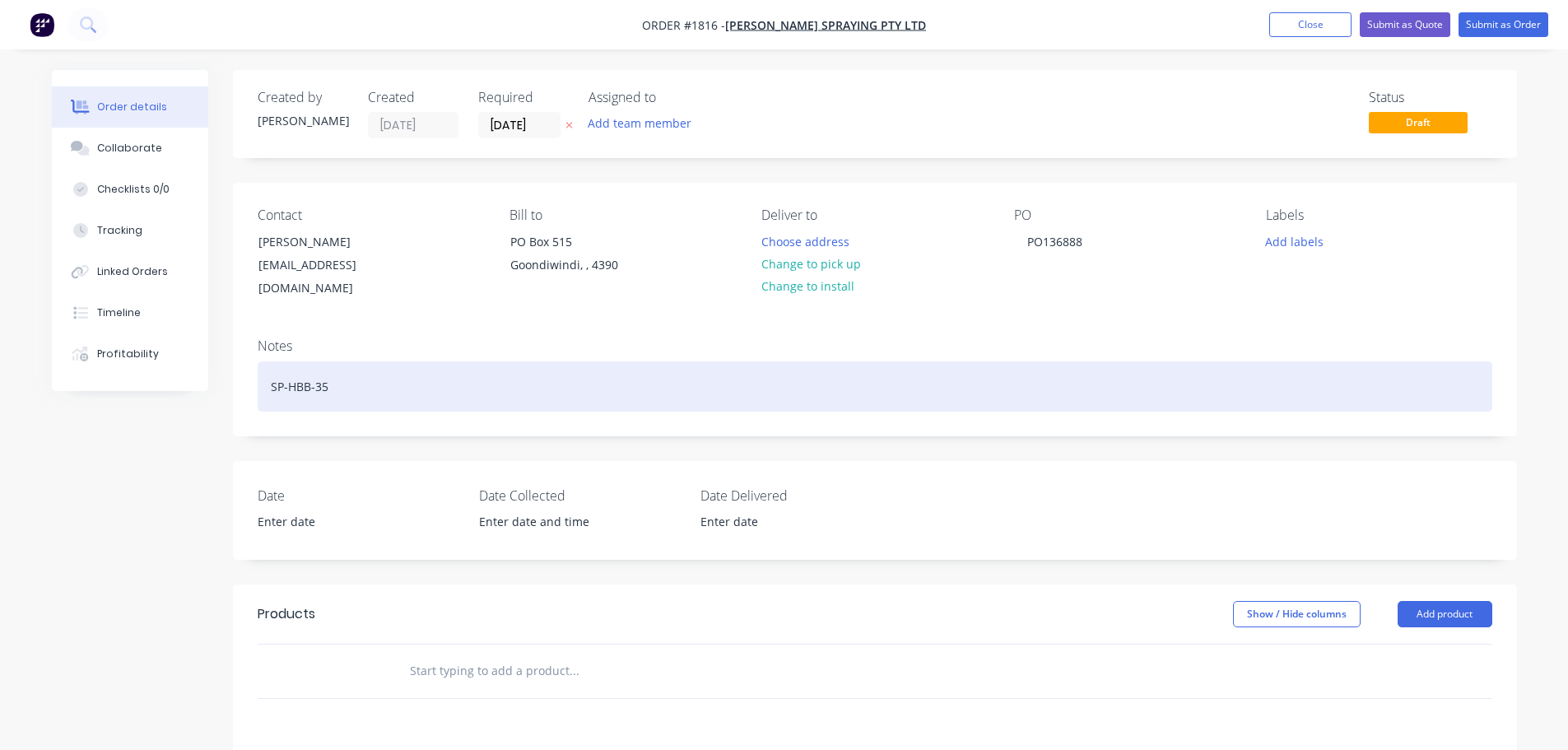
click at [350, 362] on div "SP-HBB-35" at bounding box center [875, 387] width 1235 height 50
paste div
click at [300, 366] on div "PO136863 - 10 x SP-FM-3002100-040 & SP-FM-3002100-032" at bounding box center [875, 387] width 1235 height 50
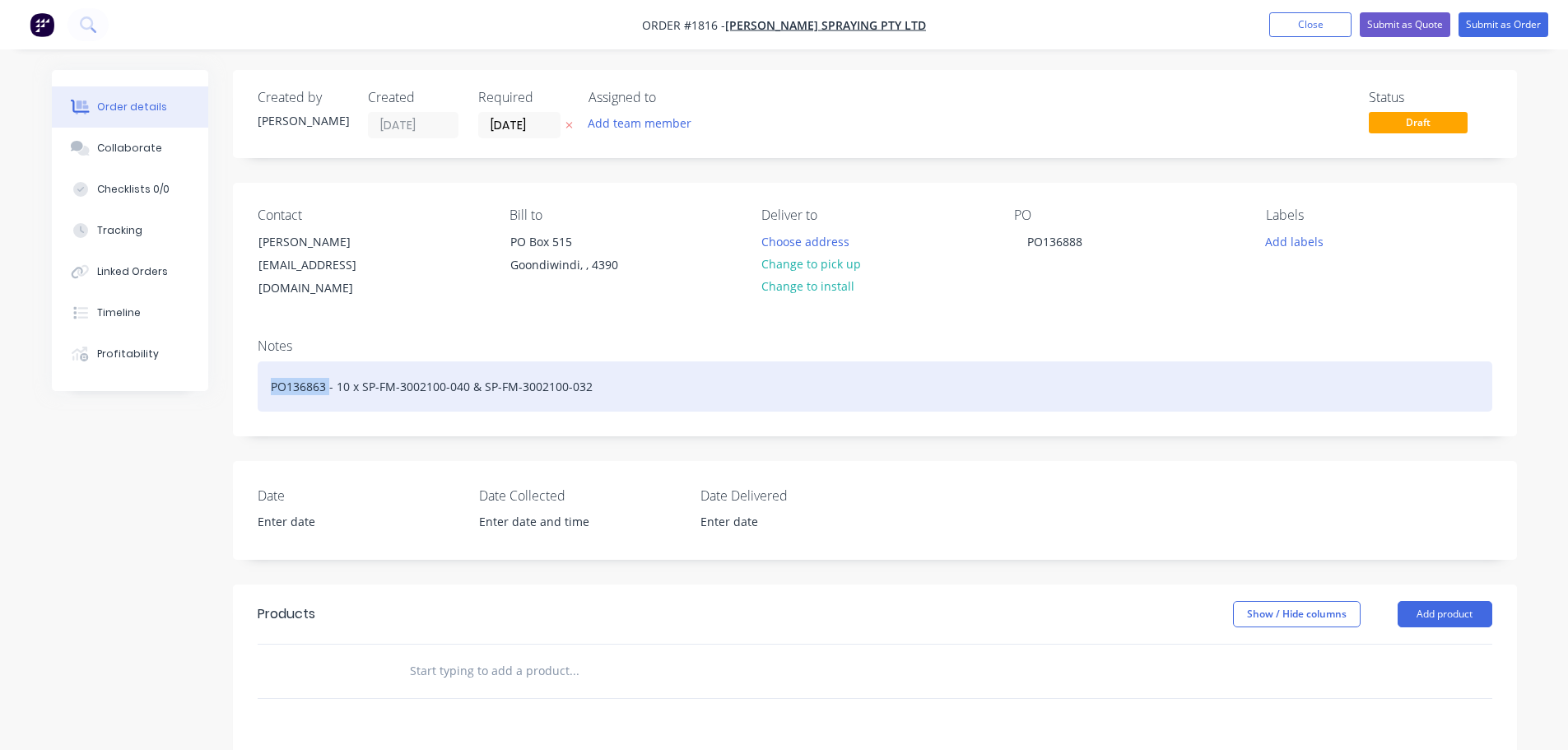
click at [300, 366] on div "PO136863 - 10 x SP-FM-3002100-040 & SP-FM-3002100-032" at bounding box center [875, 387] width 1235 height 50
click at [327, 369] on div "PO136863 - 10 x SP-FM-3002100-040 & SP-FM-3002100-032" at bounding box center [875, 387] width 1235 height 50
drag, startPoint x: 324, startPoint y: 369, endPoint x: 288, endPoint y: 370, distance: 36.0
click at [288, 370] on div "PO136863 - 10 x SP-FM-3002100-040 & SP-FM-3002100-032" at bounding box center [875, 387] width 1235 height 50
click at [339, 368] on div "PO136888 - 10 x SP-FM-3002100-040 & SP-FM-3002100-032" at bounding box center [875, 387] width 1235 height 50
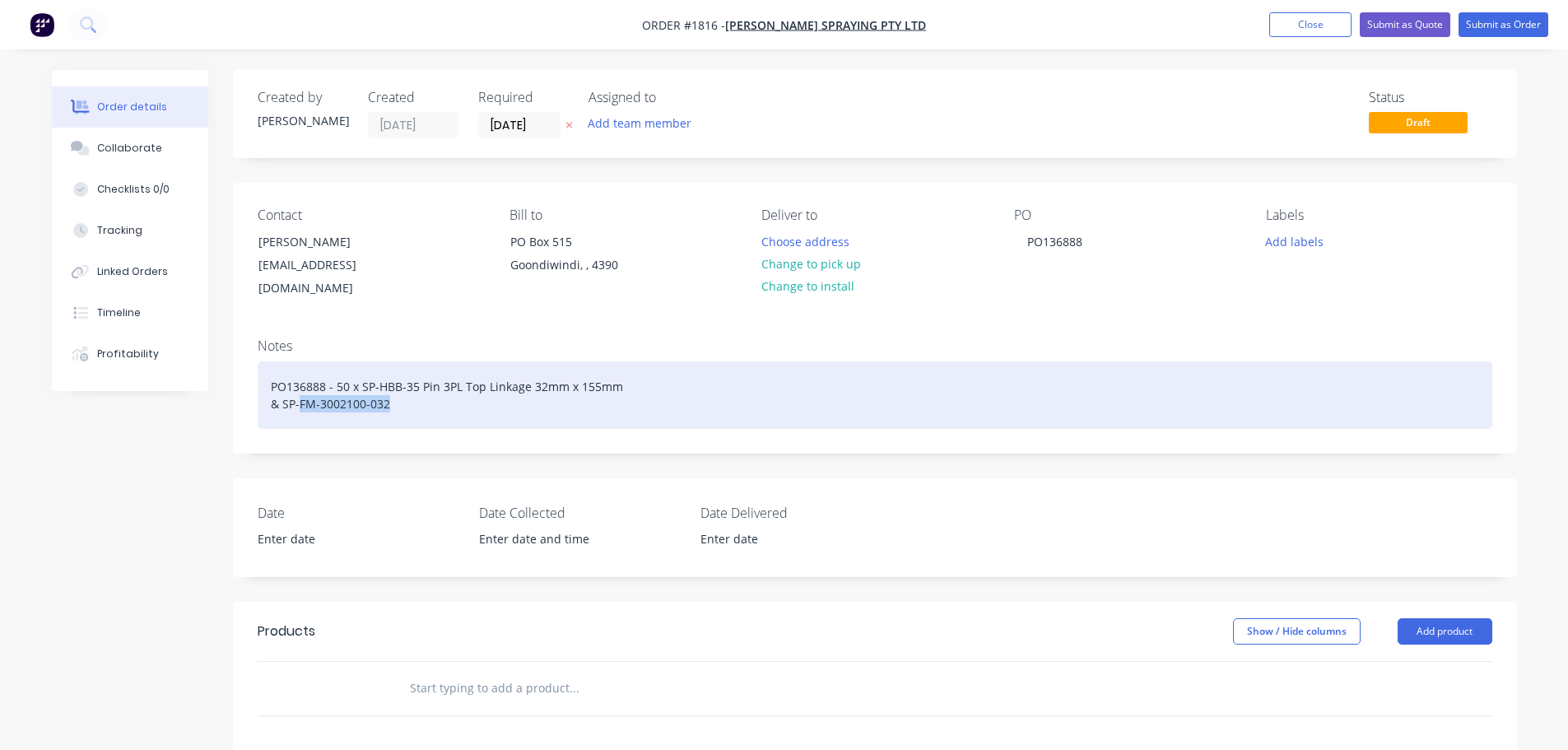
drag, startPoint x: 299, startPoint y: 383, endPoint x: 441, endPoint y: 390, distance: 142.2
click at [441, 390] on div "PO136888 - 50 x SP-HBB-35 Pin 3PL Top Linkage 32mm x 155mm & SP-FM-3002100-032" at bounding box center [875, 395] width 1235 height 67
click at [337, 370] on div "PO136888 - 50 x SP-HBB-35 Pin 3PL Top Linkage 32mm x 155mm & SP-HBB" at bounding box center [875, 395] width 1235 height 67
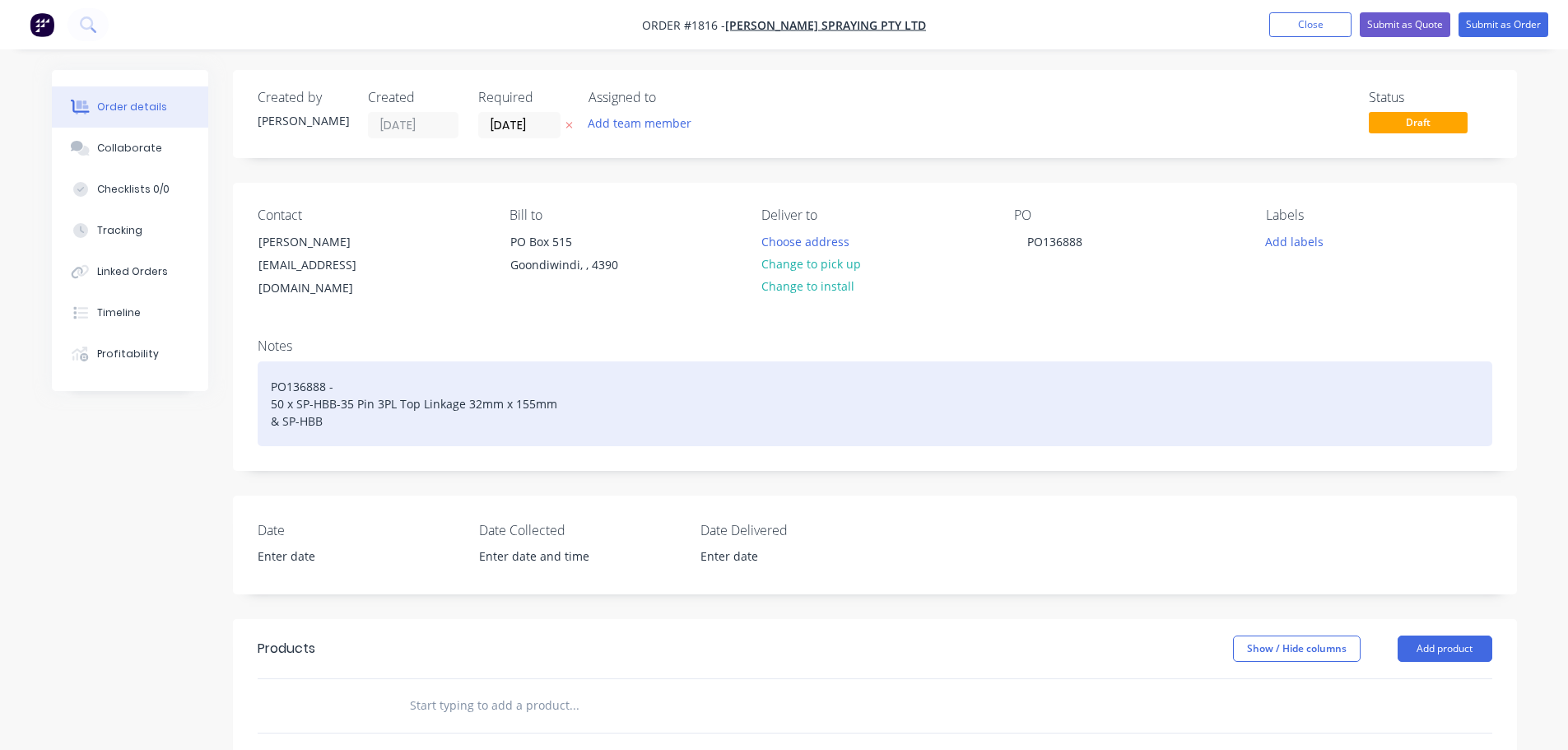
click at [281, 404] on div "PO136888 - 50 x SP-HBB-35 Pin 3PL Top Linkage 32mm x 155mm & SP-HBB" at bounding box center [875, 404] width 1235 height 85
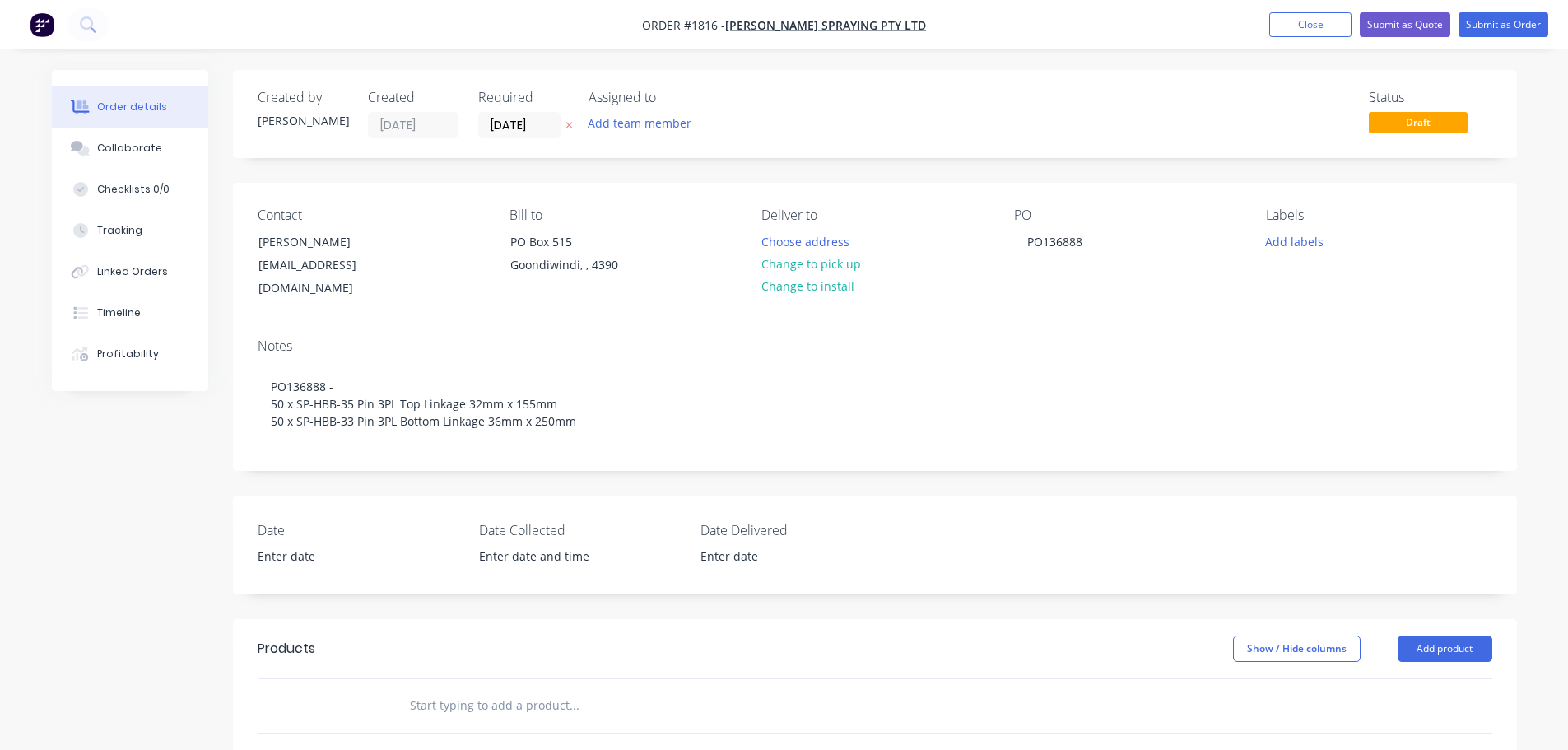
click at [162, 473] on div "Created by [PERSON_NAME] Created [DATE] Required [DATE] Assigned to Add team me…" at bounding box center [784, 612] width 1465 height 1084
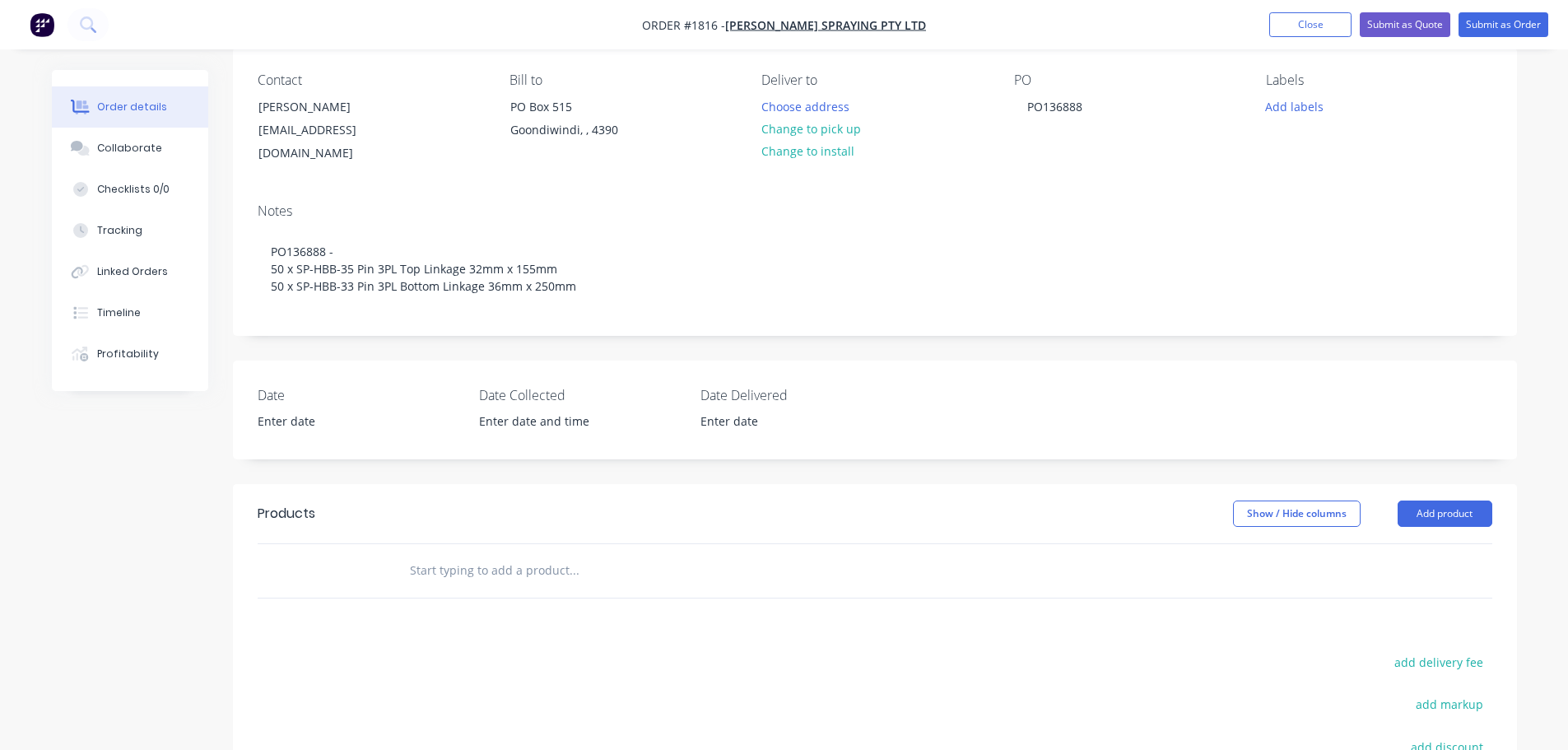
scroll to position [164, 0]
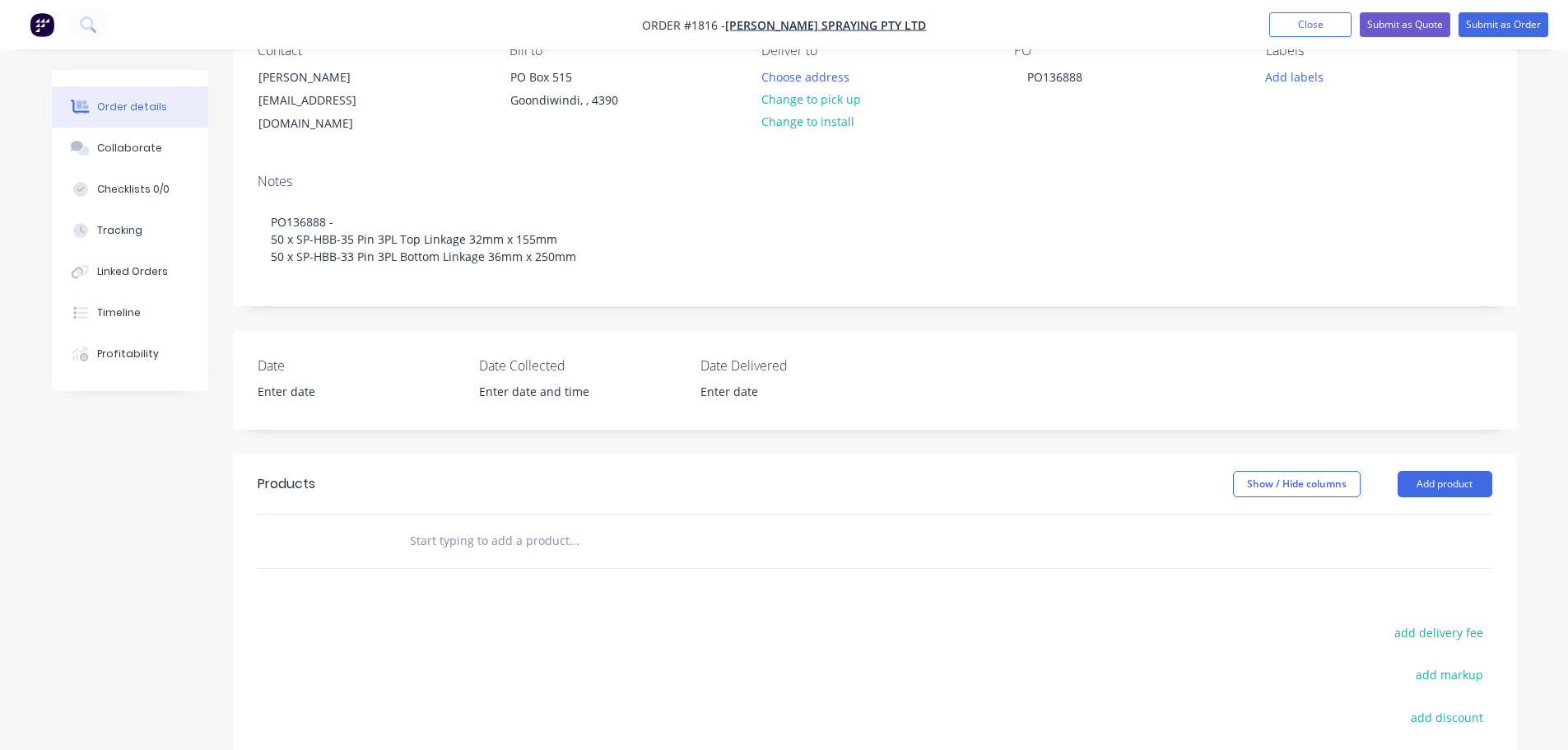
click at [536, 536] on input "text" at bounding box center [574, 541] width 330 height 33
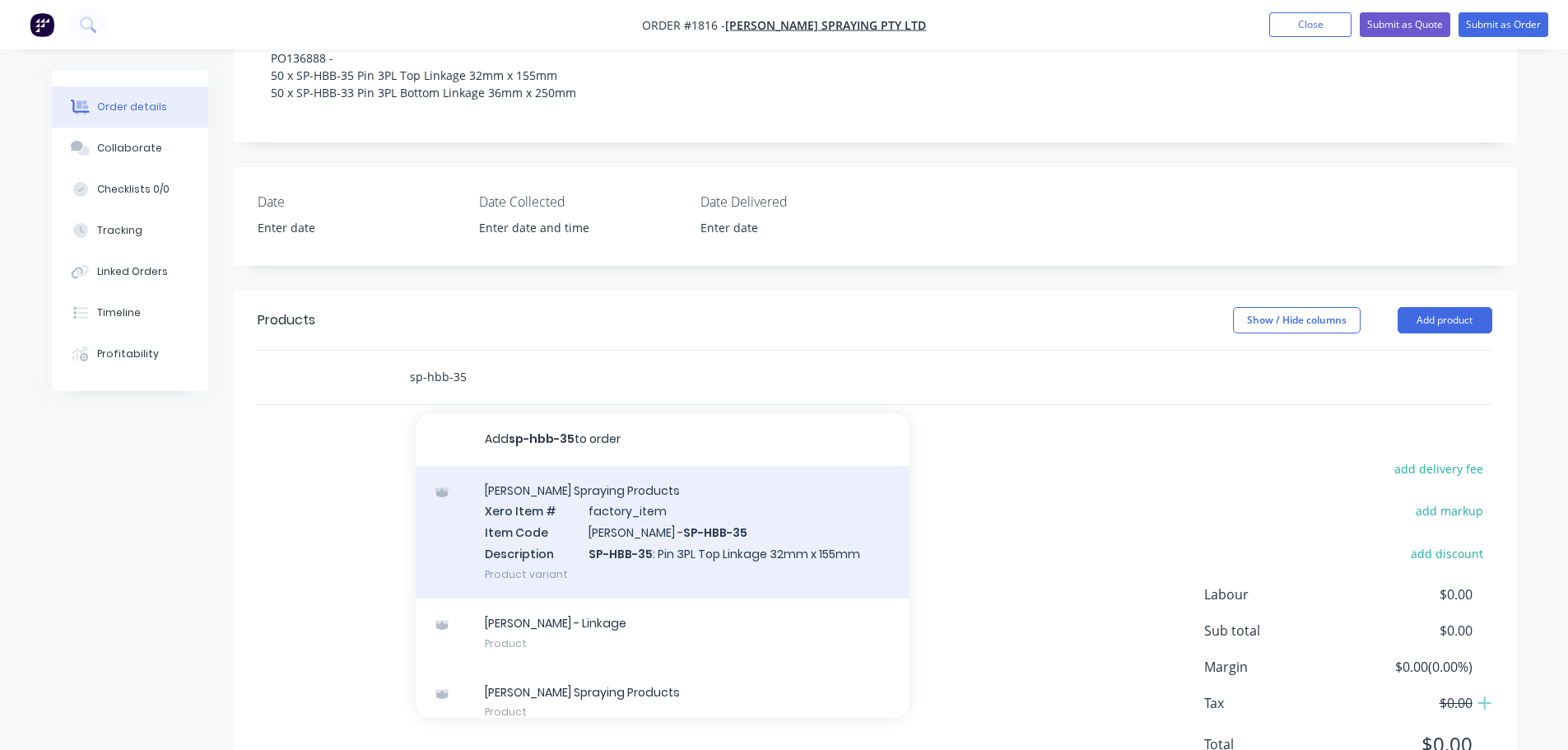
scroll to position [330, 0]
type input "sp-hbb-35"
click at [691, 523] on div "[PERSON_NAME] Spraying Products Xero Item # factory_item Item Code [PERSON_NAME…" at bounding box center [662, 532] width 494 height 133
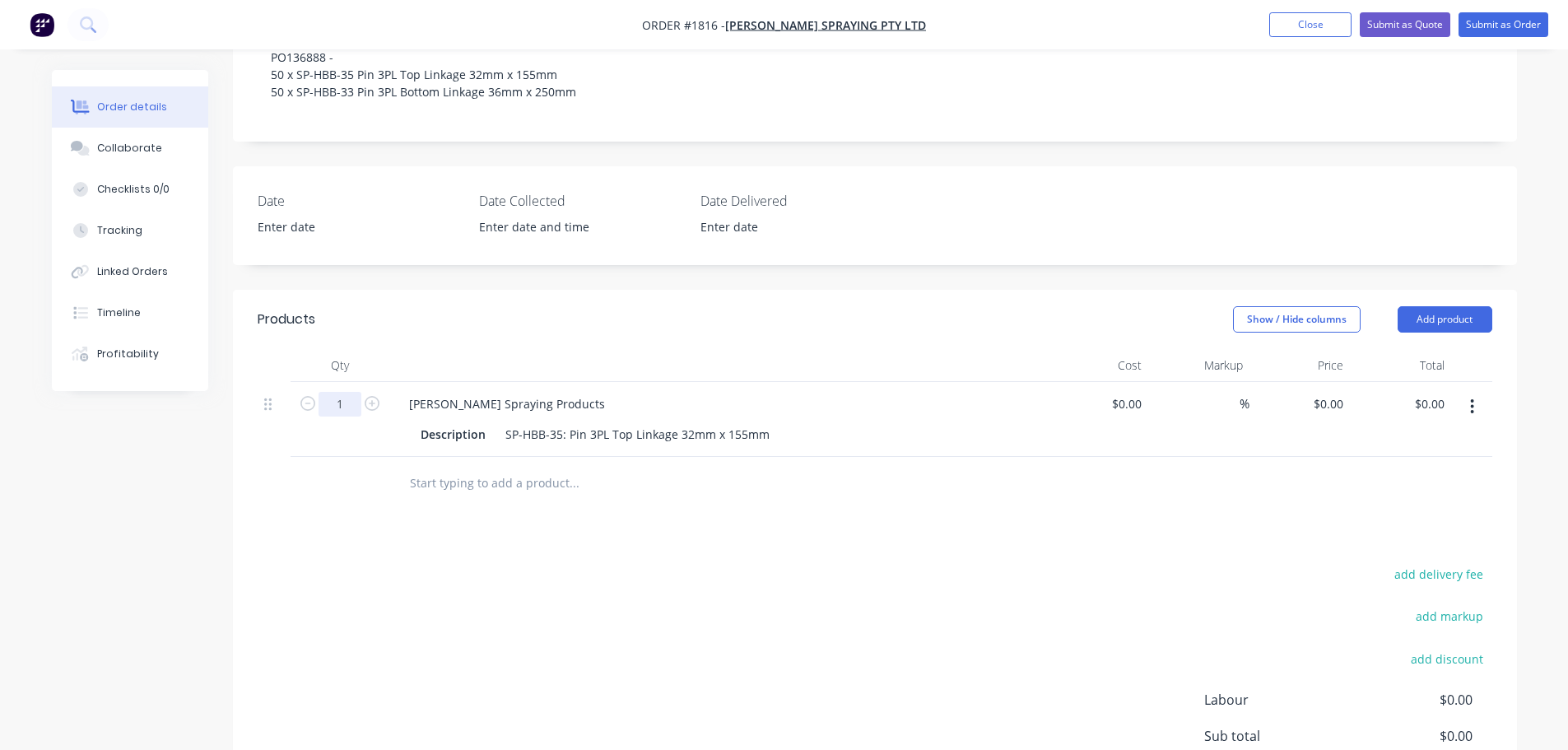
click at [341, 392] on input "1" at bounding box center [339, 405] width 43 height 25
type input "50"
click at [221, 444] on div "Created by [PERSON_NAME] Created [DATE] Required [DATE] Assigned to Add team me…" at bounding box center [784, 335] width 1465 height 1189
click at [441, 467] on input "text" at bounding box center [574, 484] width 330 height 33
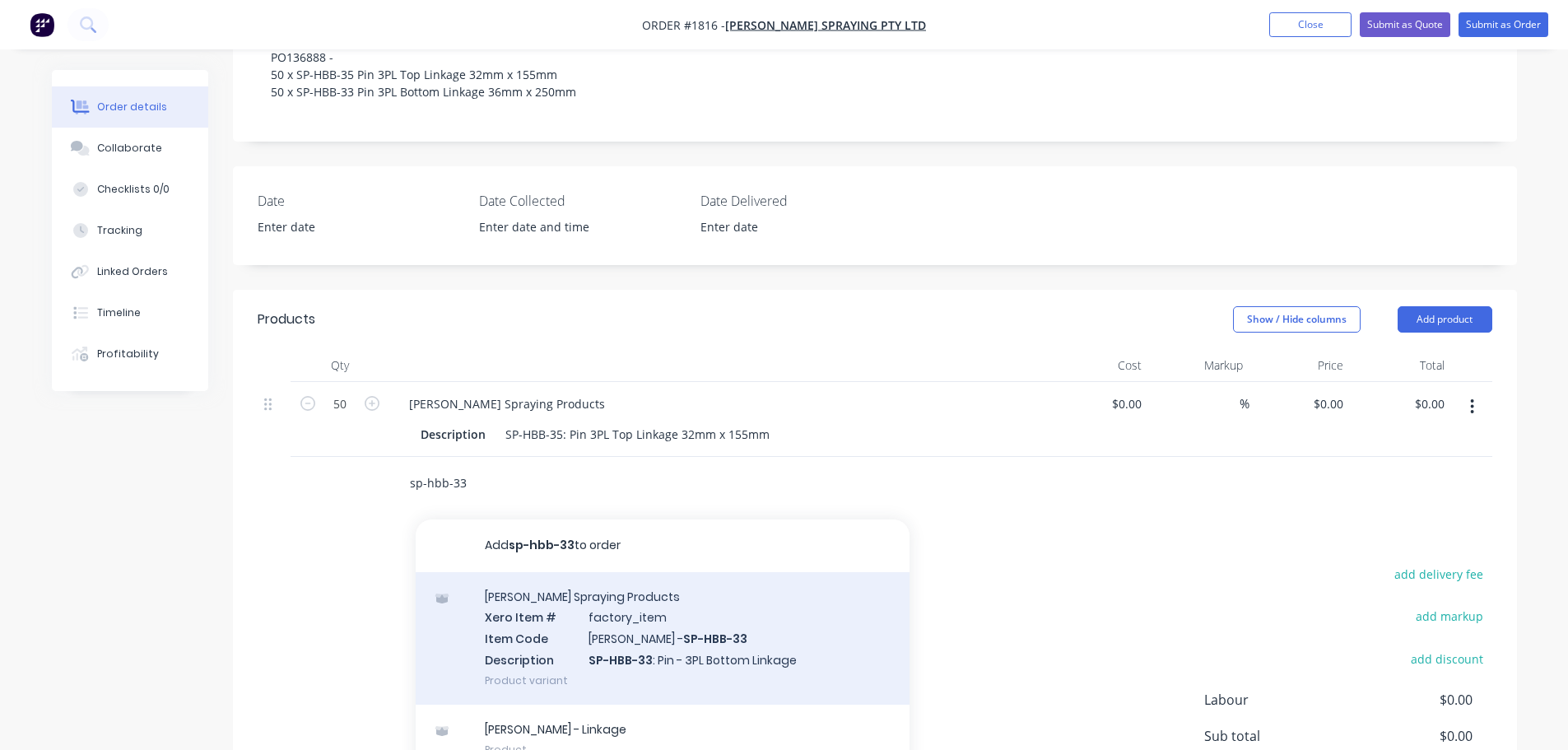
type input "sp-hbb-33"
click at [713, 623] on div "[PERSON_NAME] Spraying Products Xero Item # factory_item Item Code [PERSON_NAME…" at bounding box center [662, 638] width 494 height 133
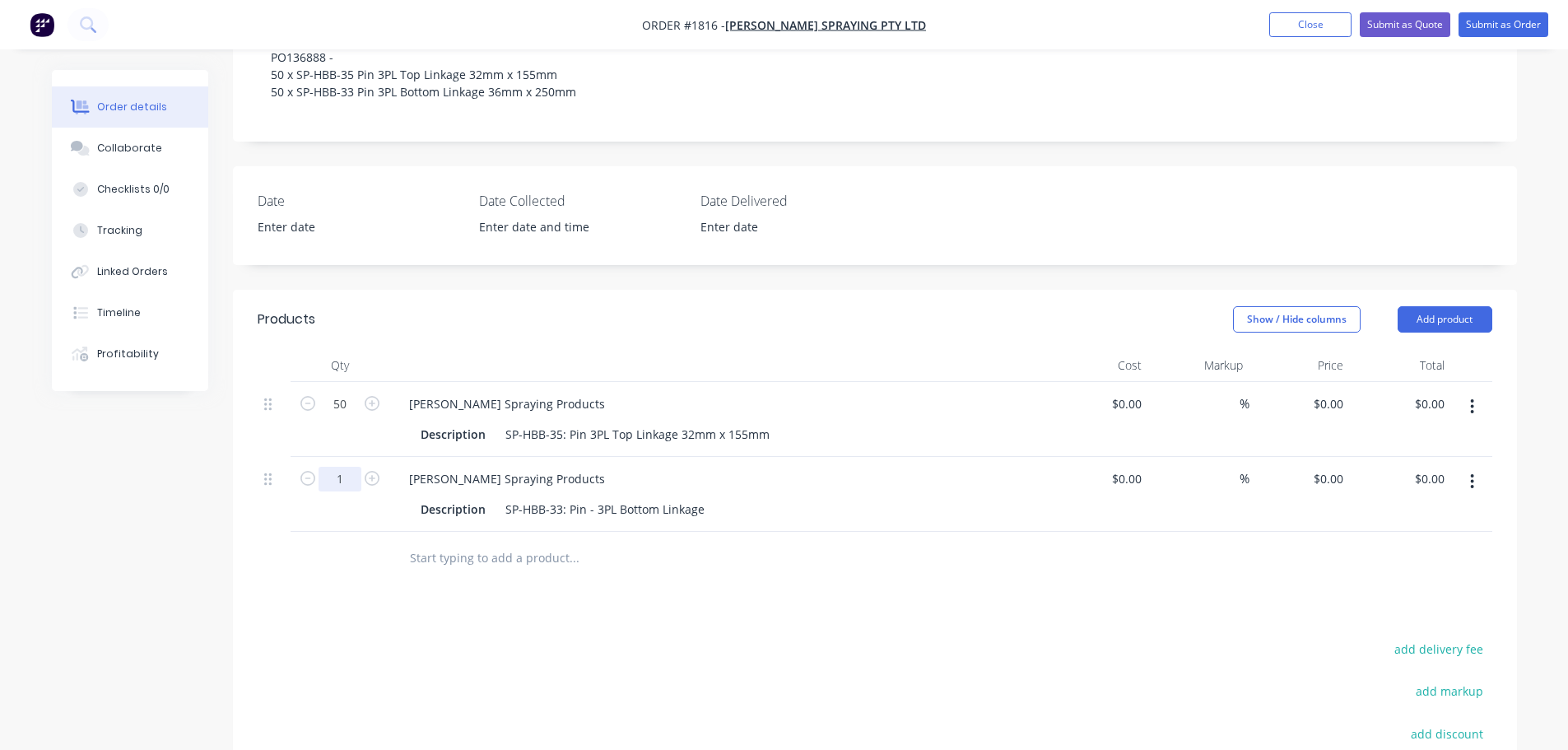
click at [345, 467] on input "1" at bounding box center [339, 480] width 43 height 25
type input "50"
click at [298, 544] on div at bounding box center [339, 559] width 99 height 54
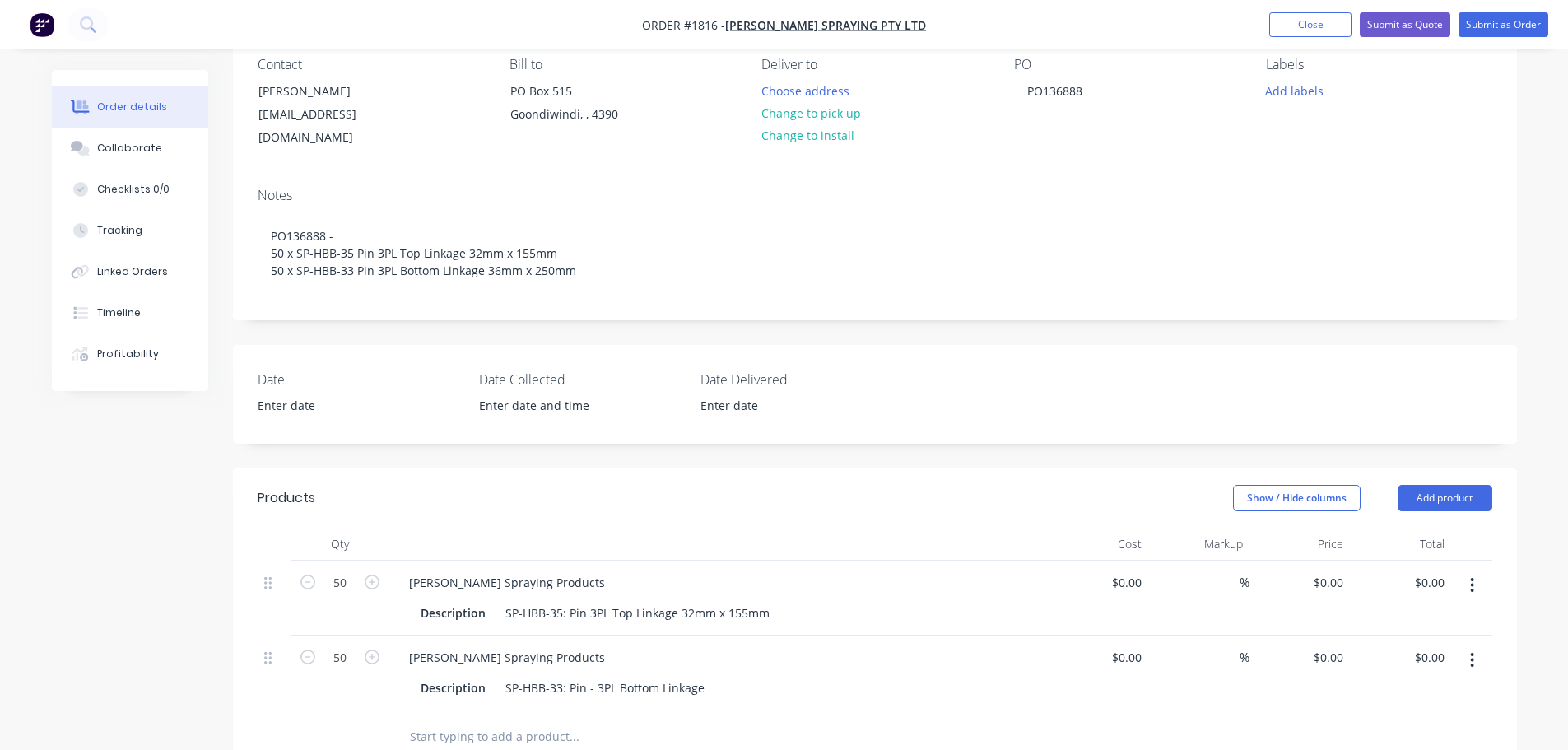
scroll to position [0, 0]
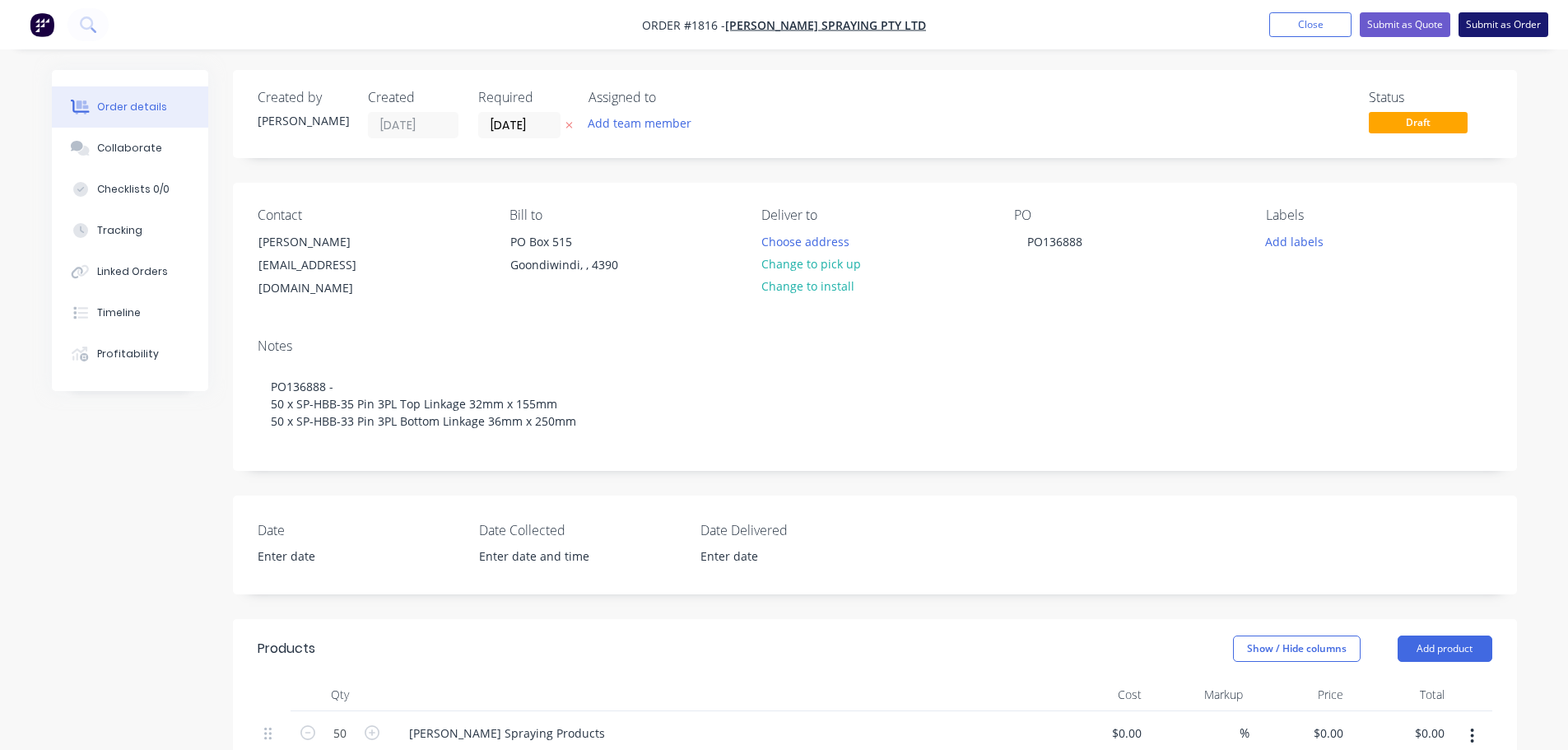
click at [1498, 29] on button "Submit as Order" at bounding box center [1504, 25] width 89 height 25
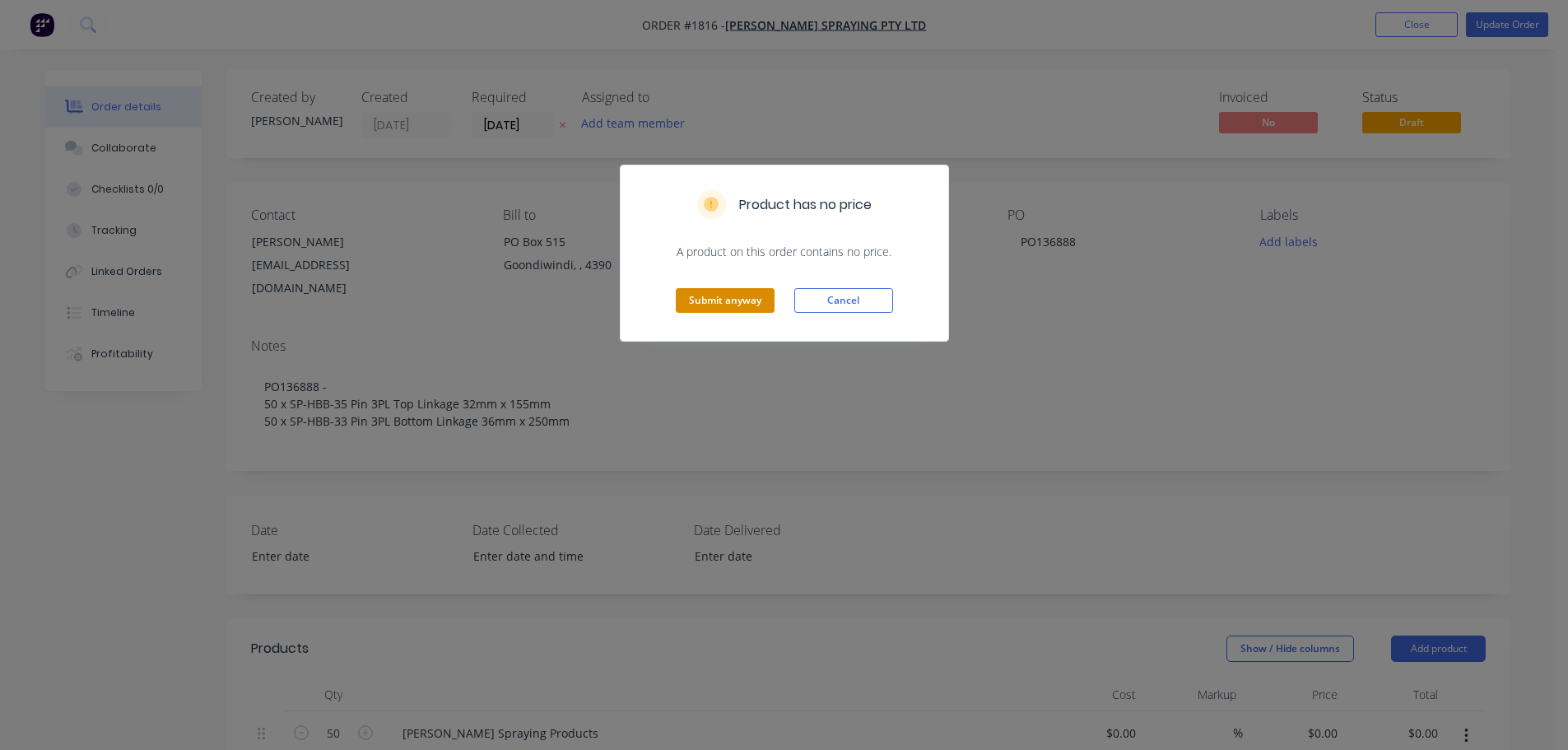
click at [742, 295] on button "Submit anyway" at bounding box center [725, 301] width 99 height 25
